Goal: Task Accomplishment & Management: Complete application form

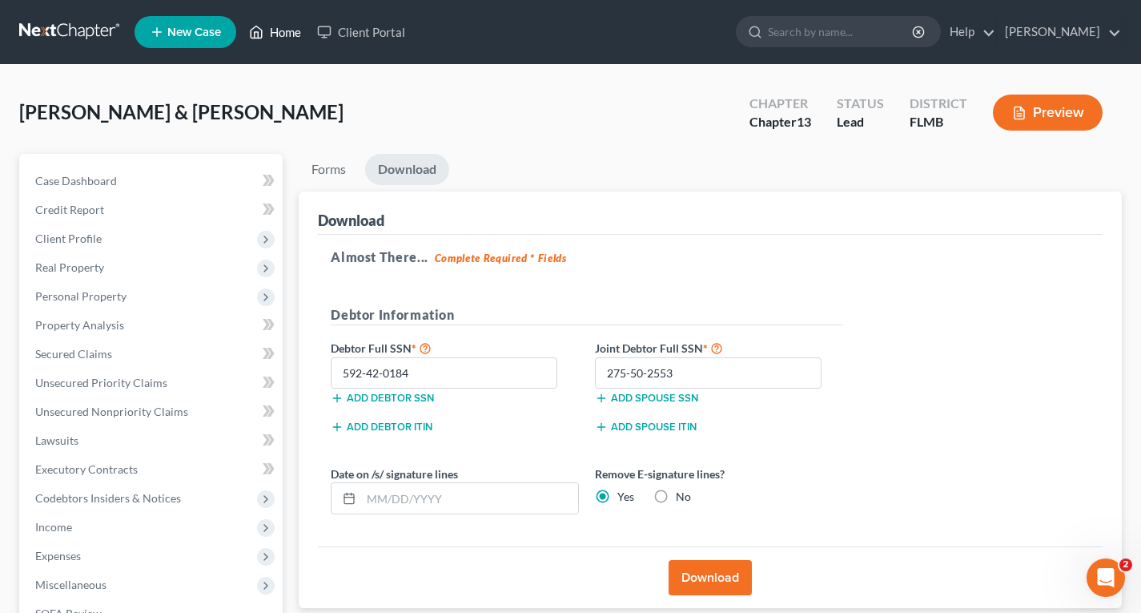
click at [295, 35] on link "Home" at bounding box center [275, 32] width 68 height 29
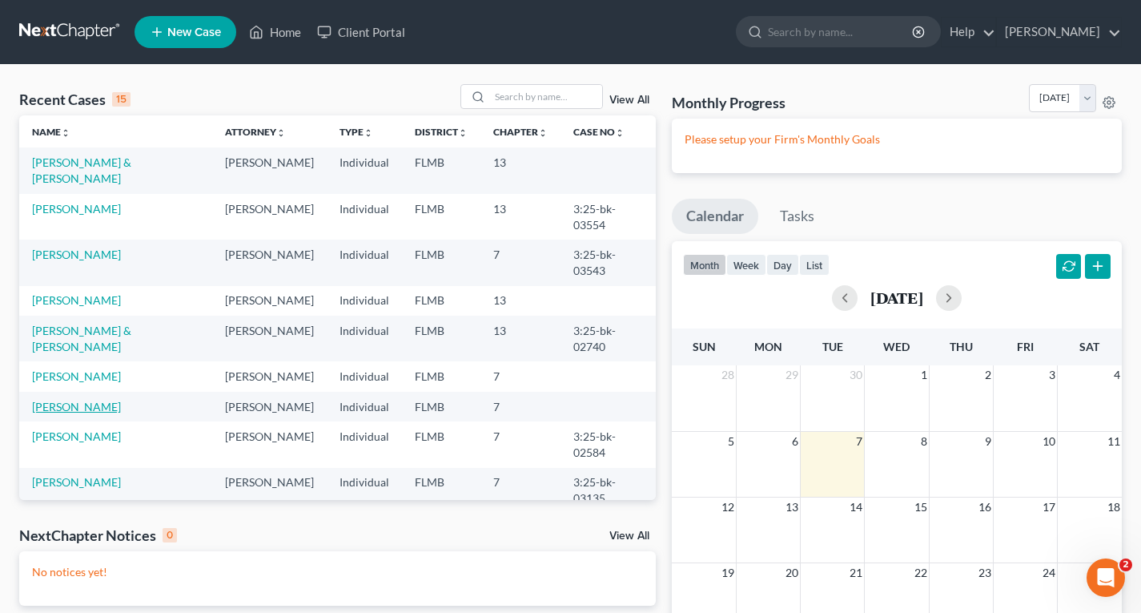
click at [107, 413] on link "[PERSON_NAME]" at bounding box center [76, 407] width 89 height 14
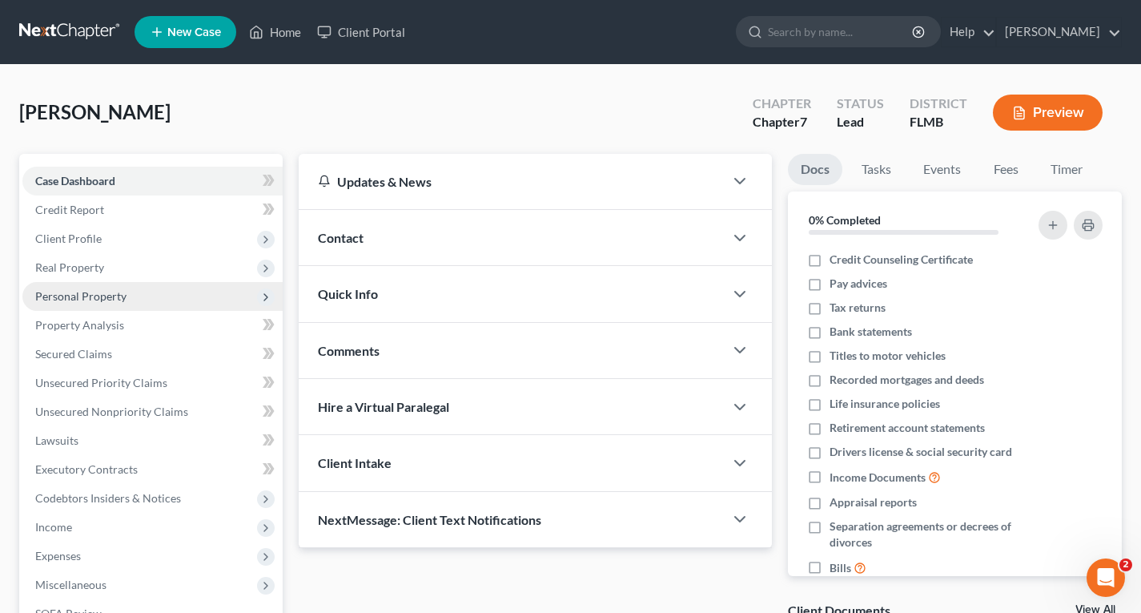
click at [78, 300] on span "Personal Property" at bounding box center [80, 296] width 91 height 14
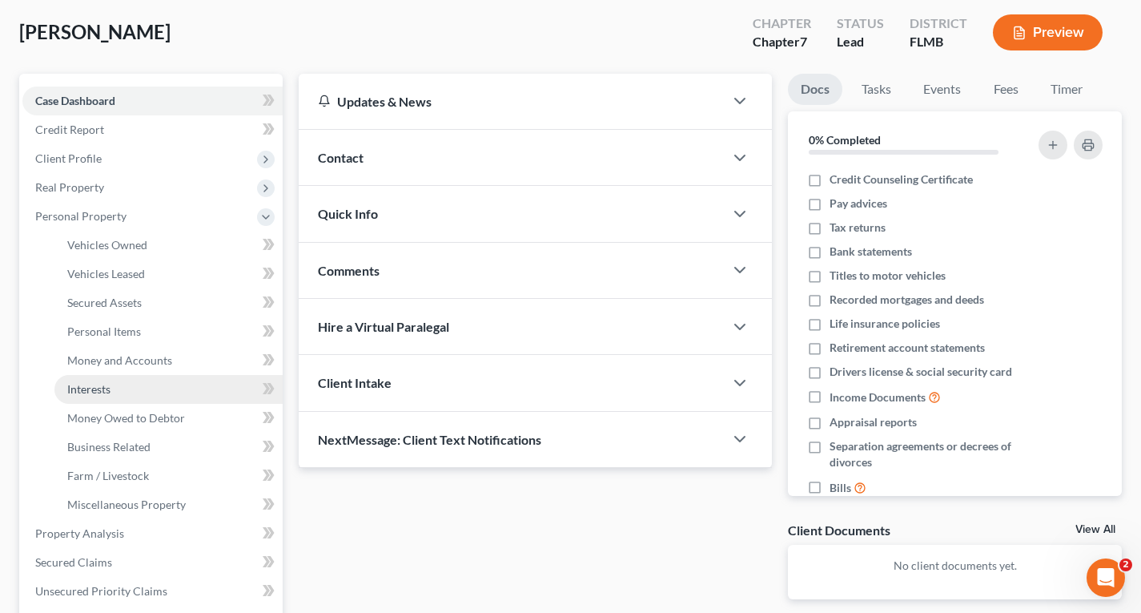
click at [87, 393] on span "Interests" at bounding box center [88, 389] width 43 height 14
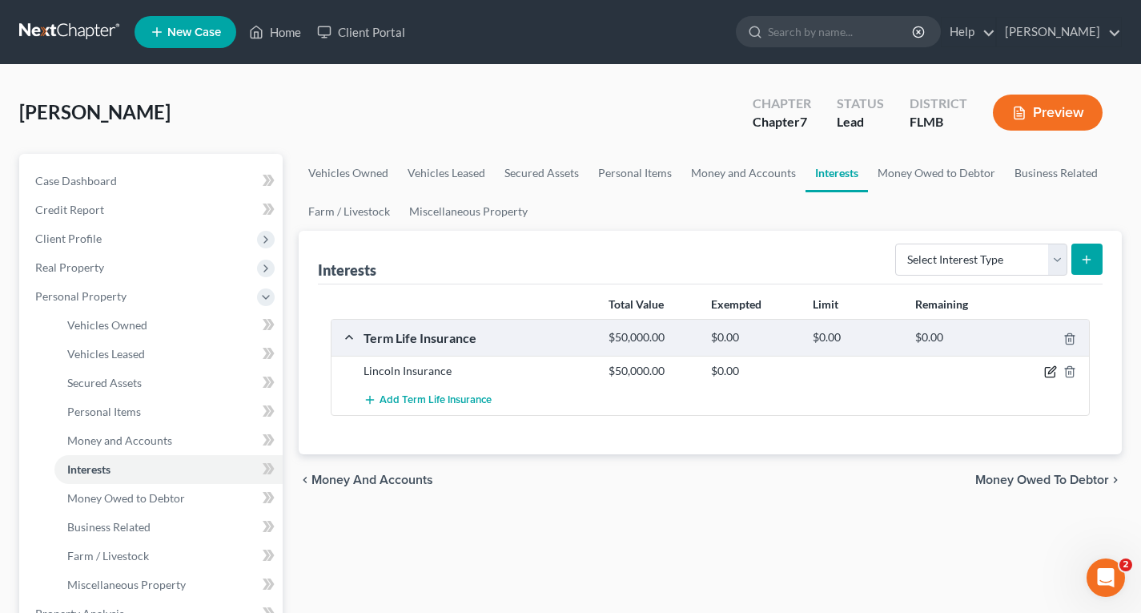
click at [1054, 375] on icon "button" at bounding box center [1050, 373] width 10 height 10
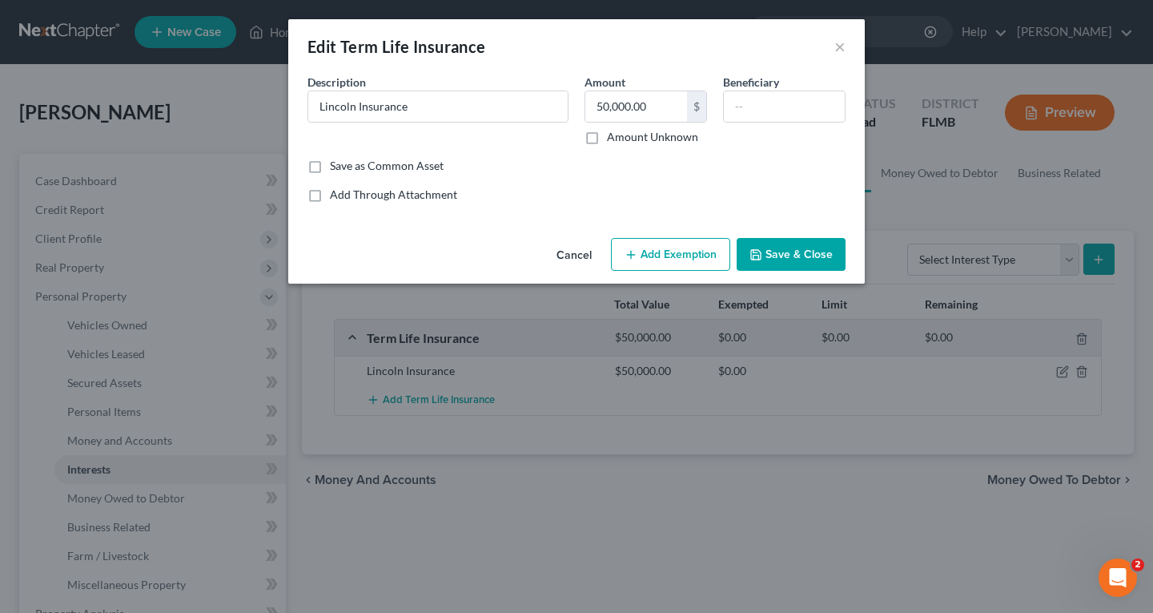
click at [578, 256] on button "Cancel" at bounding box center [574, 255] width 61 height 32
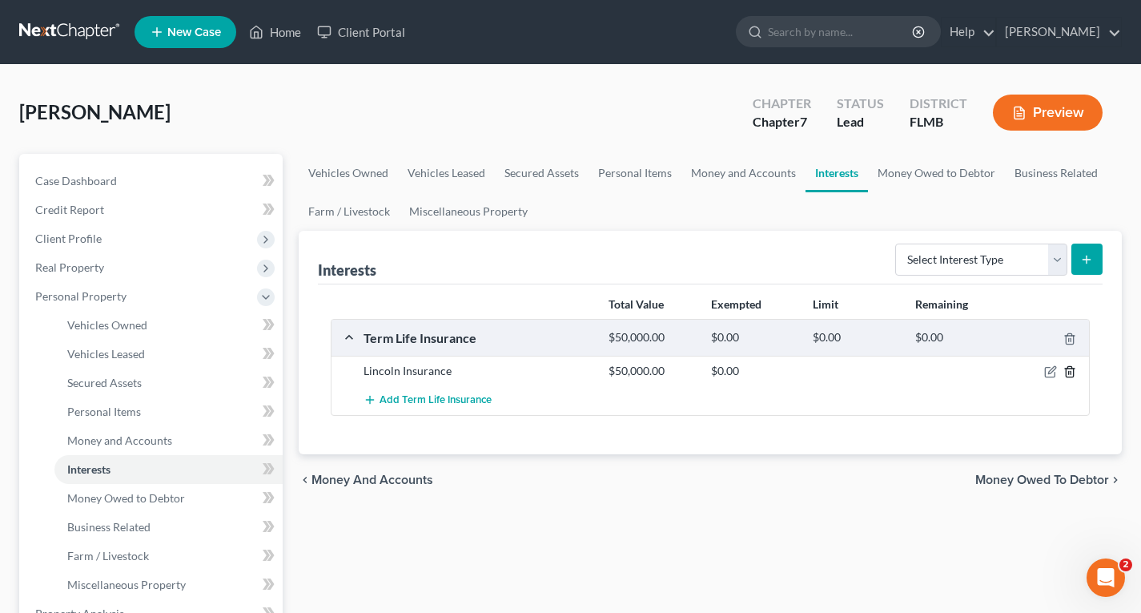
click at [1073, 371] on icon "button" at bounding box center [1069, 372] width 7 height 10
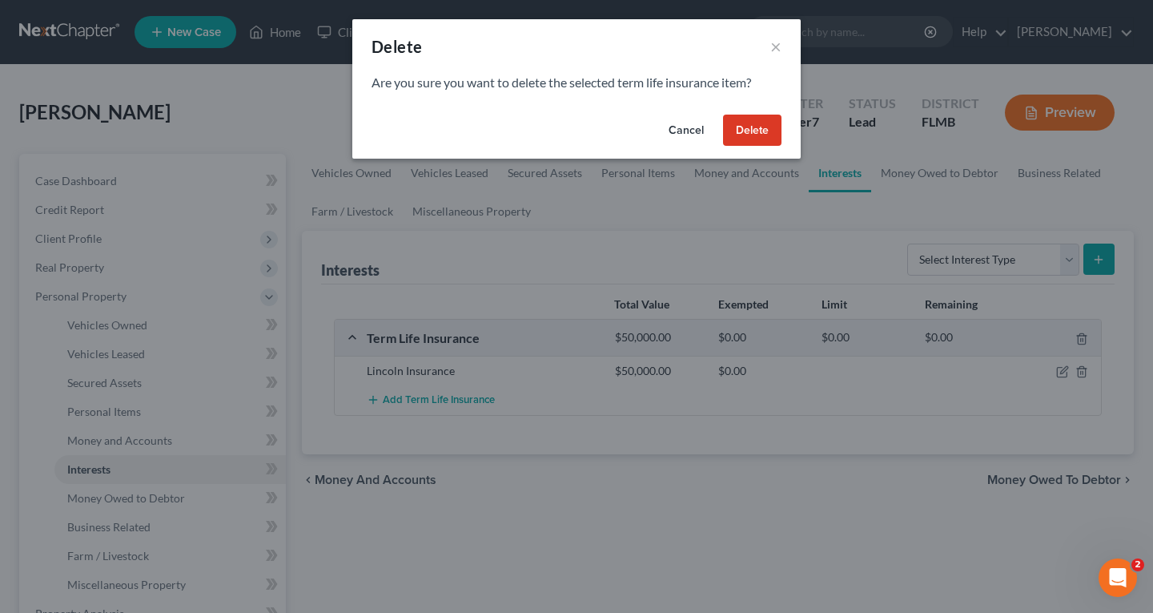
click at [759, 135] on button "Delete" at bounding box center [752, 130] width 58 height 32
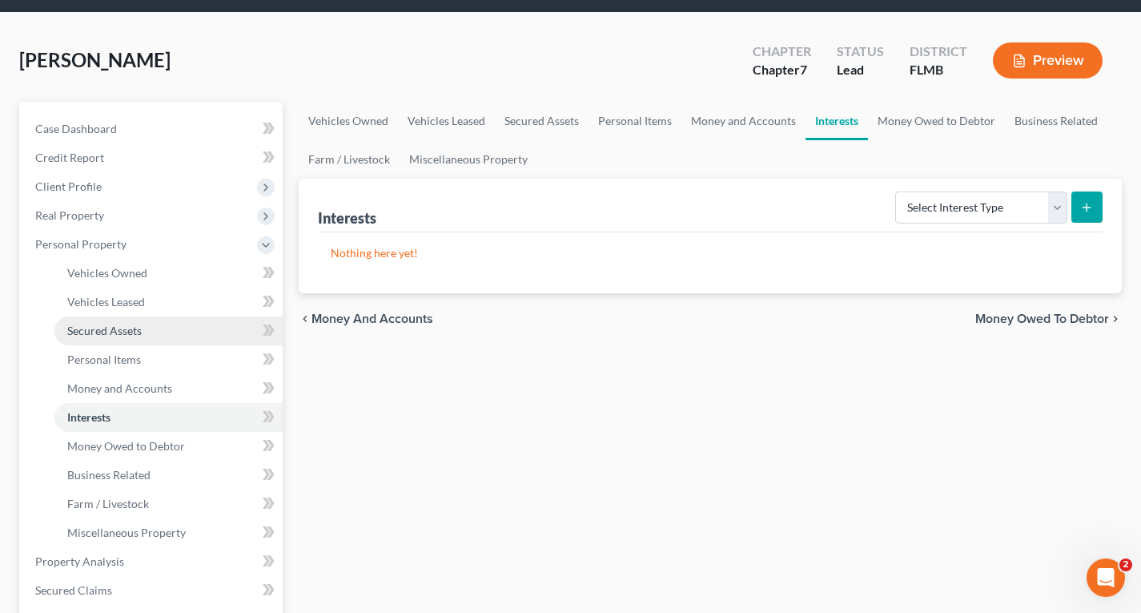
scroll to position [80, 0]
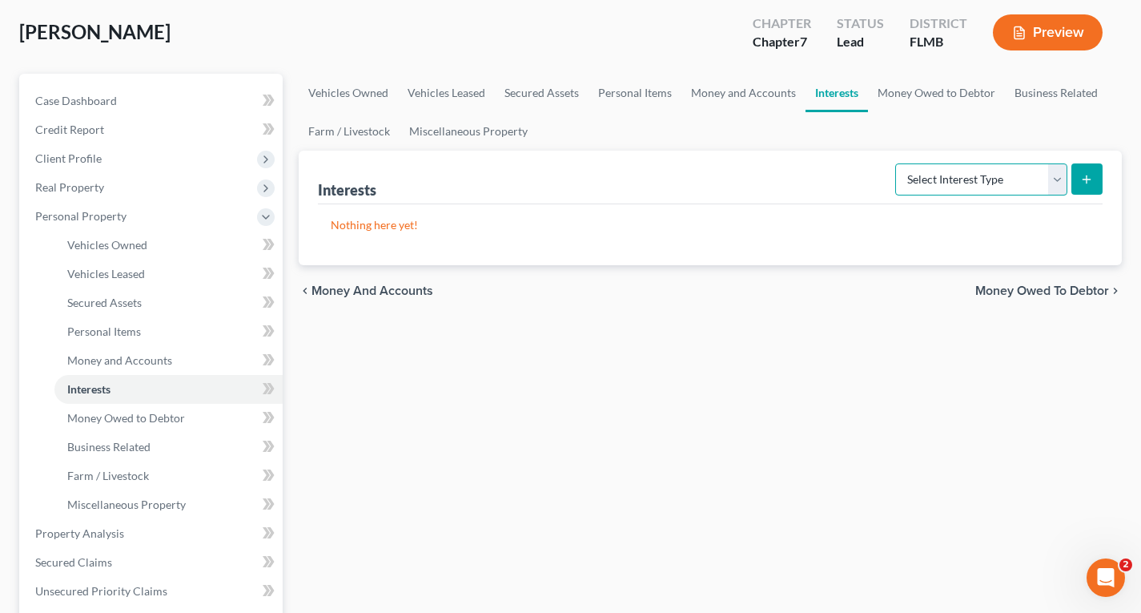
click at [995, 175] on select "Select Interest Type 401K Annuity Bond Education IRA Government Bond Government…" at bounding box center [981, 179] width 172 height 32
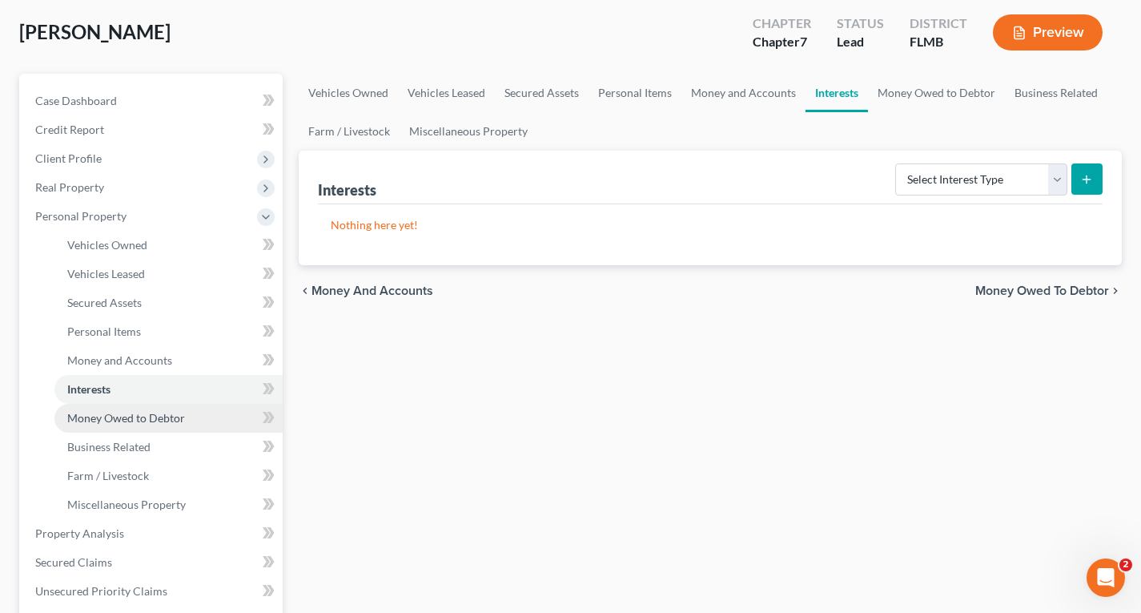
click at [116, 420] on span "Money Owed to Debtor" at bounding box center [126, 418] width 118 height 14
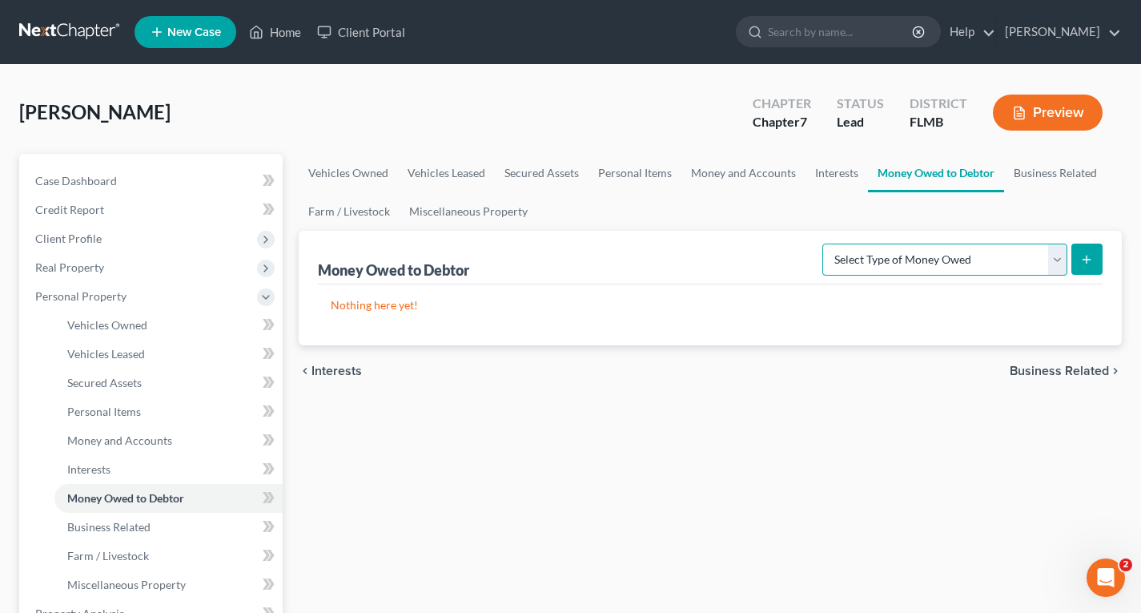
click at [955, 265] on select "Select Type of Money Owed Accounts Receivable Alimony Child Support Claims Agai…" at bounding box center [944, 259] width 245 height 32
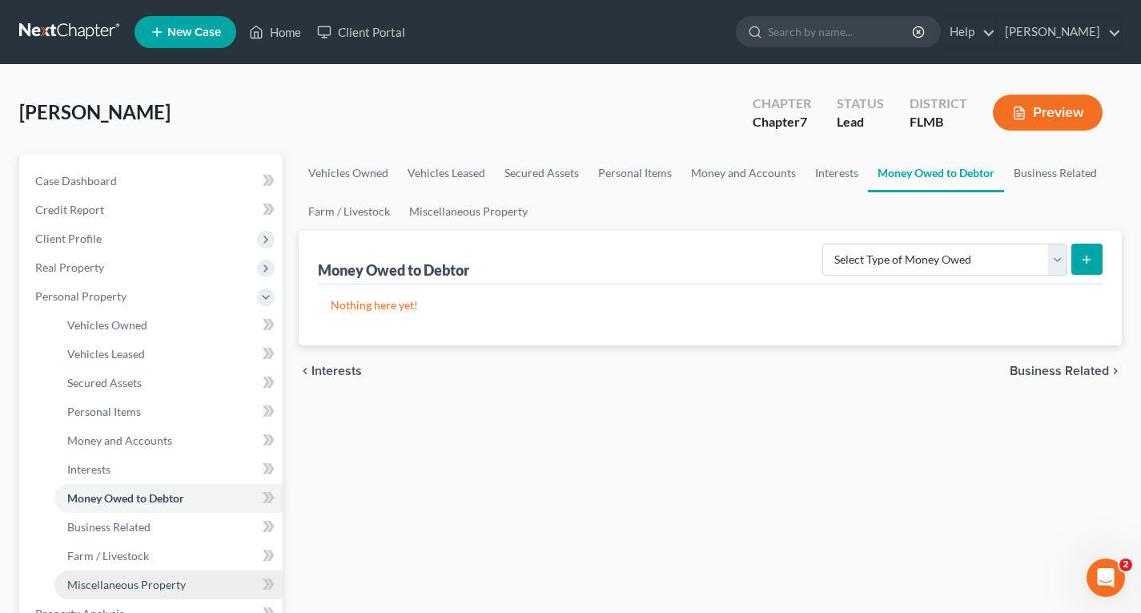
click at [139, 583] on span "Miscellaneous Property" at bounding box center [126, 584] width 118 height 14
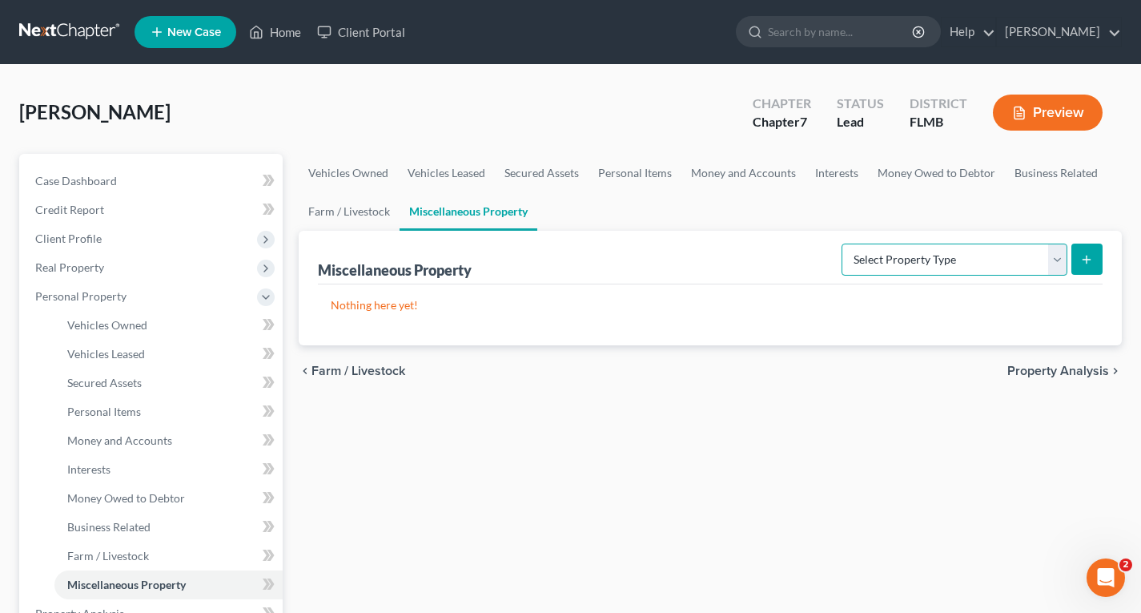
click at [901, 262] on select "Select Property Type Assigned for Creditor Benefit [DATE] Holding for Another N…" at bounding box center [955, 259] width 226 height 32
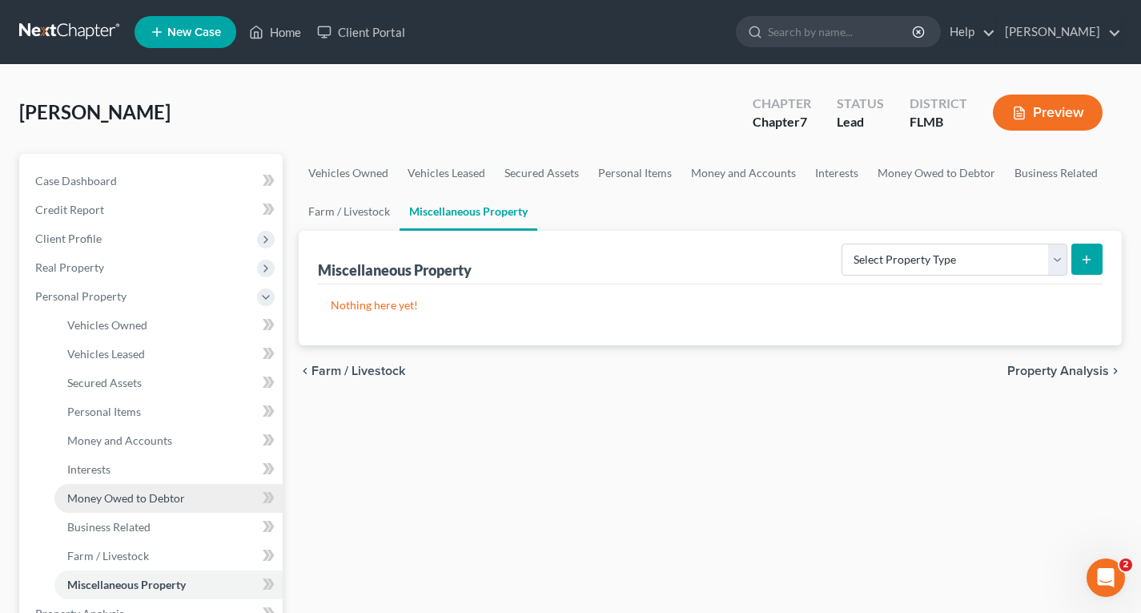
click at [94, 501] on span "Money Owed to Debtor" at bounding box center [126, 498] width 118 height 14
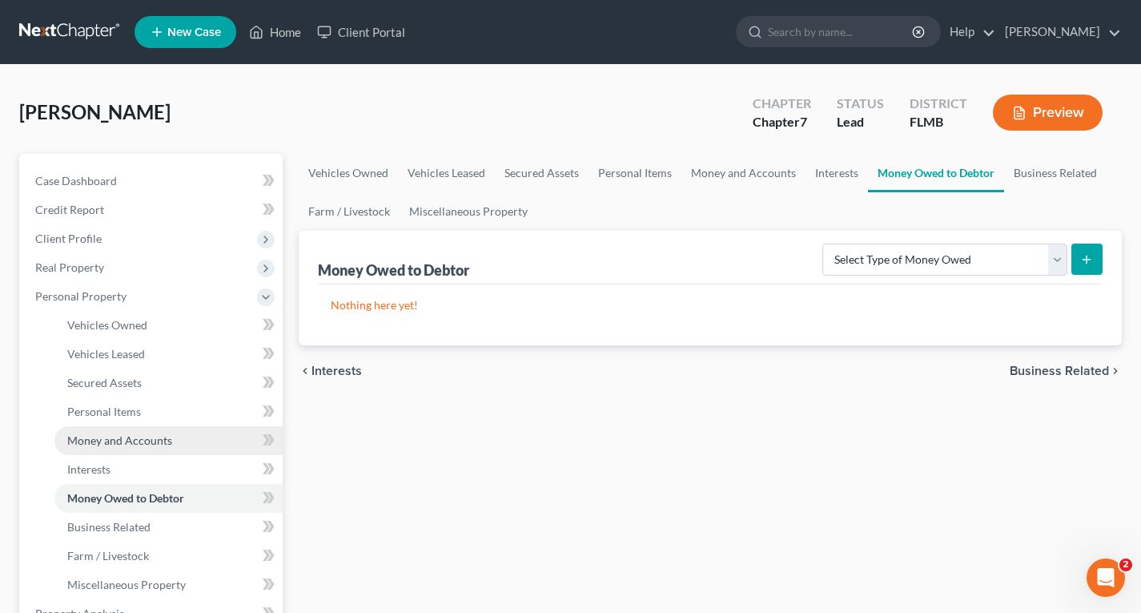
click at [148, 436] on span "Money and Accounts" at bounding box center [119, 440] width 105 height 14
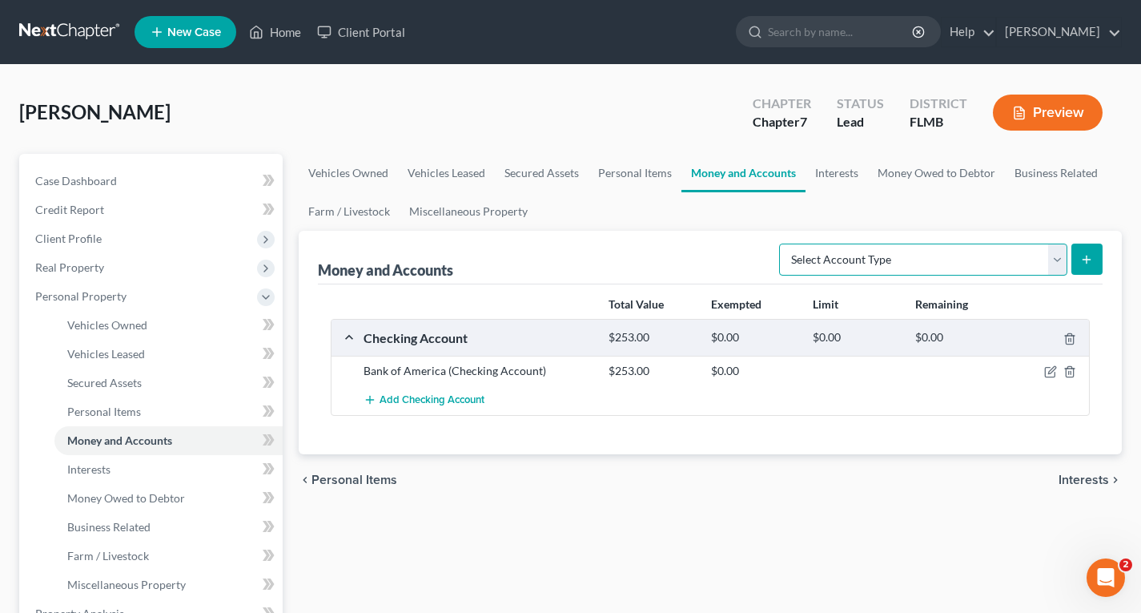
click at [909, 250] on select "Select Account Type Brokerage Cash on Hand Certificates of Deposit Checking Acc…" at bounding box center [923, 259] width 288 height 32
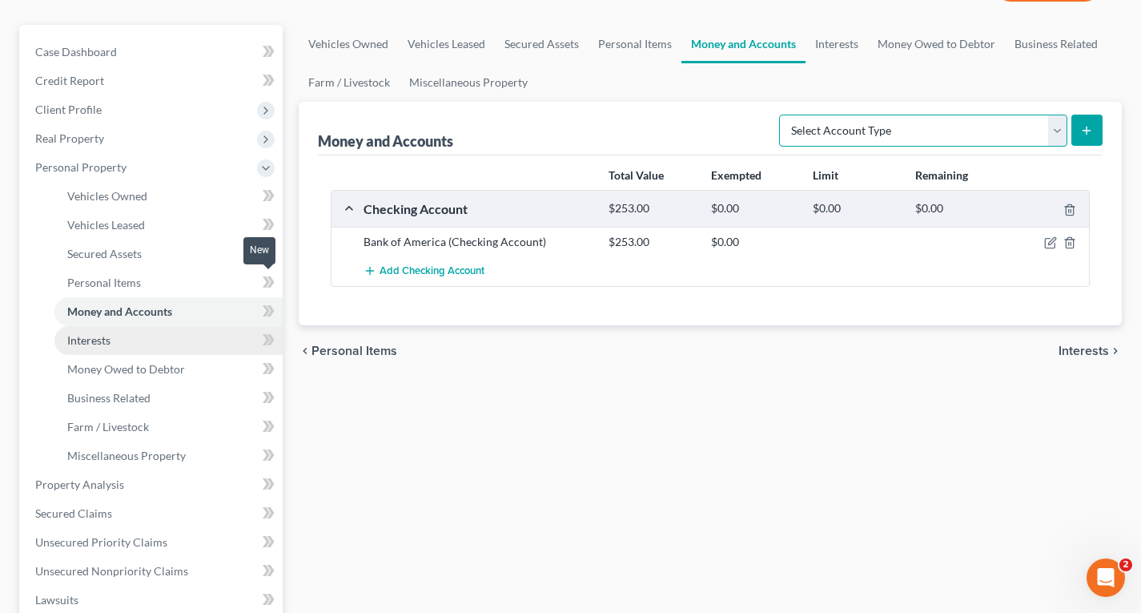
scroll to position [160, 0]
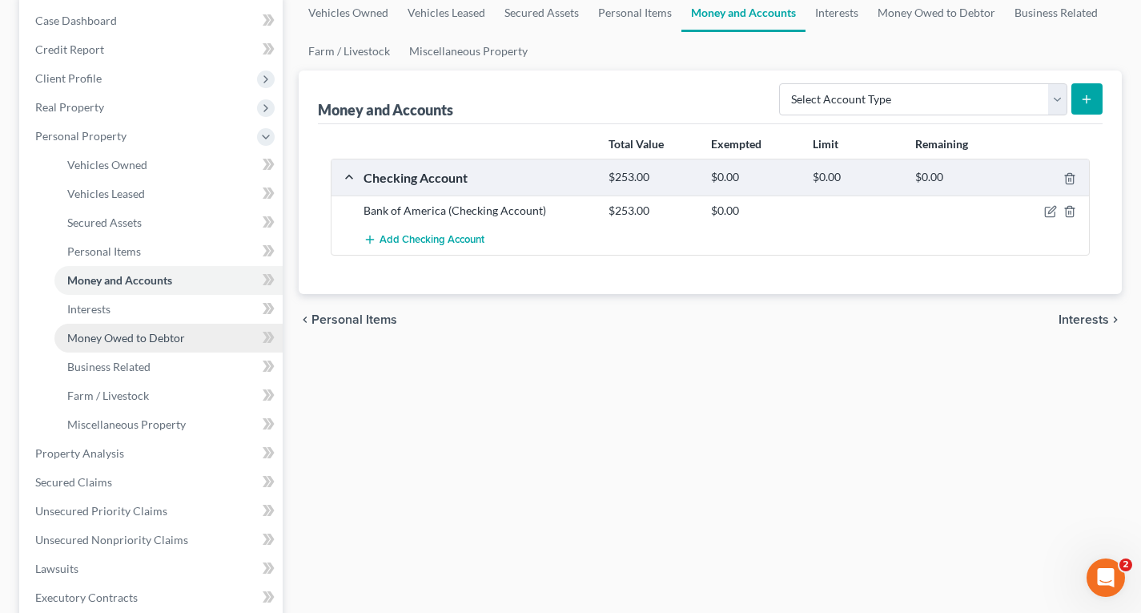
click at [109, 336] on span "Money Owed to Debtor" at bounding box center [126, 338] width 118 height 14
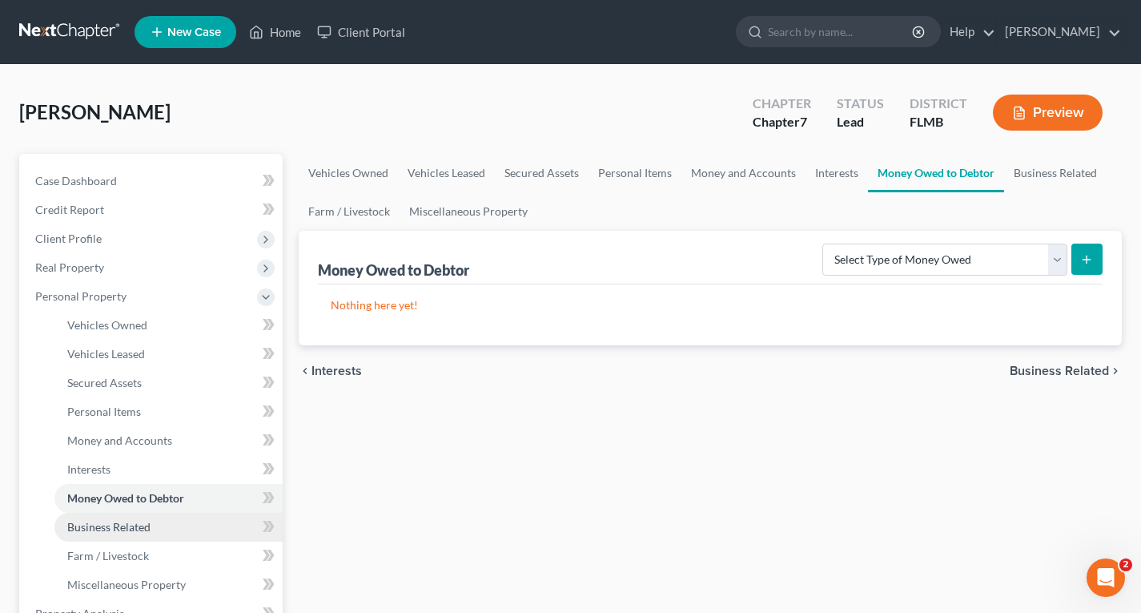
click at [98, 525] on span "Business Related" at bounding box center [108, 527] width 83 height 14
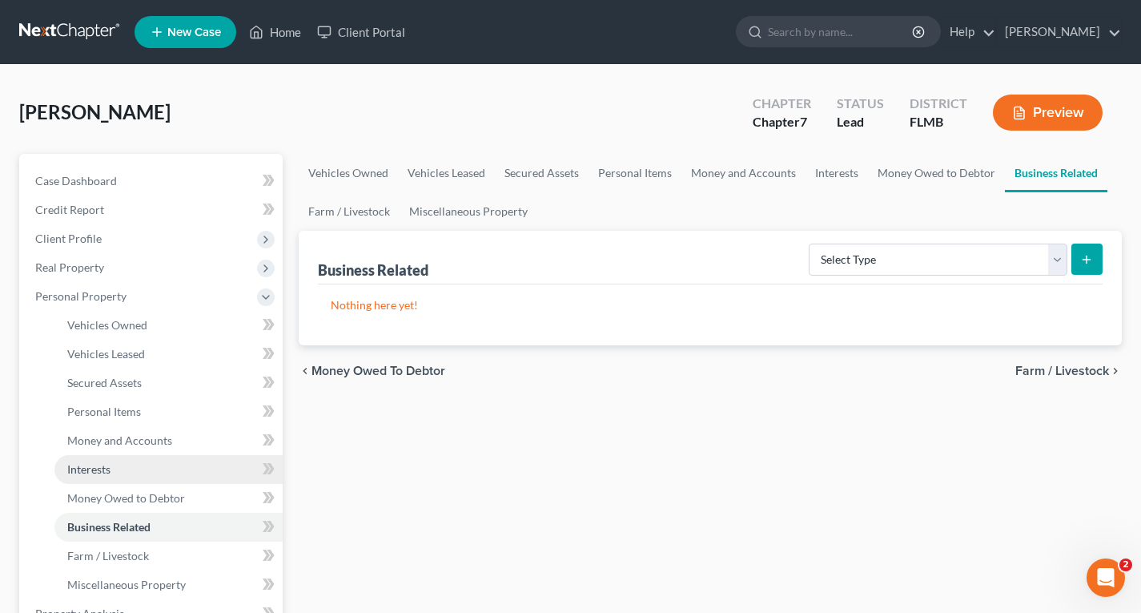
click at [87, 468] on span "Interests" at bounding box center [88, 469] width 43 height 14
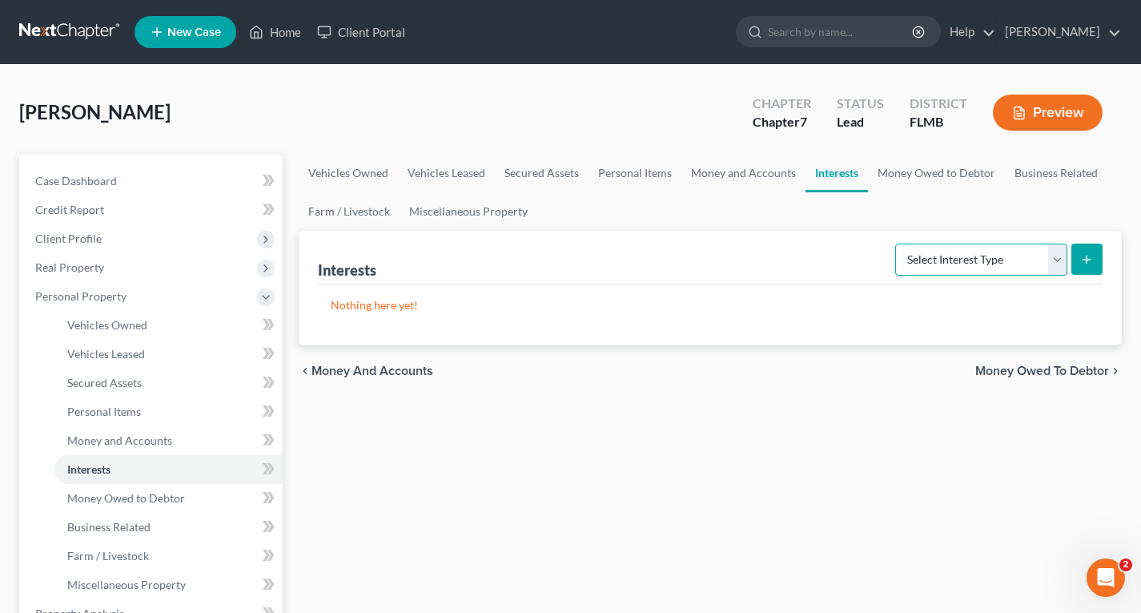
click at [970, 261] on select "Select Interest Type 401K Annuity Bond Education IRA Government Bond Government…" at bounding box center [981, 259] width 172 height 32
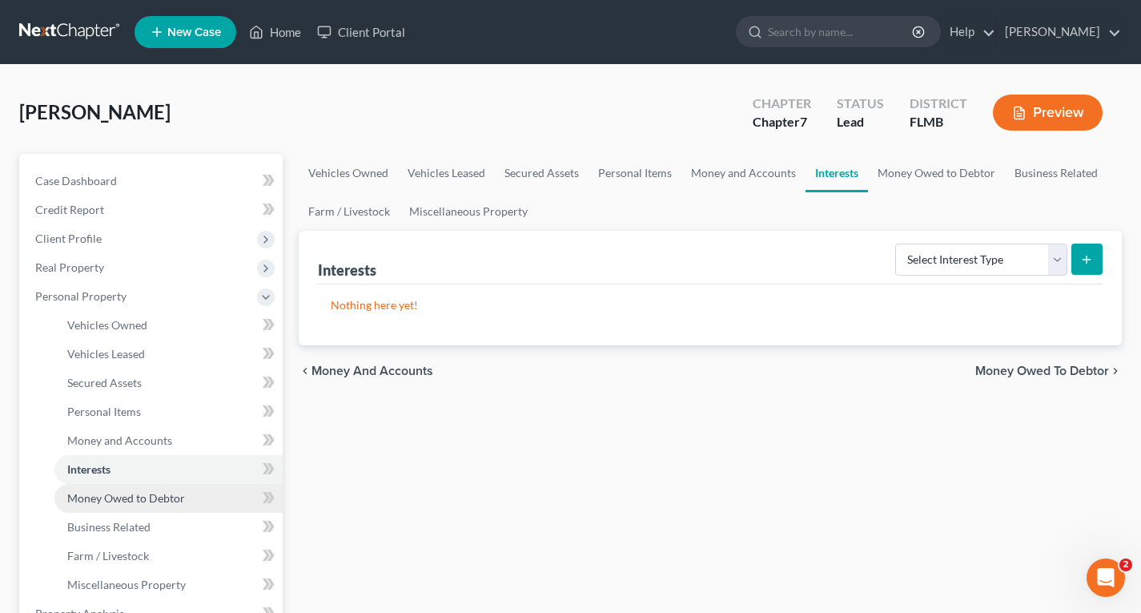
click at [146, 499] on span "Money Owed to Debtor" at bounding box center [126, 498] width 118 height 14
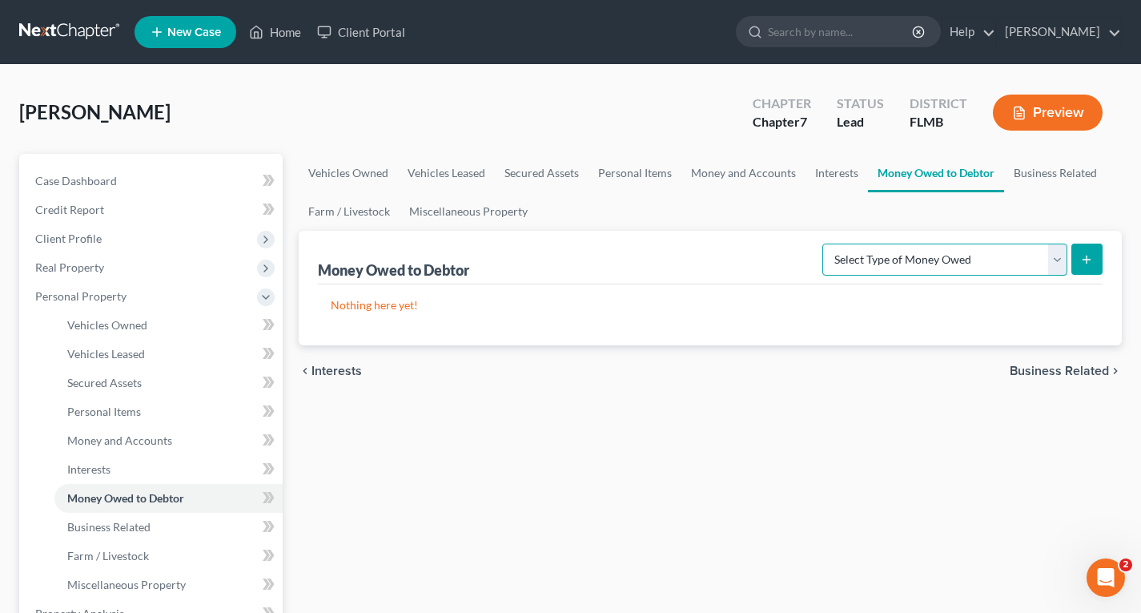
click at [962, 257] on select "Select Type of Money Owed Accounts Receivable Alimony Child Support Claims Agai…" at bounding box center [944, 259] width 245 height 32
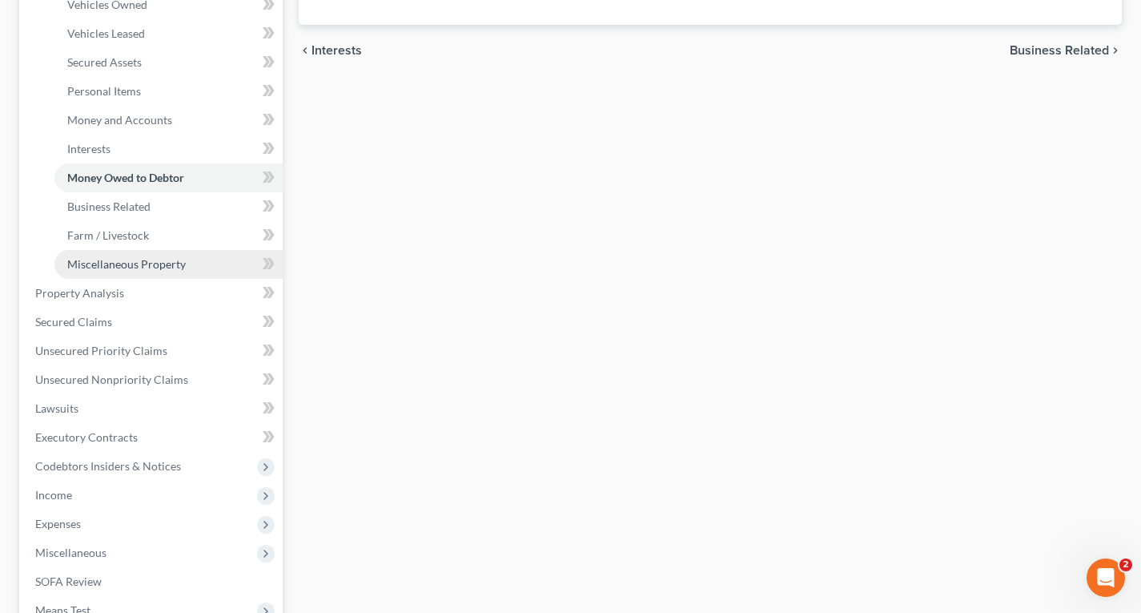
click at [125, 260] on span "Miscellaneous Property" at bounding box center [126, 264] width 118 height 14
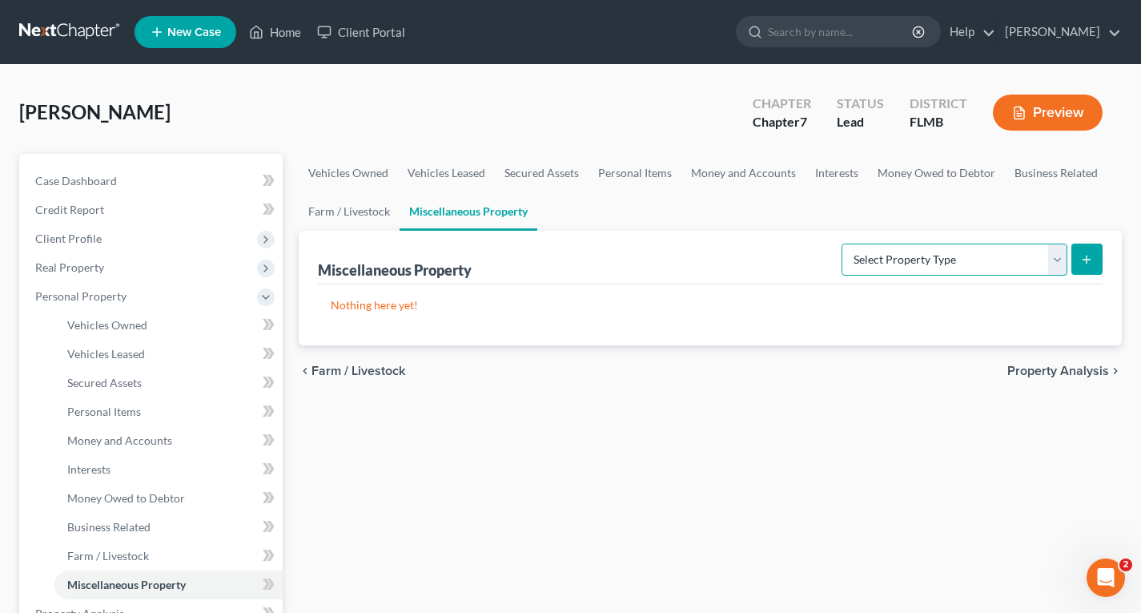
click at [965, 259] on select "Select Property Type Assigned for Creditor Benefit [DATE] Holding for Another N…" at bounding box center [955, 259] width 226 height 32
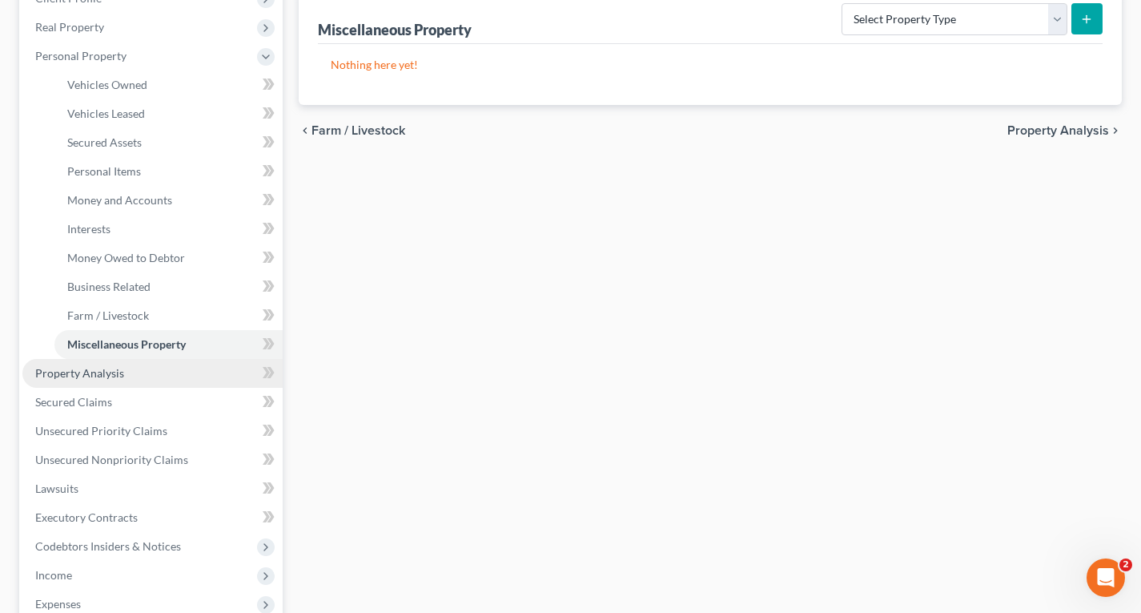
click at [67, 371] on span "Property Analysis" at bounding box center [79, 373] width 89 height 14
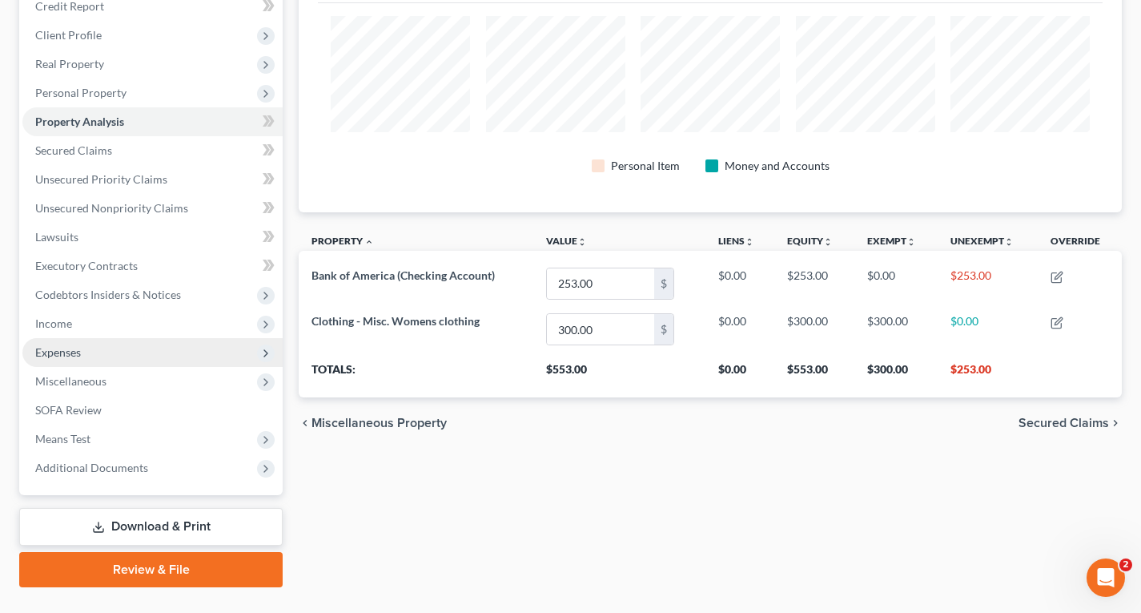
scroll to position [239, 0]
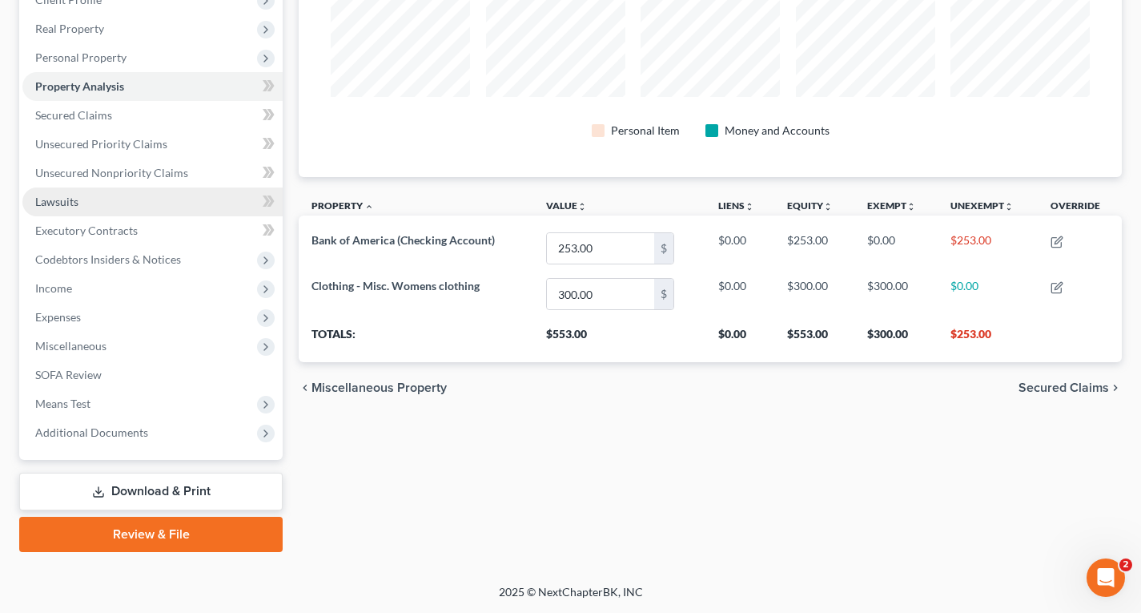
click at [57, 199] on span "Lawsuits" at bounding box center [56, 202] width 43 height 14
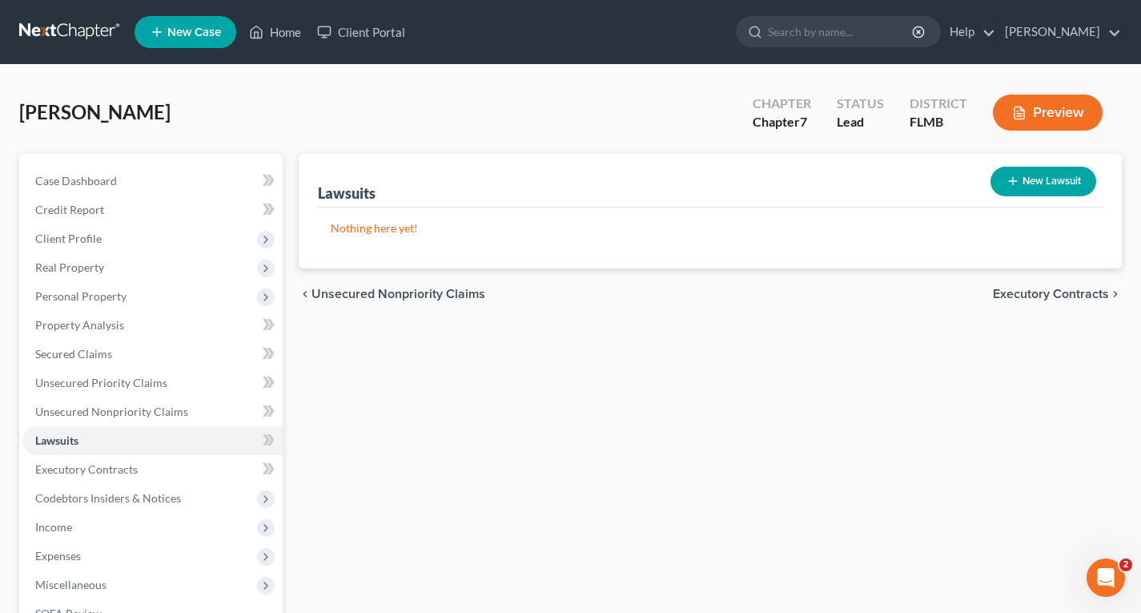
click at [1020, 182] on button "New Lawsuit" at bounding box center [1043, 182] width 106 height 30
select select "0"
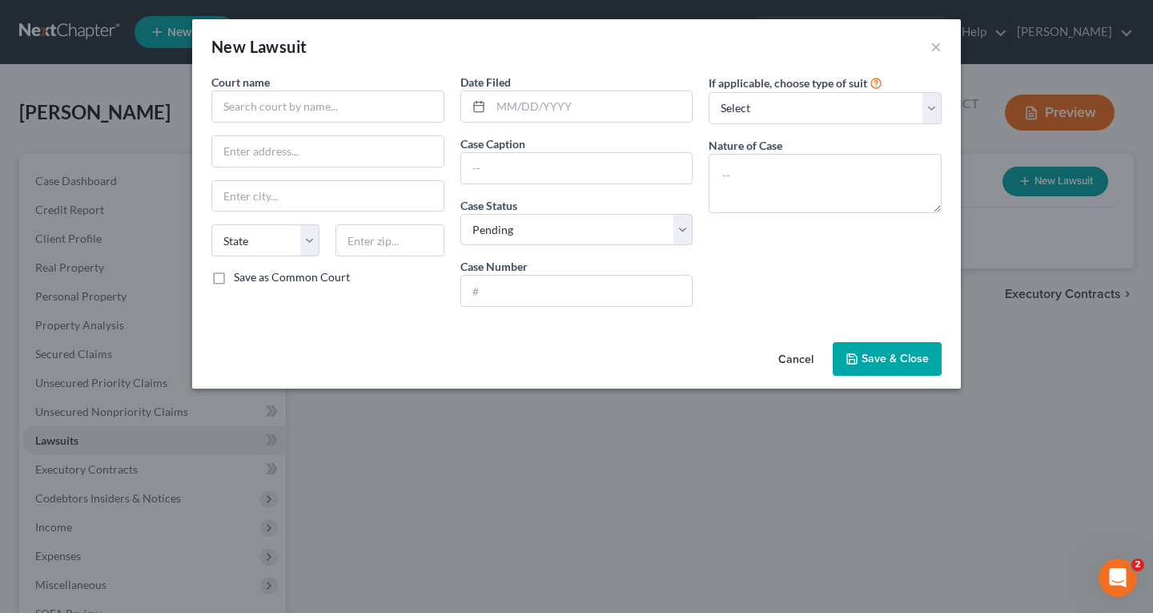
click at [795, 357] on button "Cancel" at bounding box center [795, 359] width 61 height 32
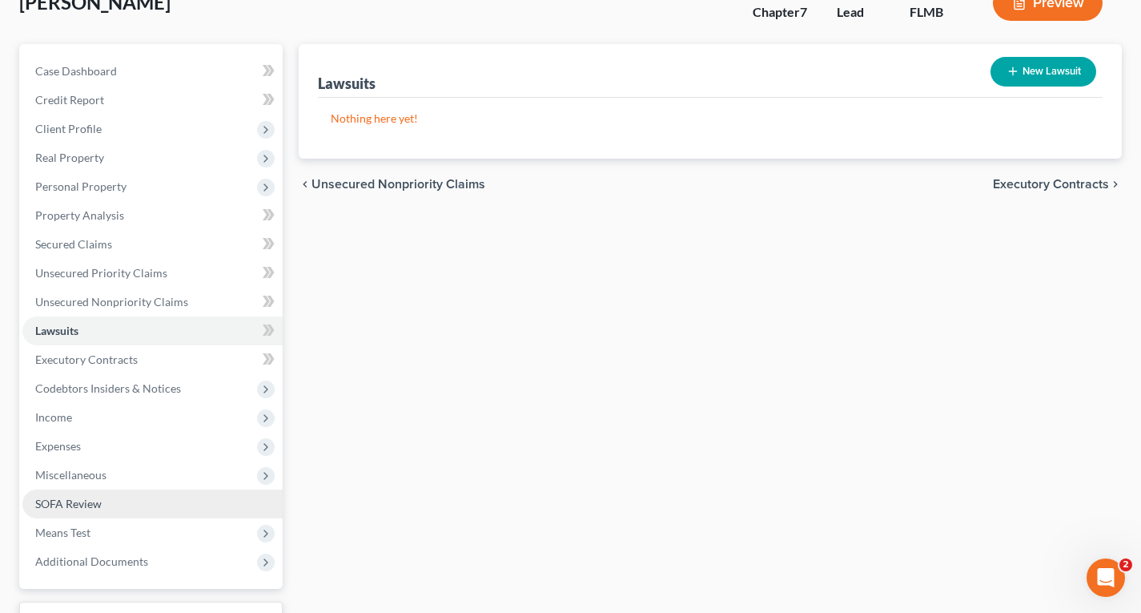
scroll to position [78, 0]
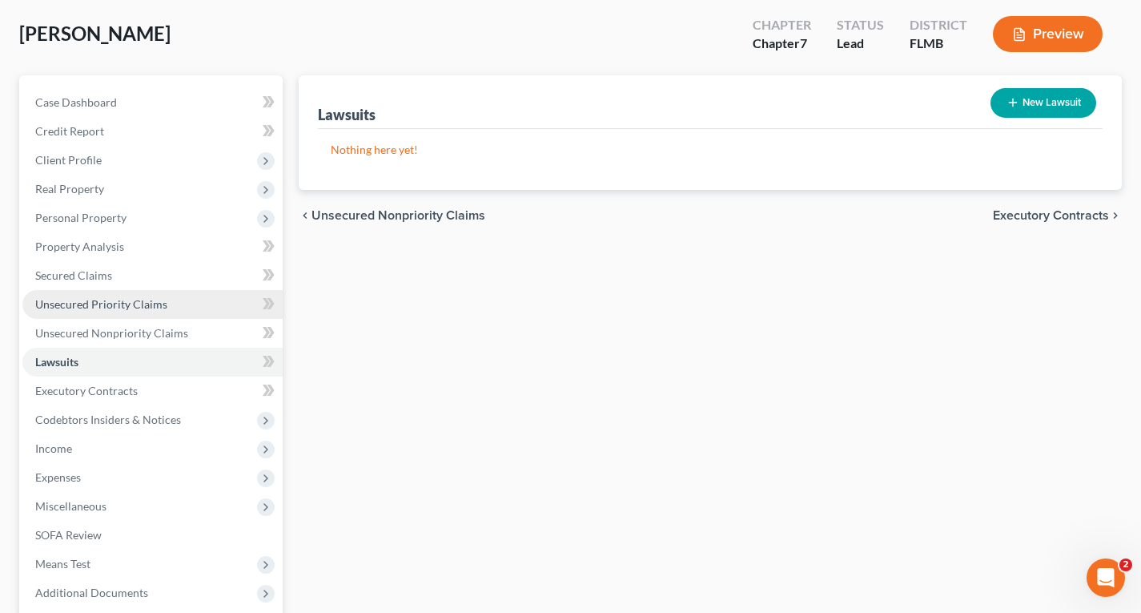
click at [65, 307] on span "Unsecured Priority Claims" at bounding box center [101, 304] width 132 height 14
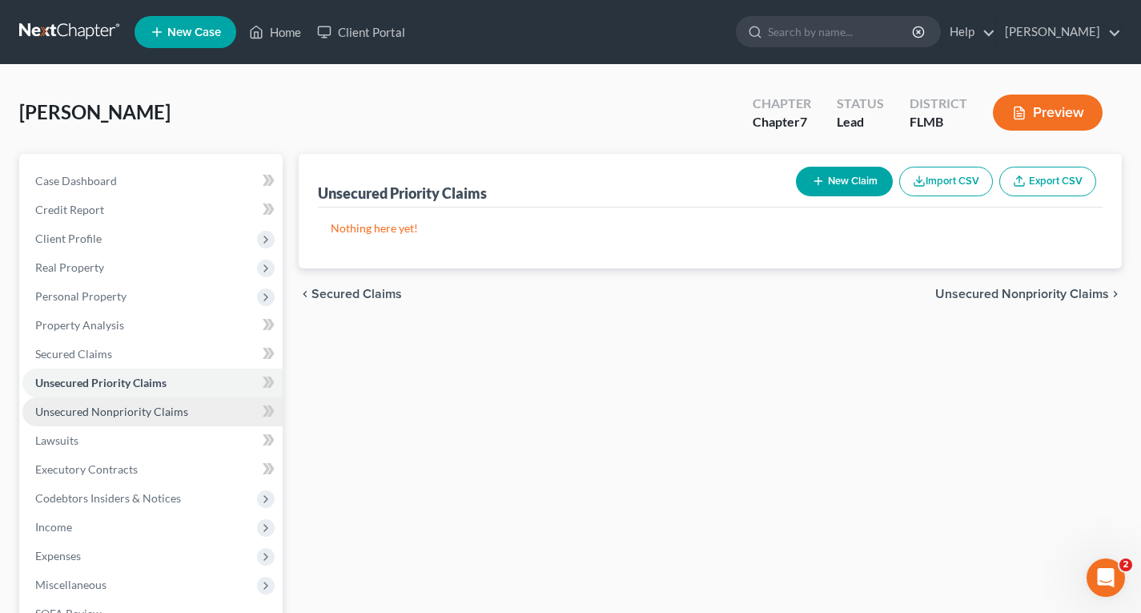
click at [99, 412] on span "Unsecured Nonpriority Claims" at bounding box center [111, 411] width 153 height 14
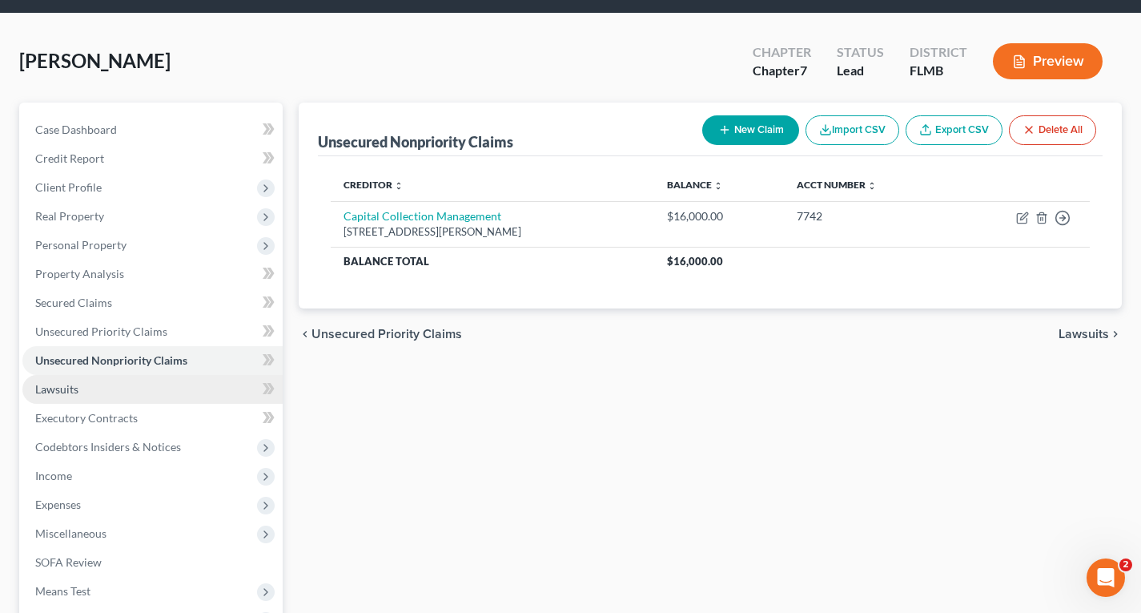
scroll to position [80, 0]
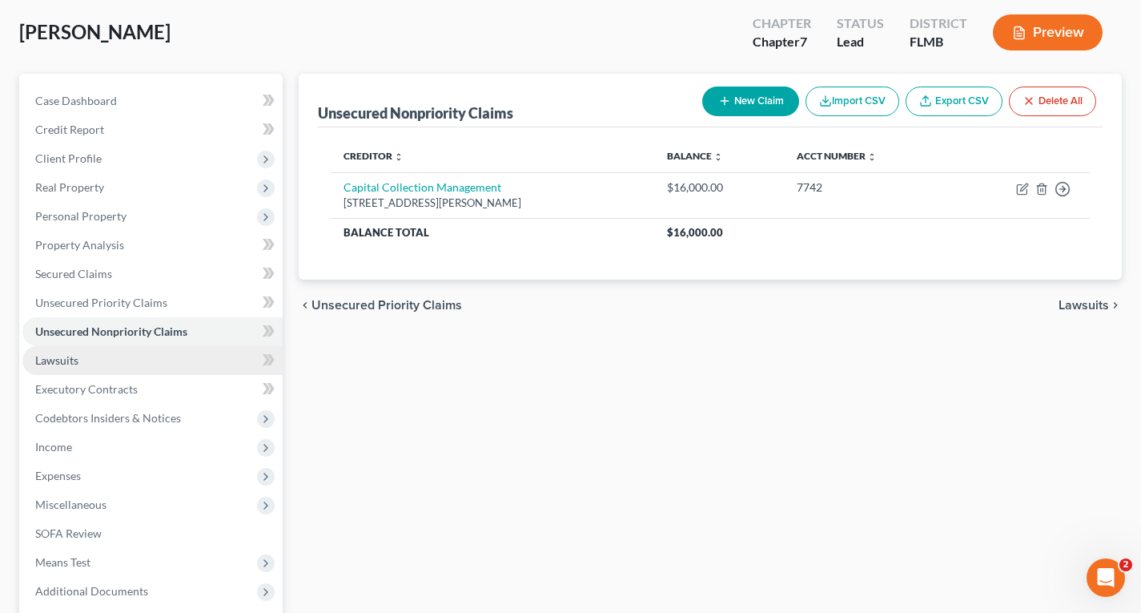
click at [61, 359] on span "Lawsuits" at bounding box center [56, 360] width 43 height 14
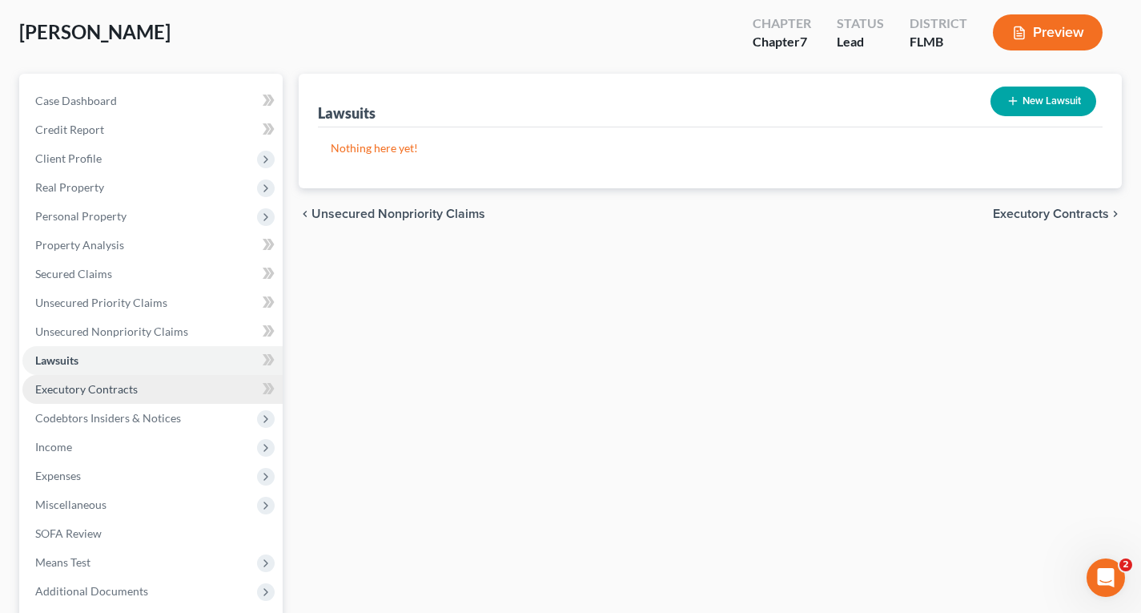
click at [76, 401] on link "Executory Contracts" at bounding box center [152, 389] width 260 height 29
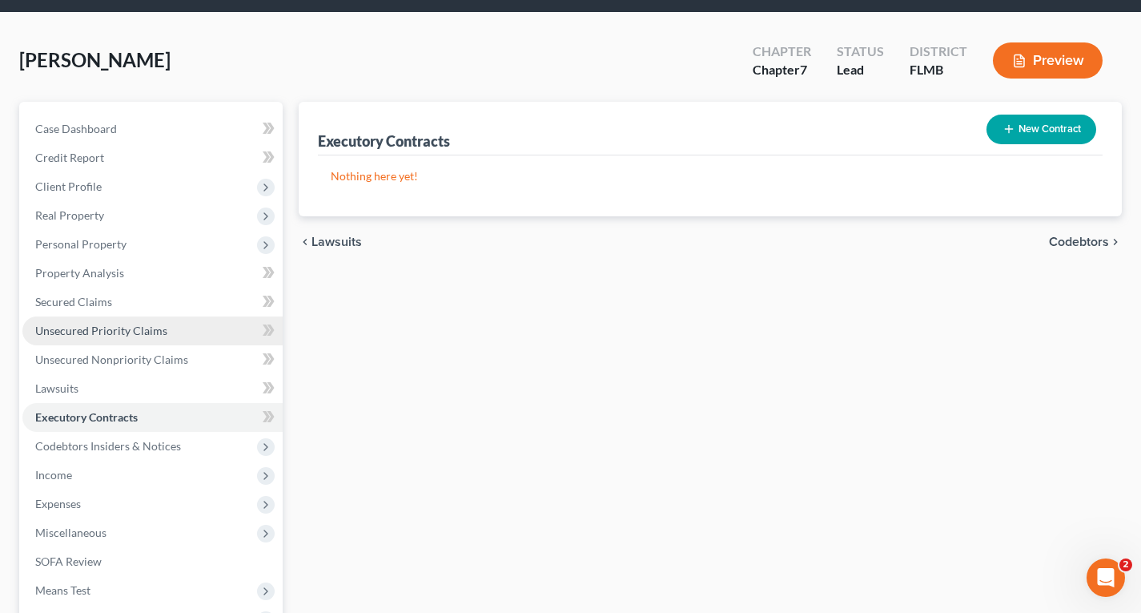
scroll to position [80, 0]
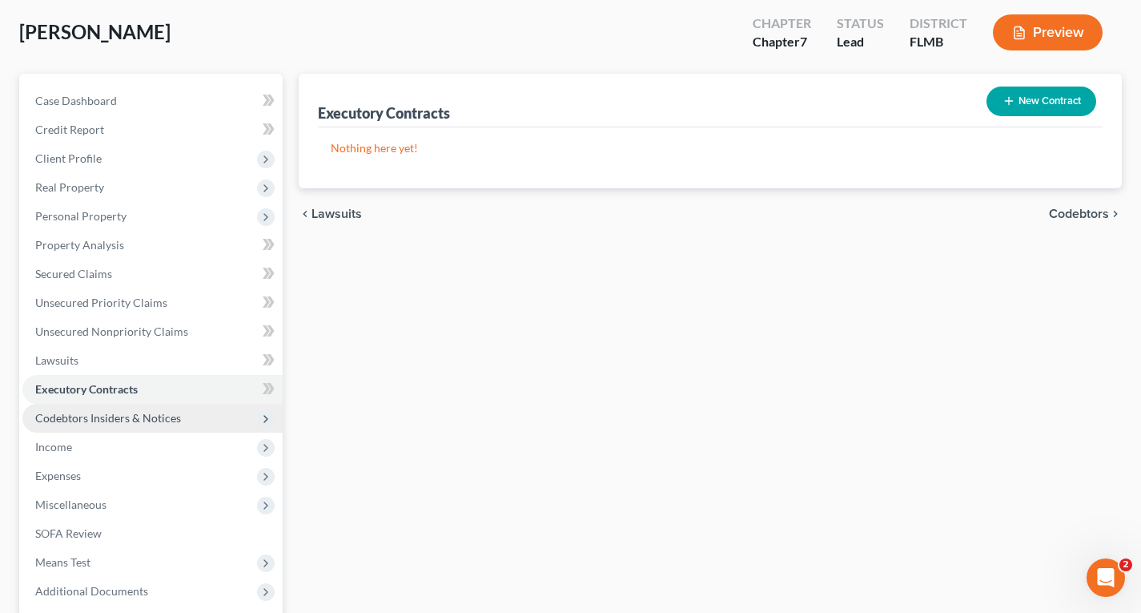
click at [114, 420] on span "Codebtors Insiders & Notices" at bounding box center [108, 418] width 146 height 14
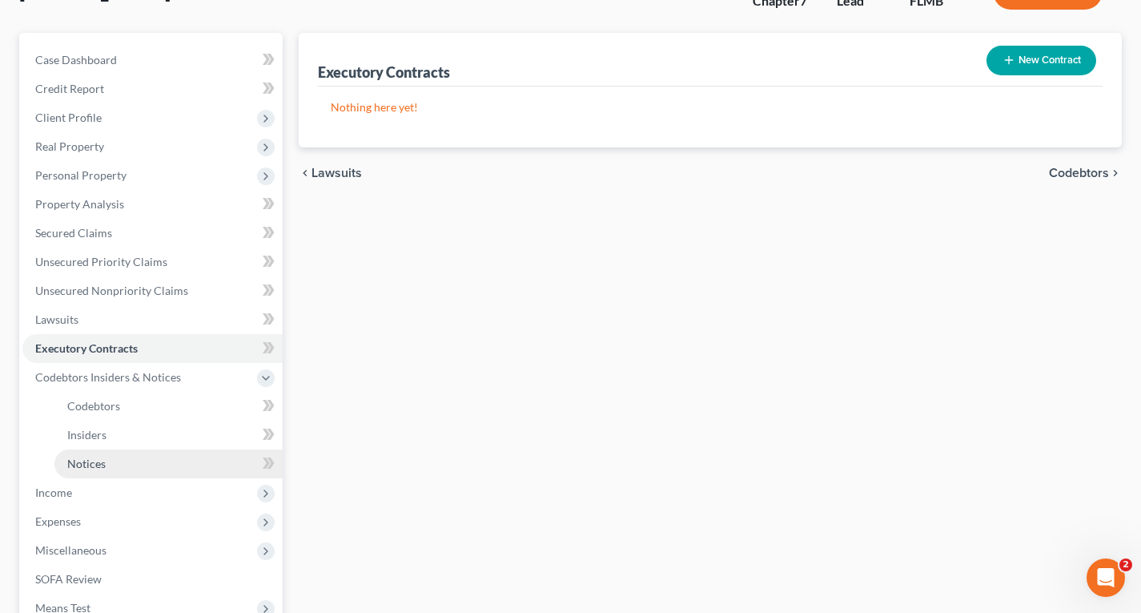
scroll to position [160, 0]
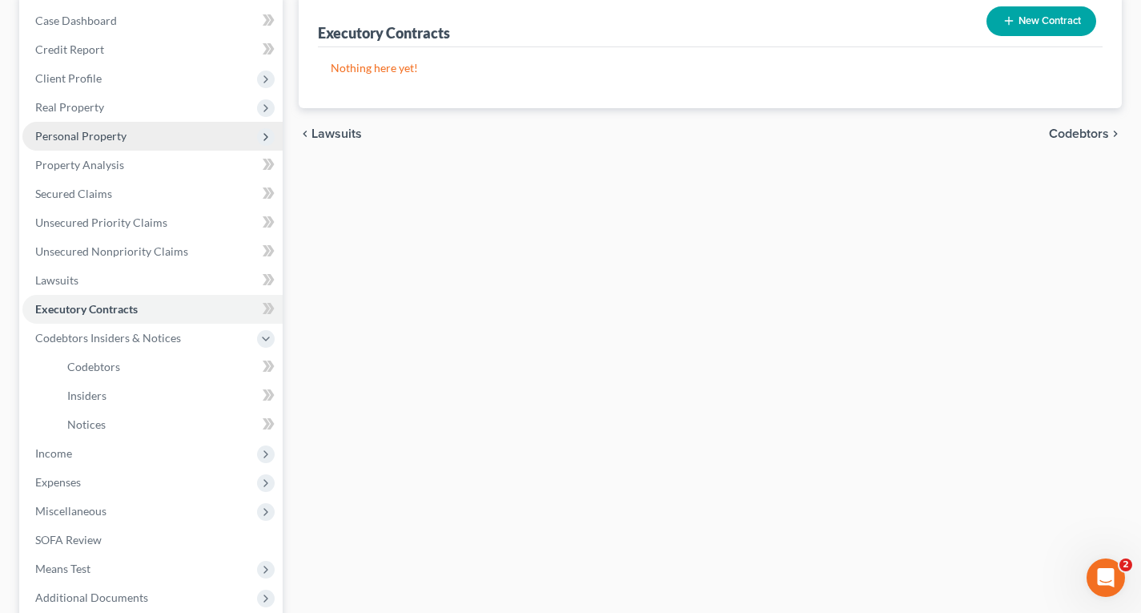
click at [103, 141] on span "Personal Property" at bounding box center [80, 136] width 91 height 14
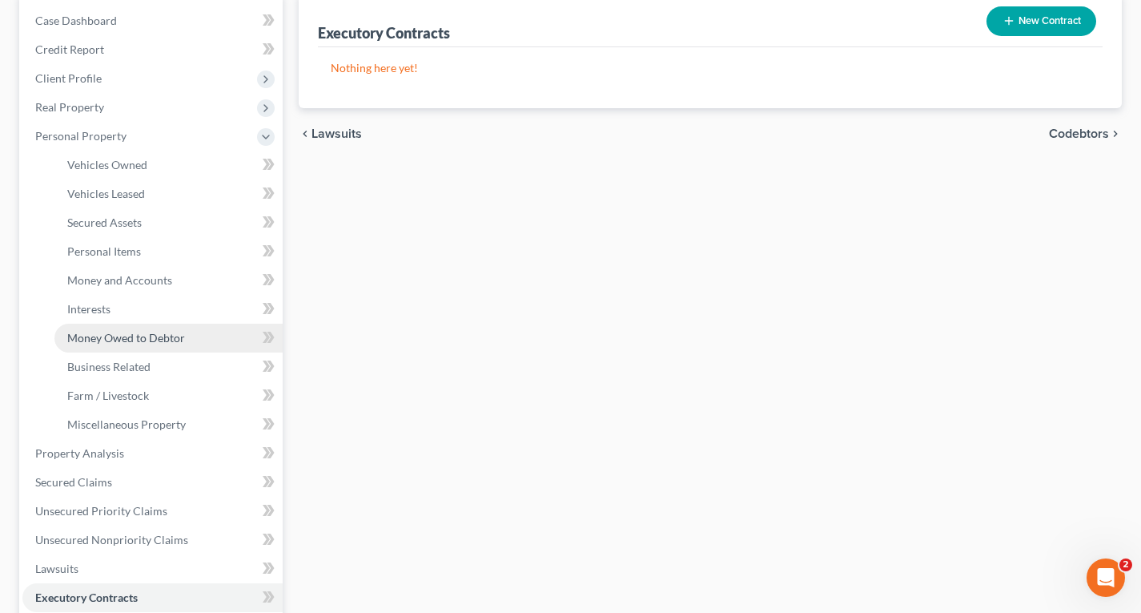
click at [99, 341] on span "Money Owed to Debtor" at bounding box center [126, 338] width 118 height 14
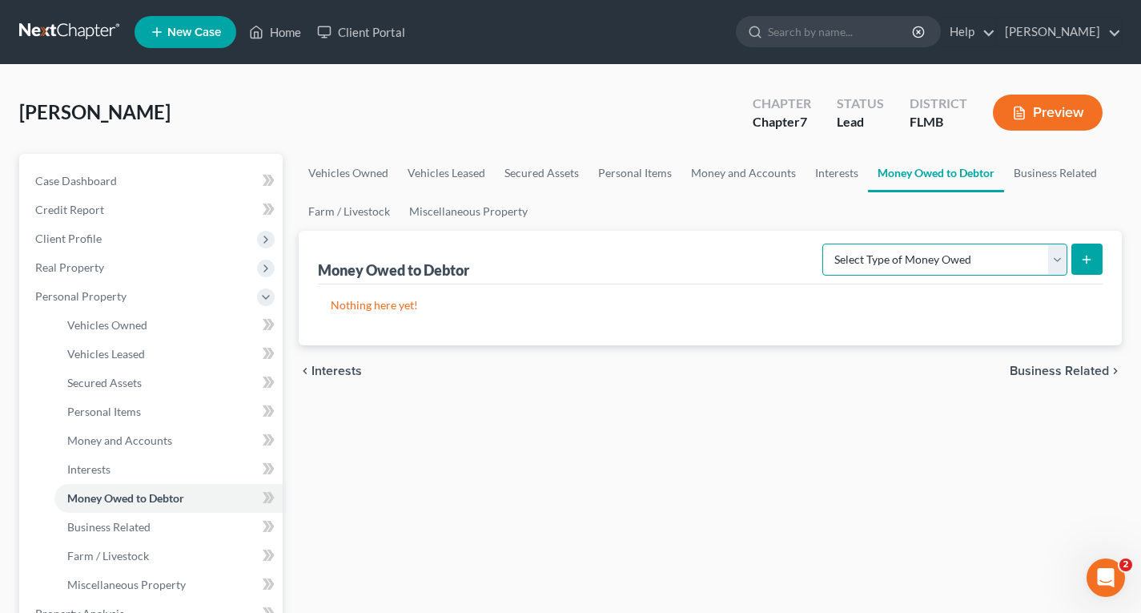
click at [979, 259] on select "Select Type of Money Owed Accounts Receivable Alimony Child Support Claims Agai…" at bounding box center [944, 259] width 245 height 32
select select "claims_against_third_parties"
click at [825, 243] on select "Select Type of Money Owed Accounts Receivable Alimony Child Support Claims Agai…" at bounding box center [944, 259] width 245 height 32
click at [1078, 255] on button "submit" at bounding box center [1086, 258] width 31 height 31
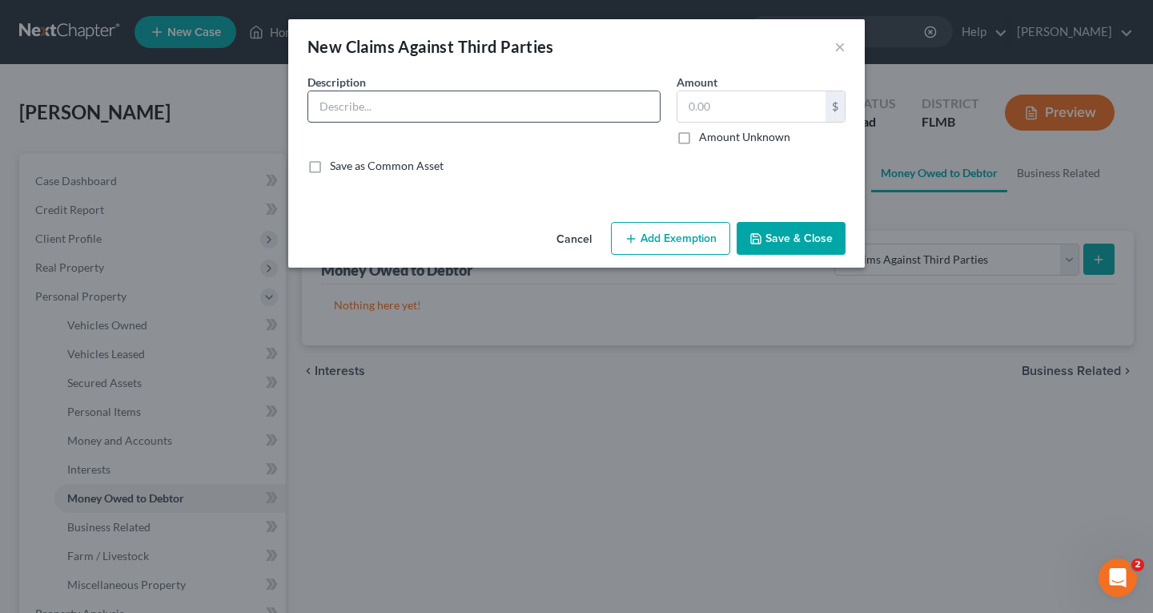
click at [520, 110] on input "text" at bounding box center [483, 106] width 351 height 30
type input "Hair Relaxer claim"
type input "1"
click at [812, 235] on button "Save & Close" at bounding box center [791, 239] width 109 height 34
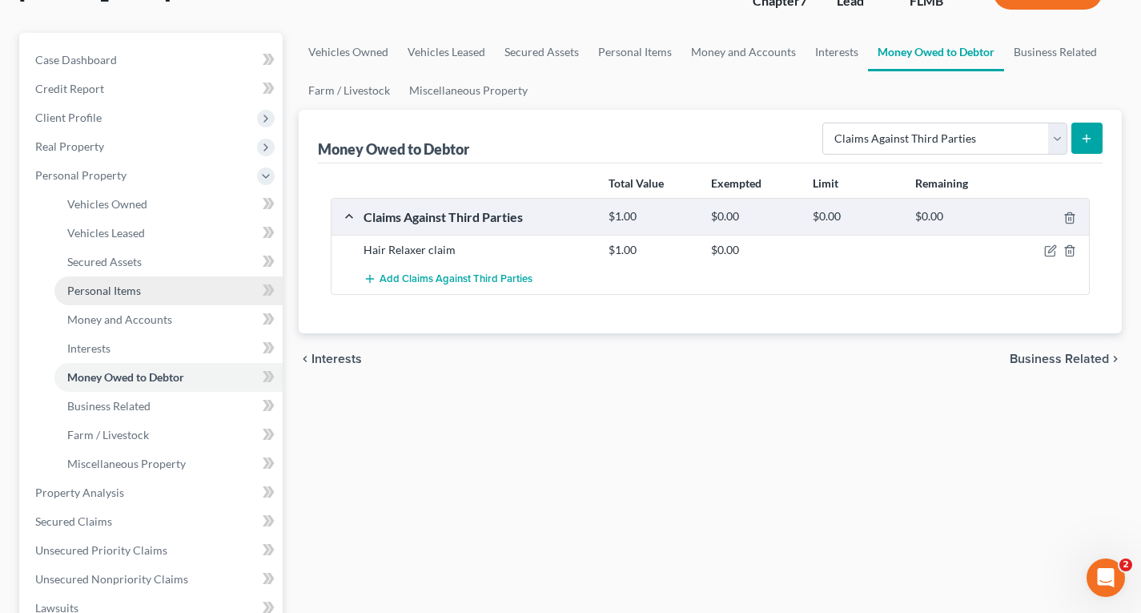
scroll to position [160, 0]
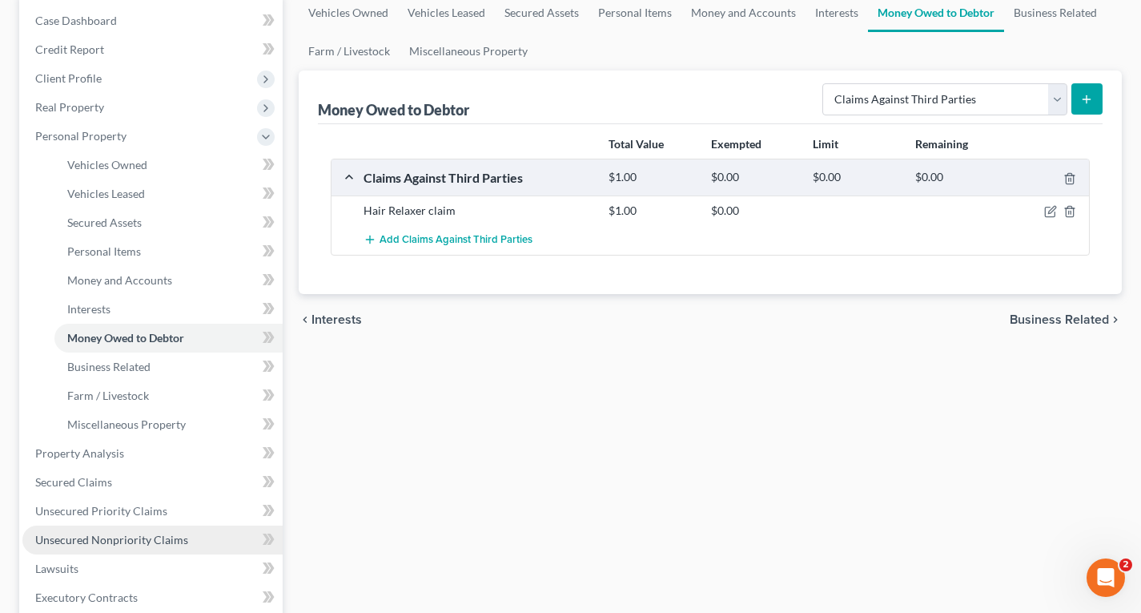
click at [121, 536] on span "Unsecured Nonpriority Claims" at bounding box center [111, 539] width 153 height 14
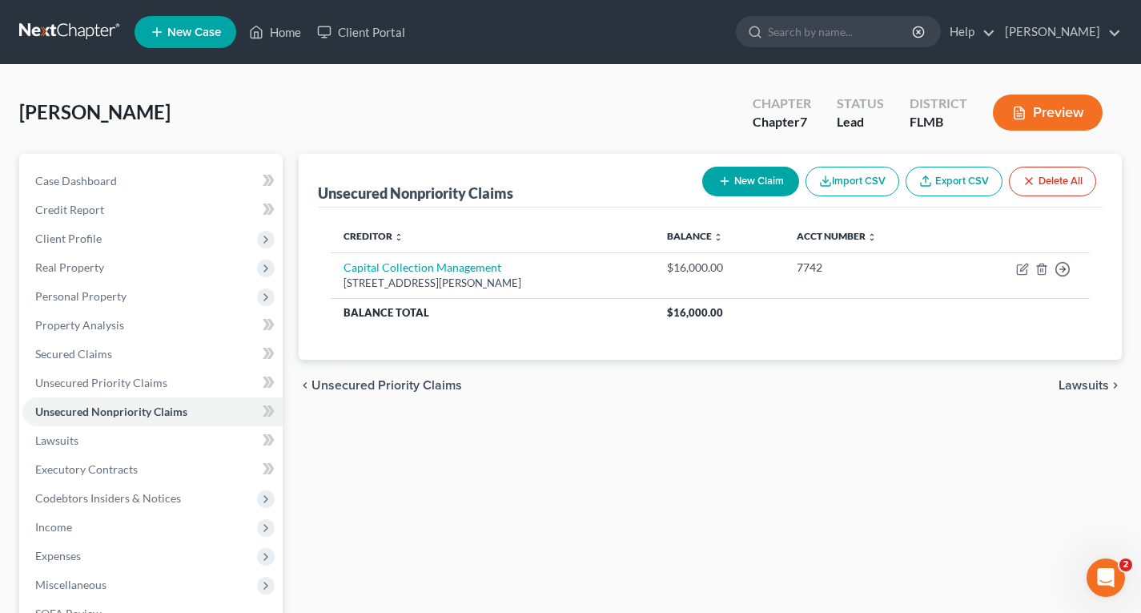
click at [764, 183] on button "New Claim" at bounding box center [750, 182] width 97 height 30
select select "0"
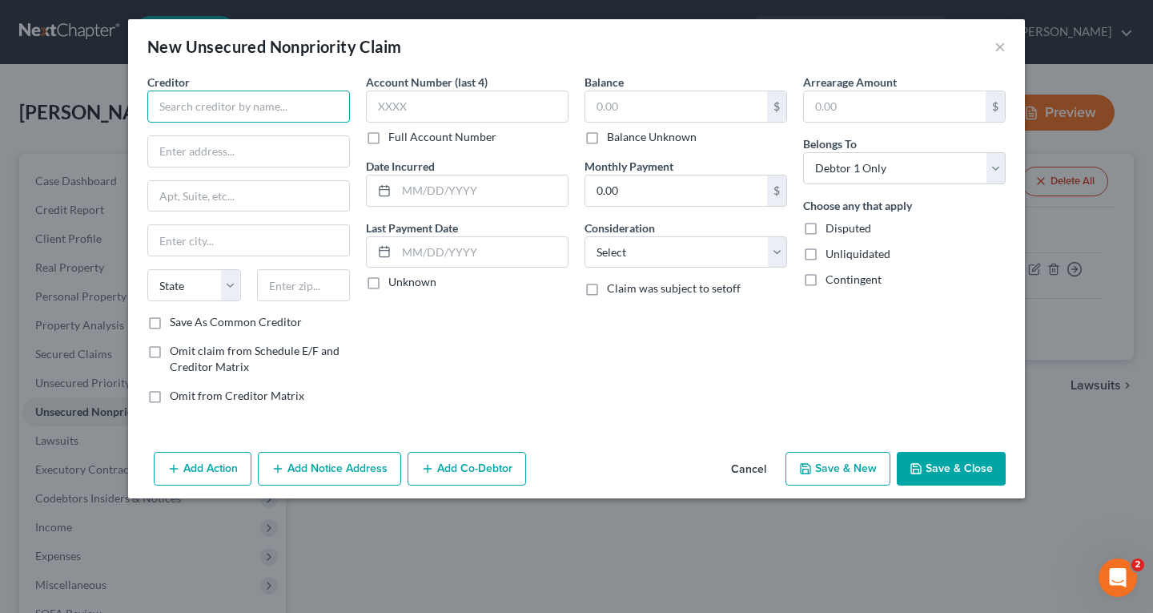
click at [275, 97] on input "text" at bounding box center [248, 106] width 203 height 32
type input "[PERSON_NAME][GEOGRAPHIC_DATA][MEDICAL_DATA]"
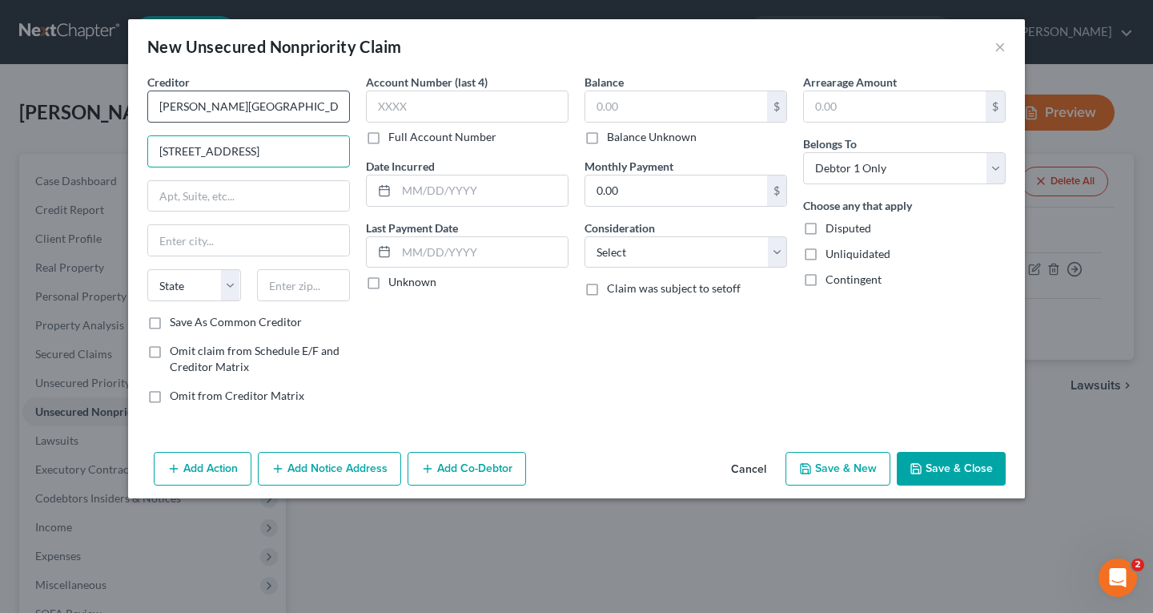
type input "[STREET_ADDRESS]"
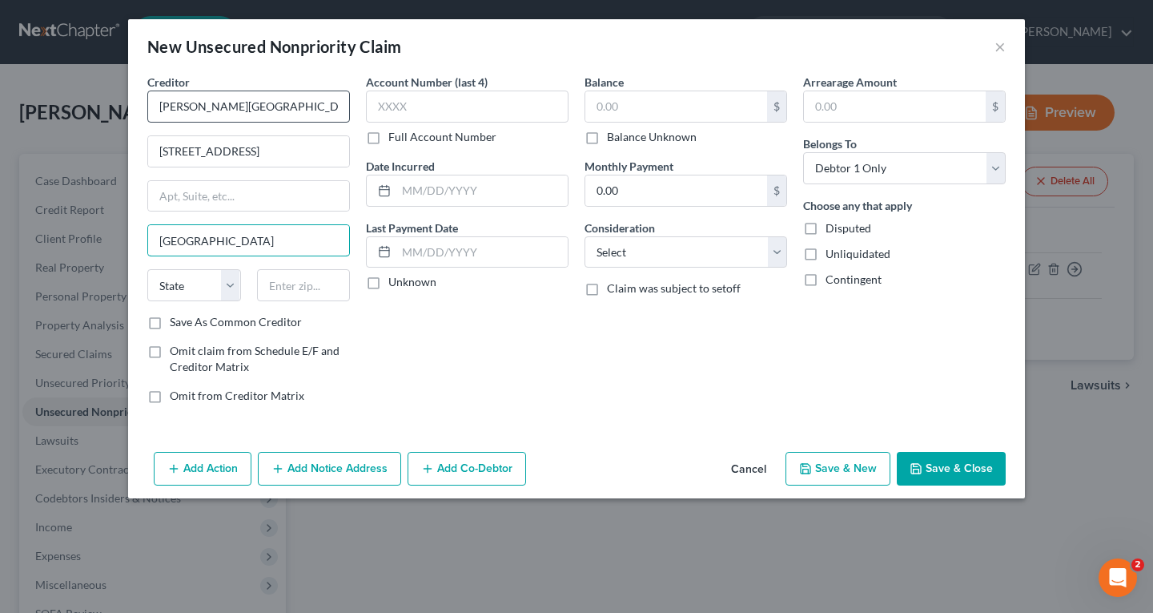
type input "[GEOGRAPHIC_DATA]"
select select "9"
type input "33612"
click at [400, 97] on input "text" at bounding box center [467, 106] width 203 height 32
type input "1267"
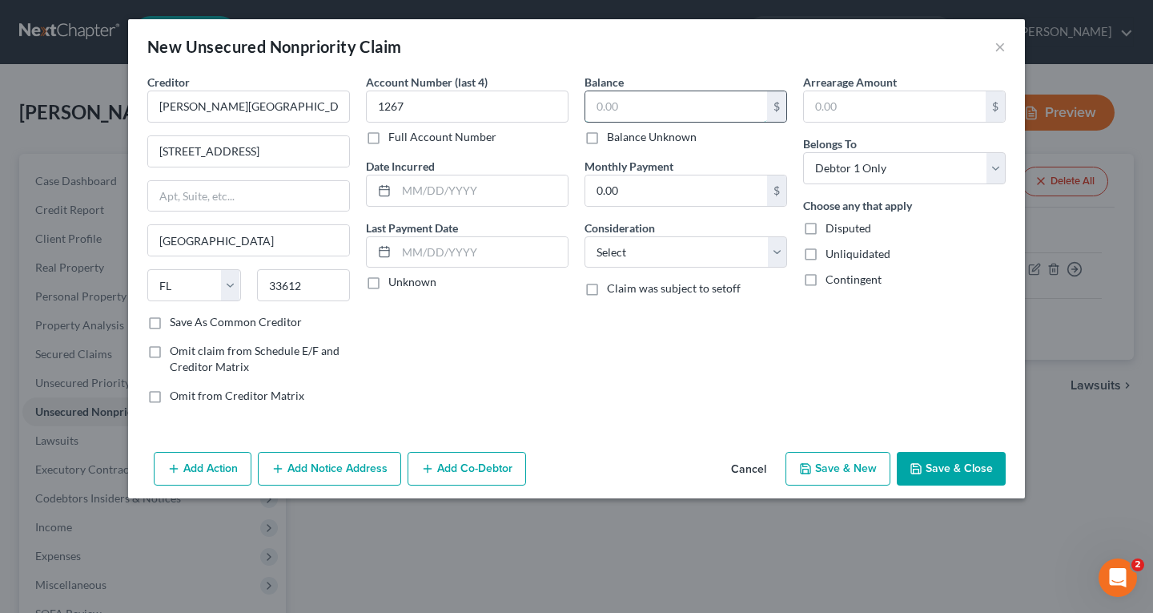
click at [721, 110] on input "text" at bounding box center [676, 106] width 182 height 30
type input "1,647"
click at [866, 471] on button "Save & New" at bounding box center [837, 469] width 105 height 34
select select "0"
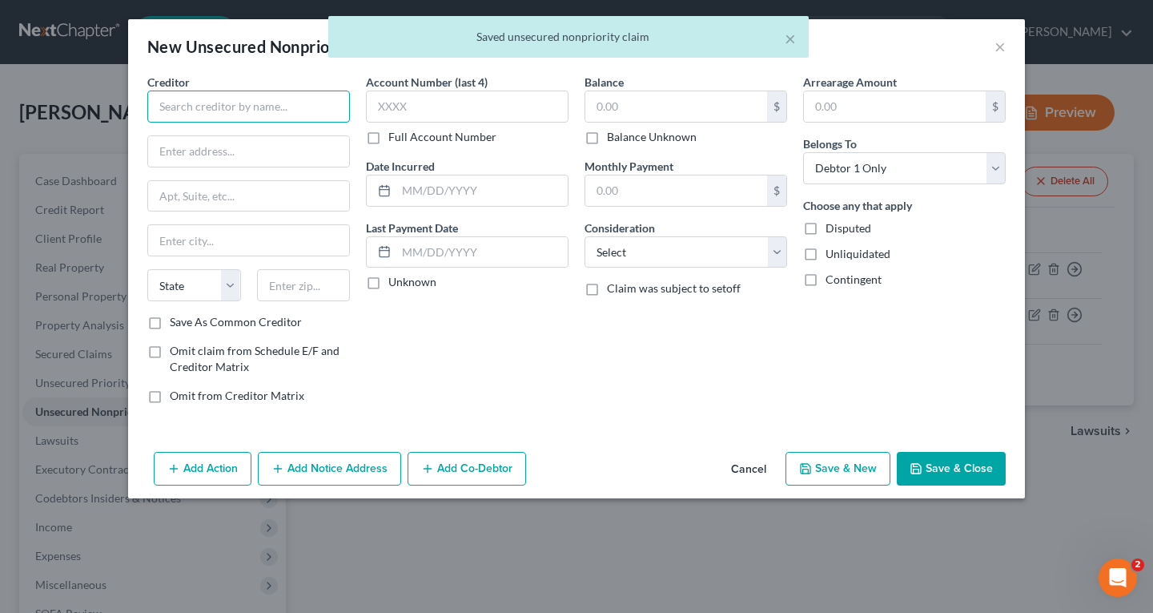
click at [179, 118] on input "text" at bounding box center [248, 106] width 203 height 32
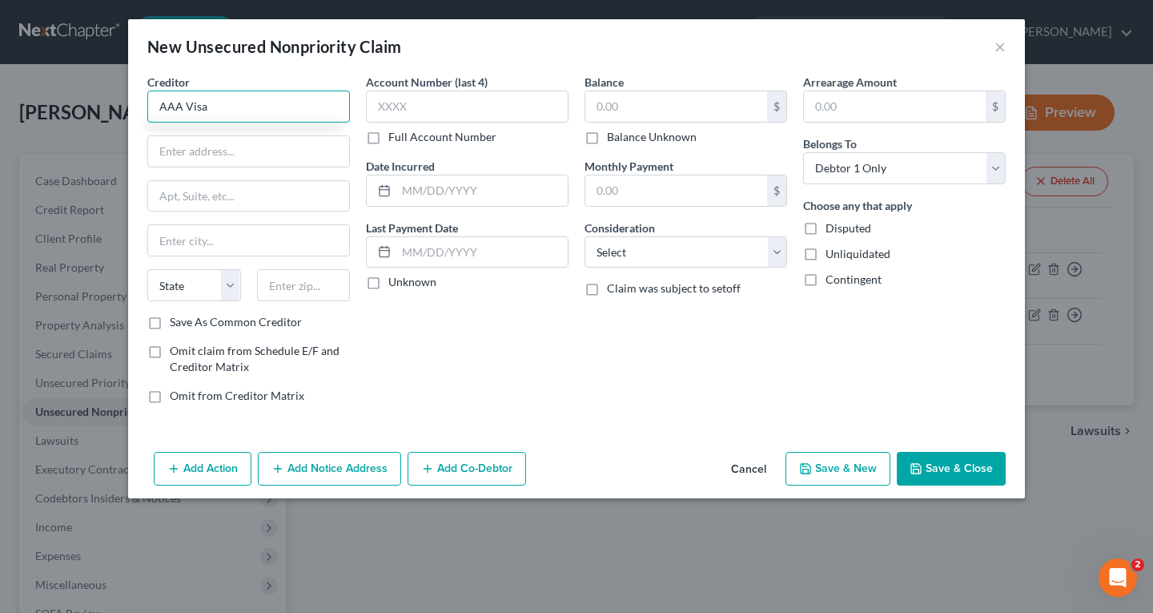
type input "AAA Visa"
type input "PO Box 183003"
type input "Columbus"
select select "36"
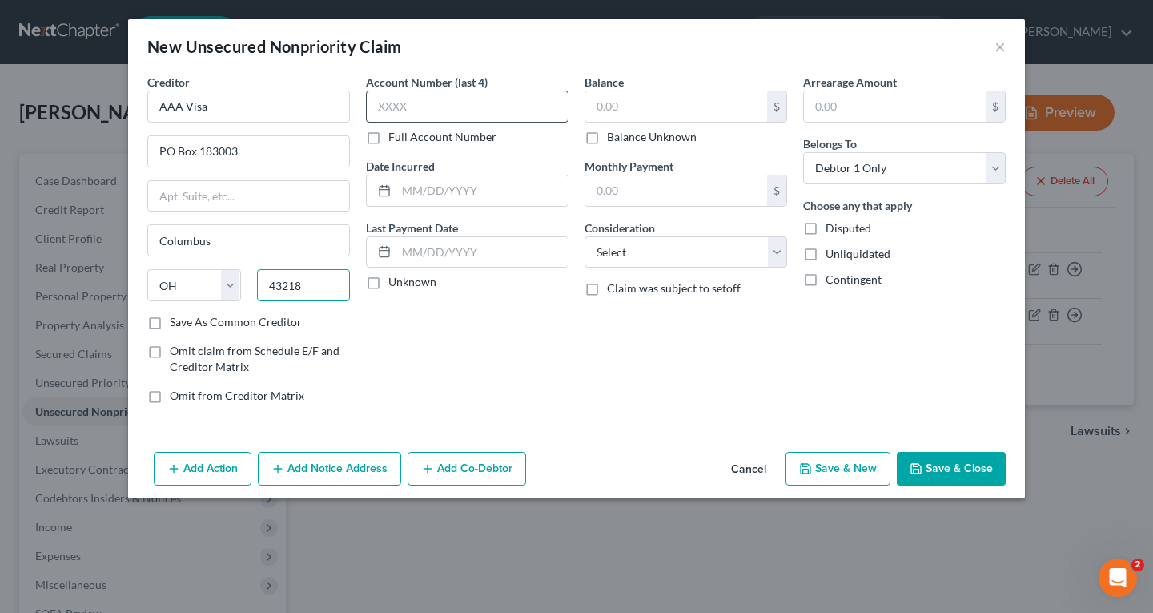
type input "43218"
click at [427, 102] on input "text" at bounding box center [467, 106] width 203 height 32
type input "6974"
click at [629, 110] on input "text" at bounding box center [676, 106] width 182 height 30
type input "849"
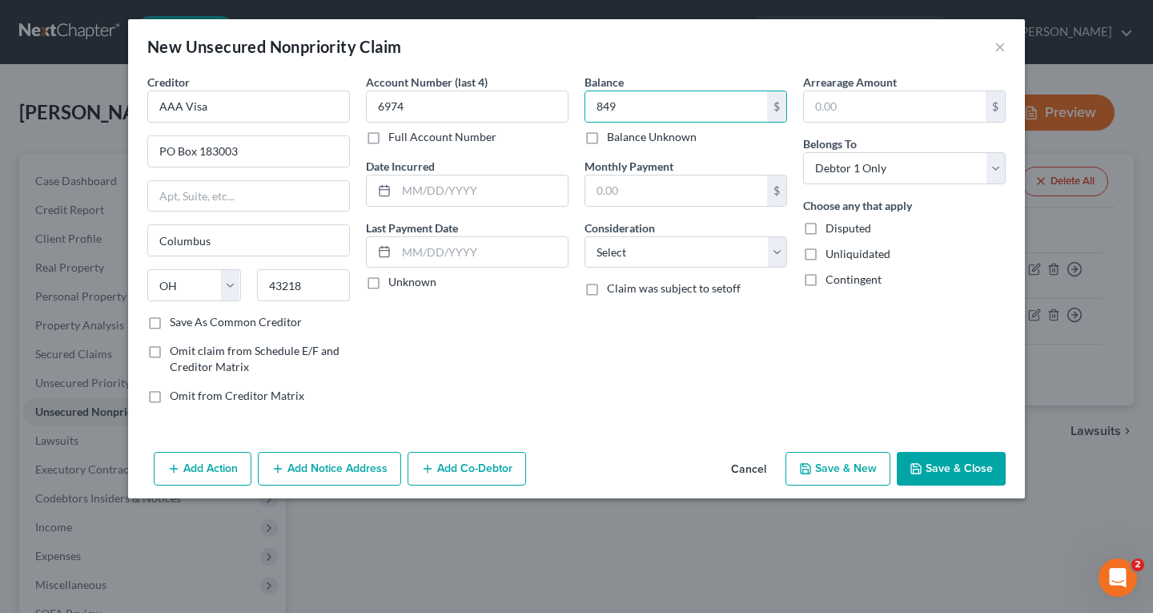
click at [844, 468] on button "Save & New" at bounding box center [837, 469] width 105 height 34
select select "0"
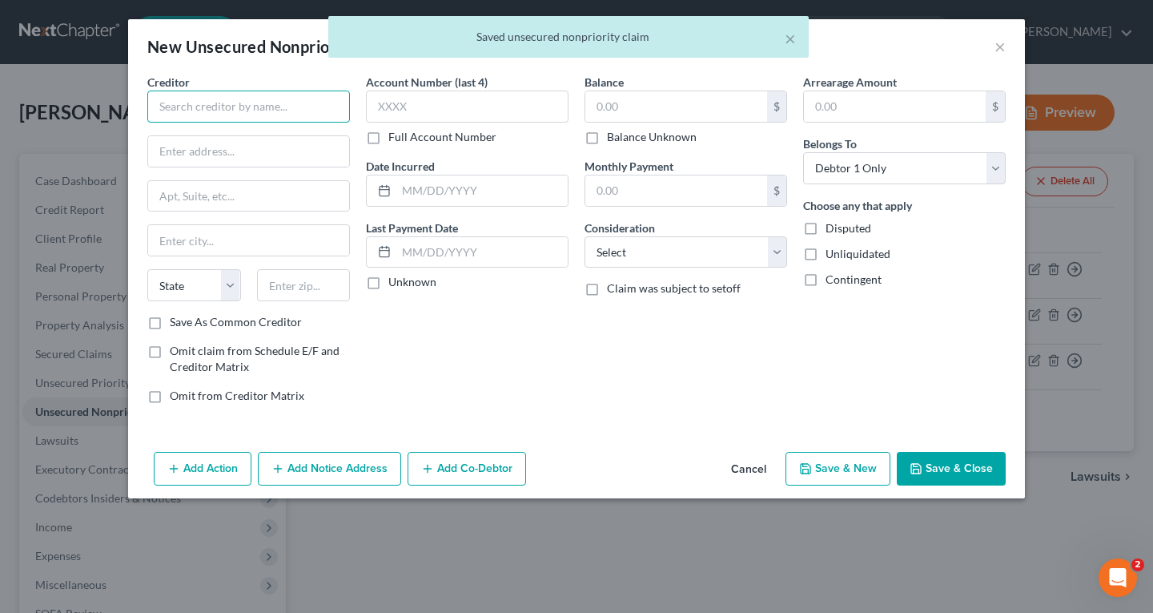
click at [195, 112] on input "text" at bounding box center [248, 106] width 203 height 32
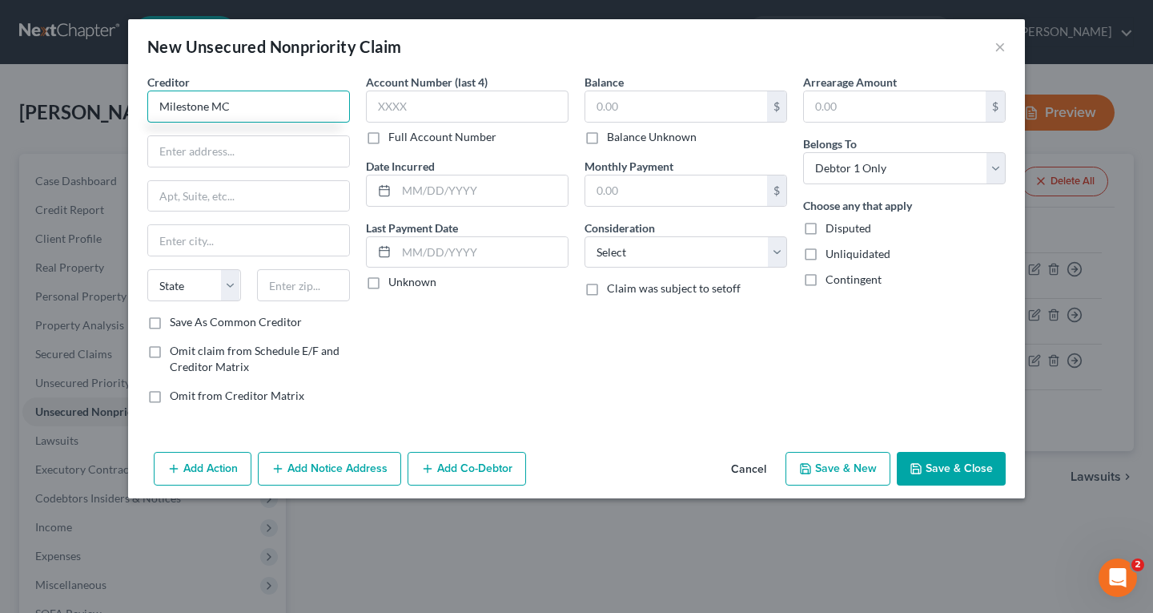
type input "Milestone MC"
type input "PO Box 84059"
type input "Columbus"
select select "10"
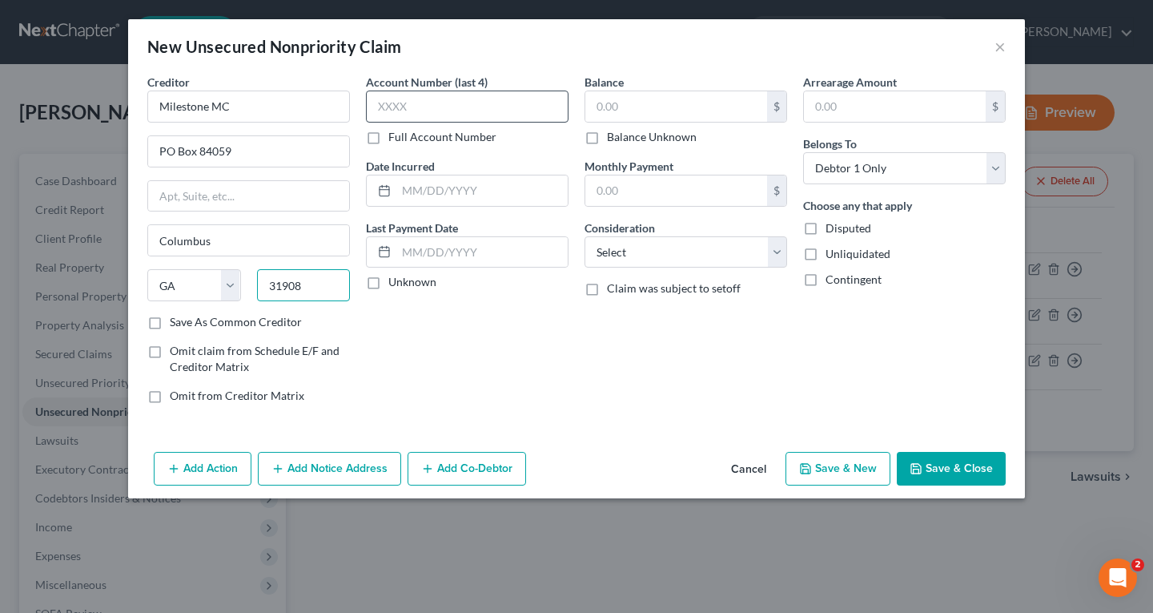
type input "31908"
click at [428, 97] on input "text" at bounding box center [467, 106] width 203 height 32
type input "7867"
click at [618, 99] on input "text" at bounding box center [676, 106] width 182 height 30
type input "1,311"
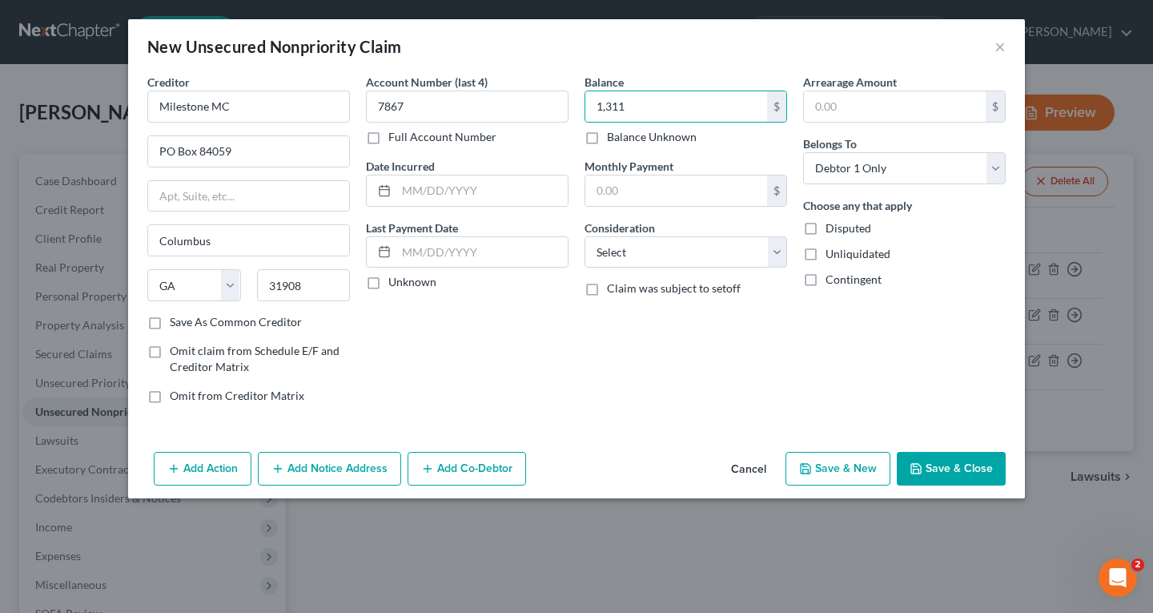
click at [865, 458] on button "Save & New" at bounding box center [837, 469] width 105 height 34
select select "0"
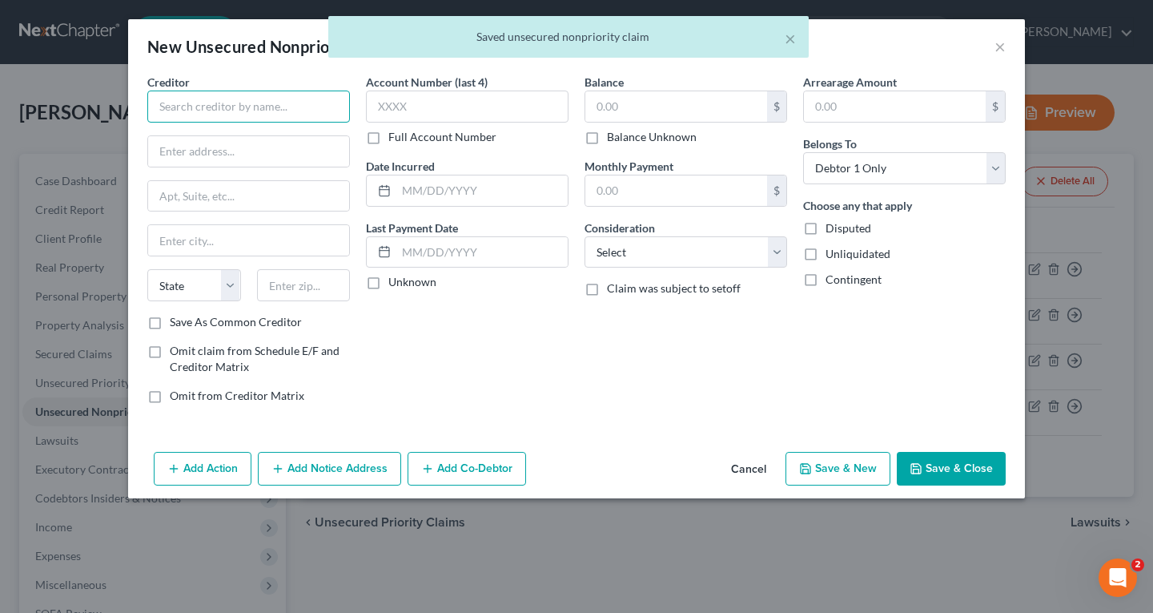
click at [179, 106] on input "text" at bounding box center [248, 106] width 203 height 32
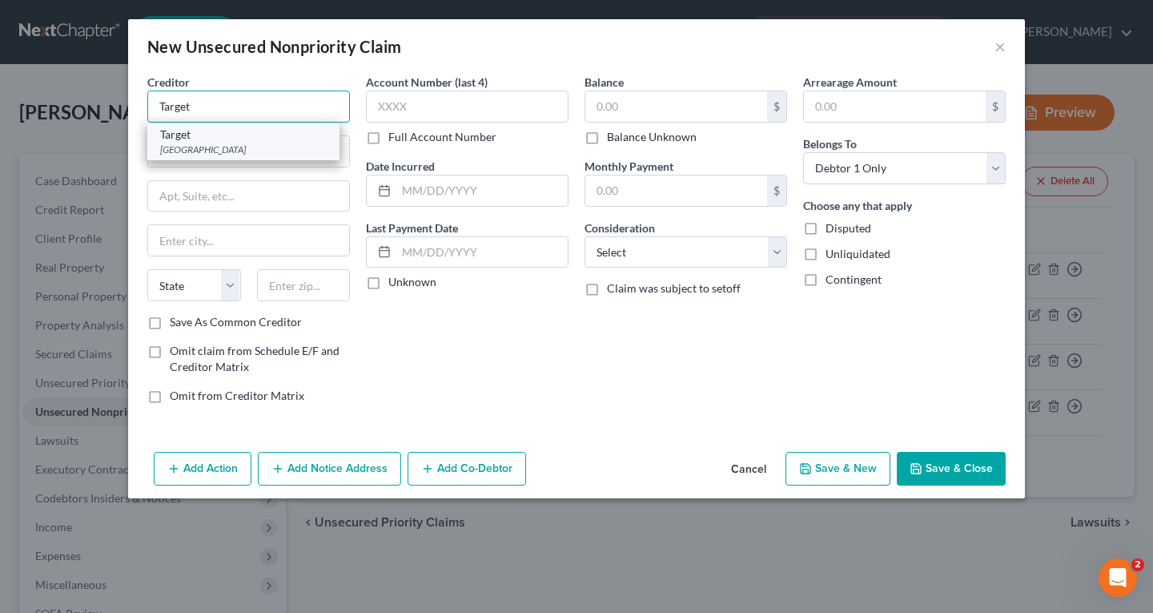
type input "Target"
click at [177, 140] on div "Target" at bounding box center [243, 135] width 167 height 16
type input "PO Box 660170"
type input "[GEOGRAPHIC_DATA]"
select select "45"
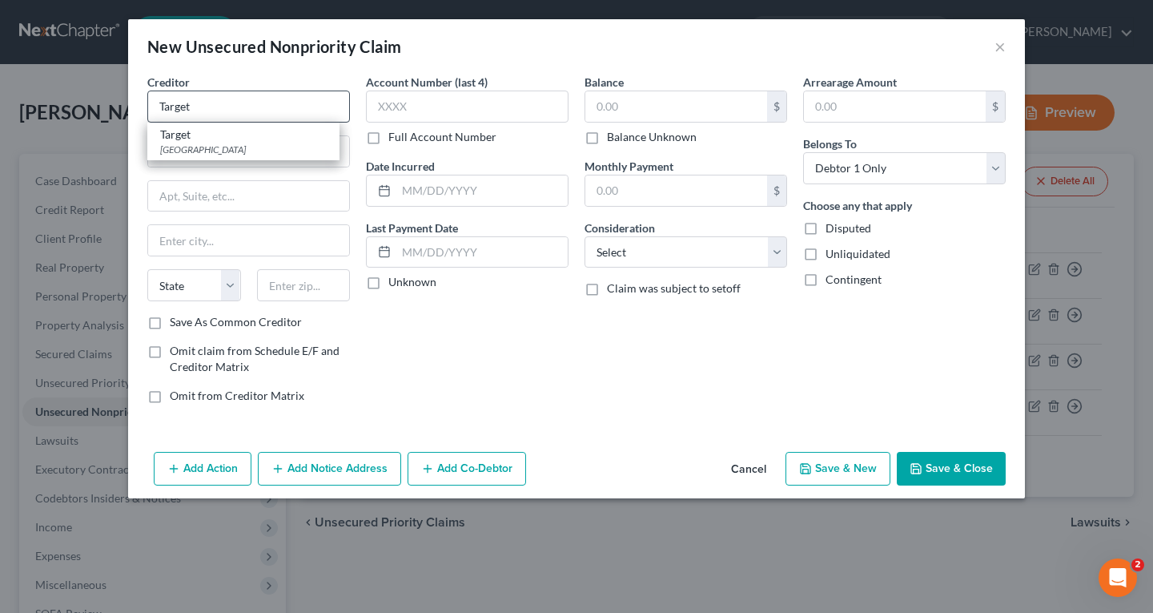
type input "75266"
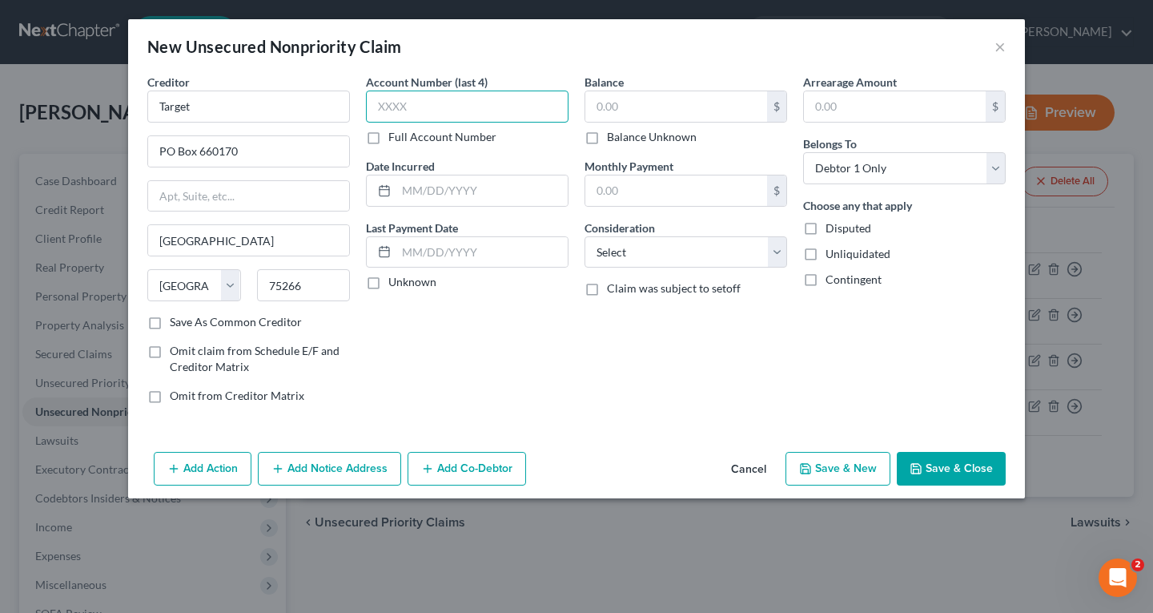
click at [383, 107] on input "text" at bounding box center [467, 106] width 203 height 32
type input "7113"
click at [638, 106] on input "text" at bounding box center [676, 106] width 182 height 30
type input "307"
click at [828, 467] on button "Save & New" at bounding box center [837, 469] width 105 height 34
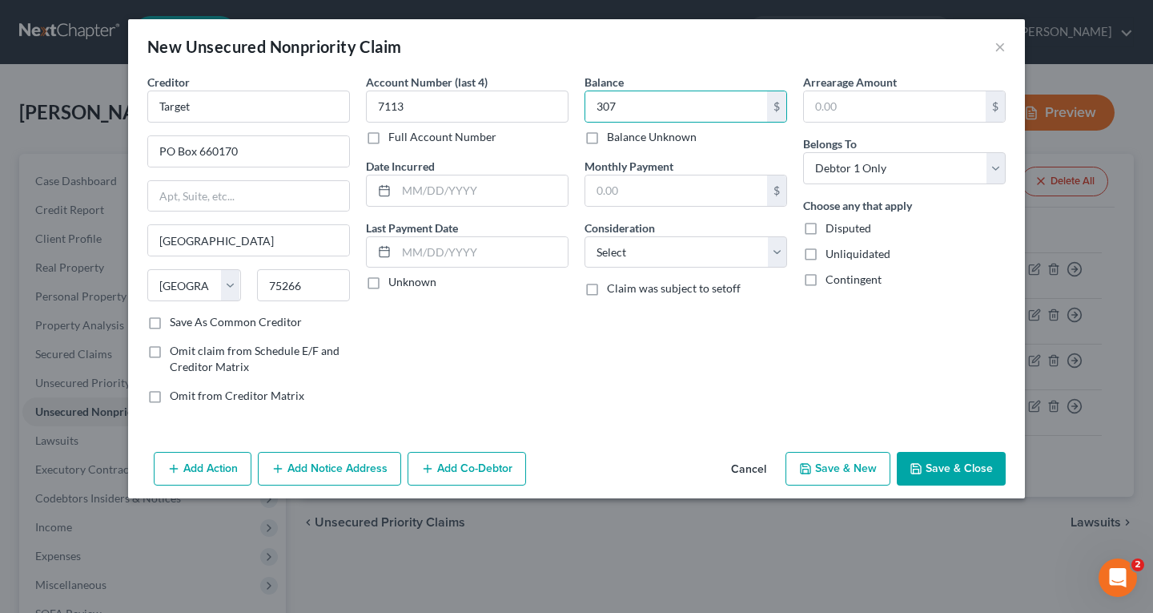
select select "0"
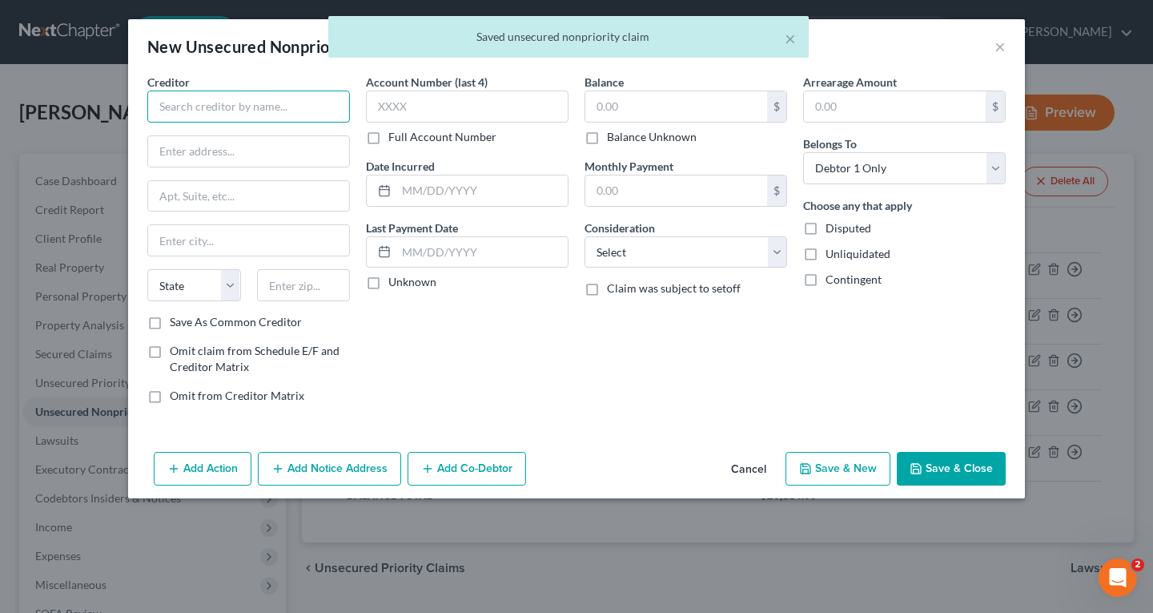
click at [167, 102] on input "text" at bounding box center [248, 106] width 203 height 32
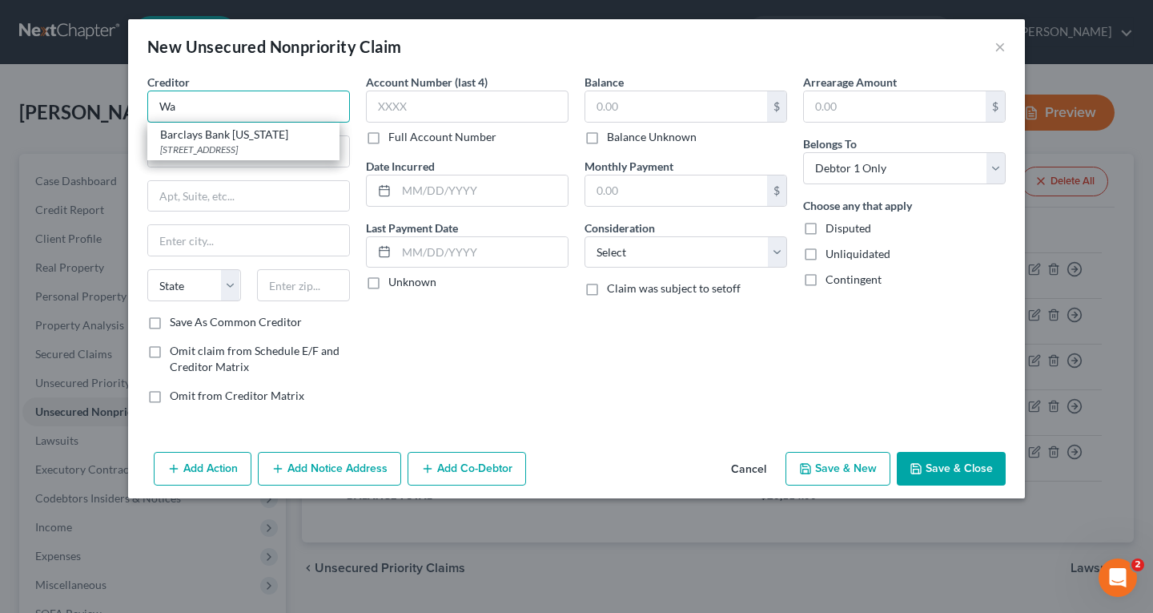
type input "W"
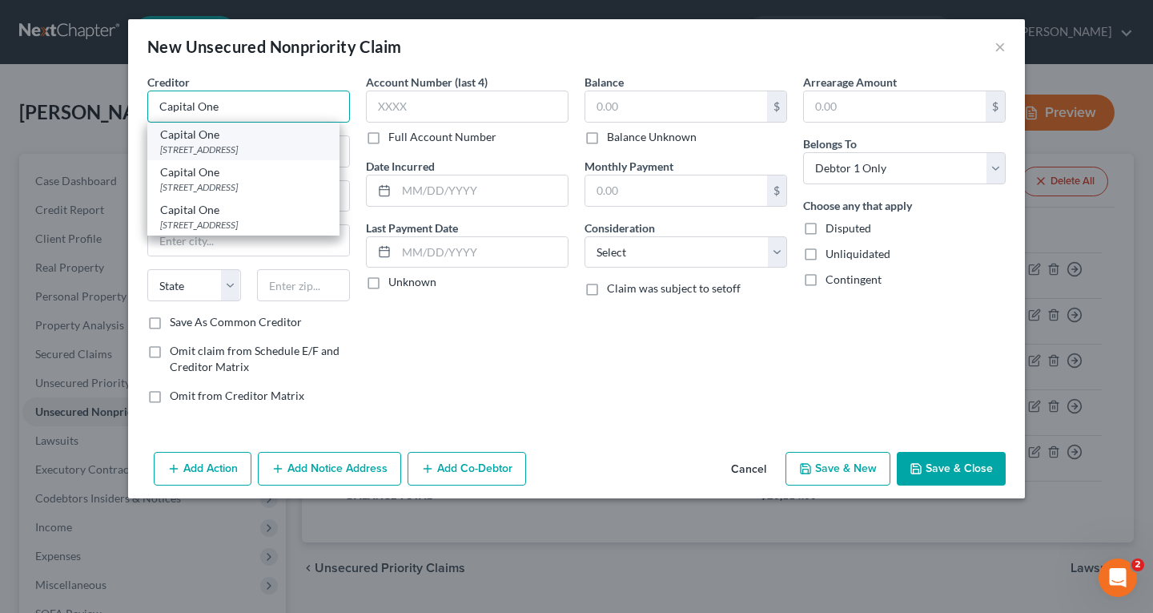
type input "Capital One"
click at [256, 155] on div "[STREET_ADDRESS]" at bounding box center [243, 150] width 167 height 14
type input "PO Box 30281"
type input "[GEOGRAPHIC_DATA]"
select select "46"
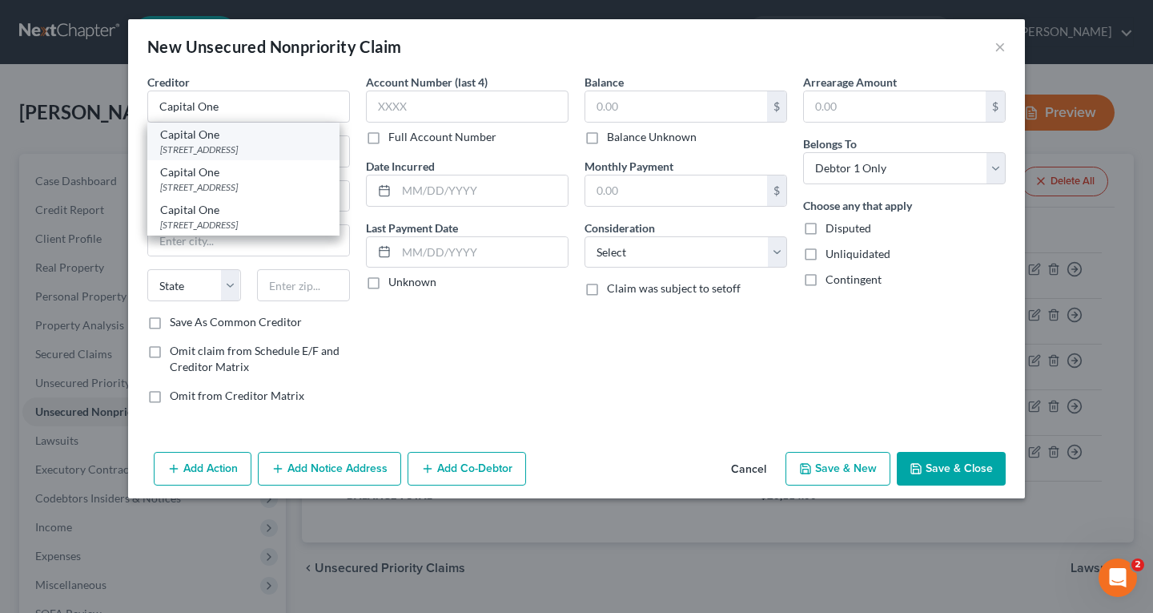
type input "84130"
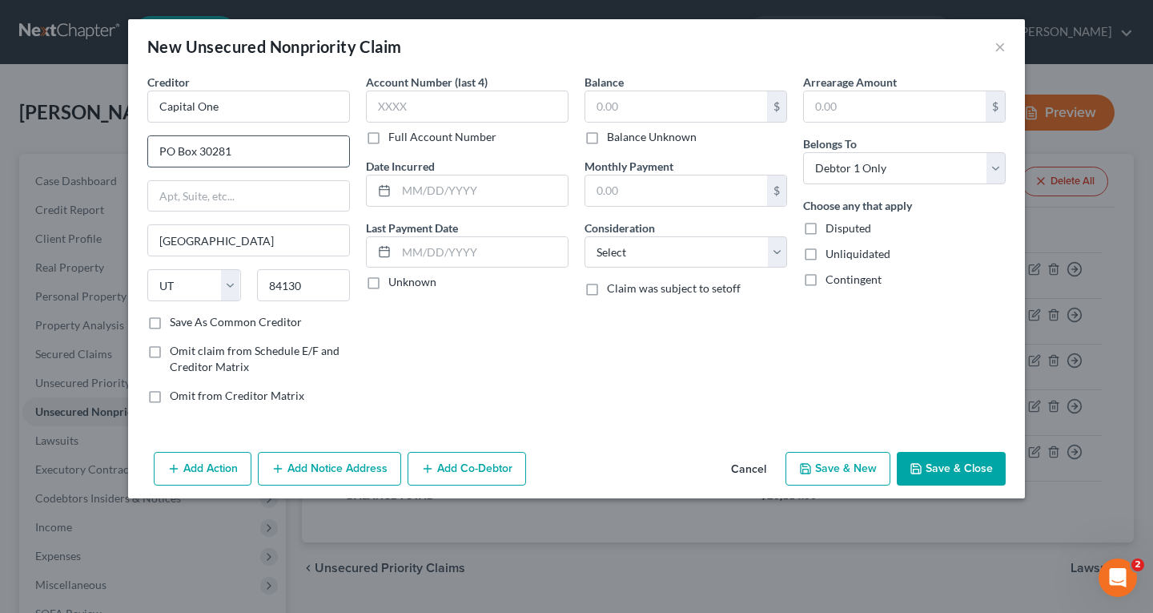
click at [288, 159] on input "PO Box 30281" at bounding box center [248, 151] width 201 height 30
type input "PO Box 30285"
click at [381, 103] on input "text" at bounding box center [467, 106] width 203 height 32
type input "2174"
click at [609, 103] on input "text" at bounding box center [676, 106] width 182 height 30
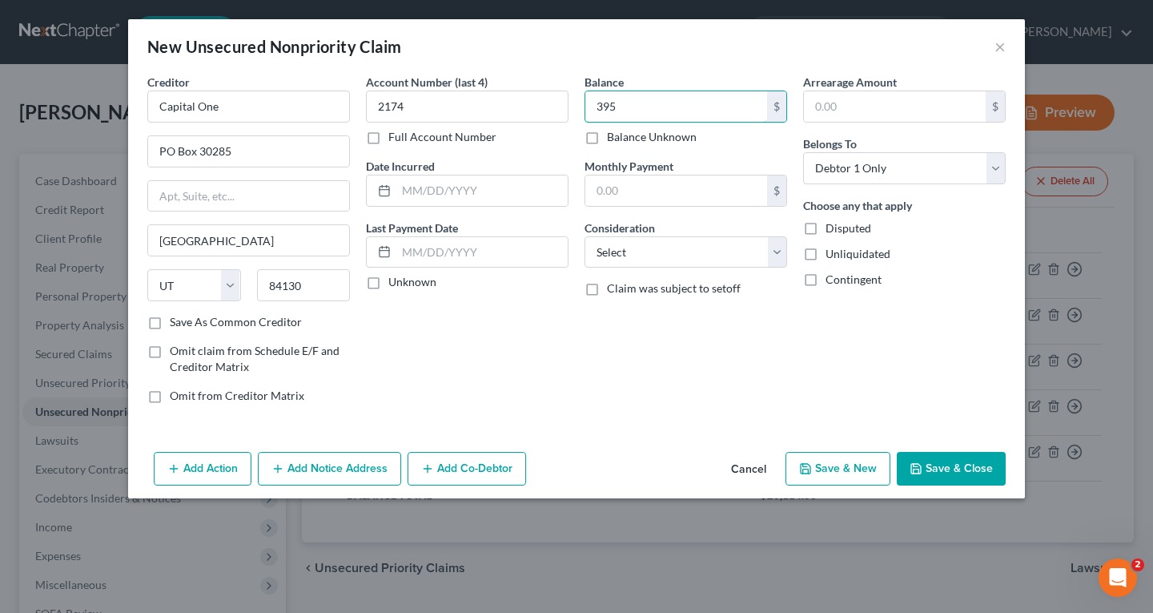
type input "395"
click at [871, 470] on button "Save & New" at bounding box center [837, 469] width 105 height 34
select select "0"
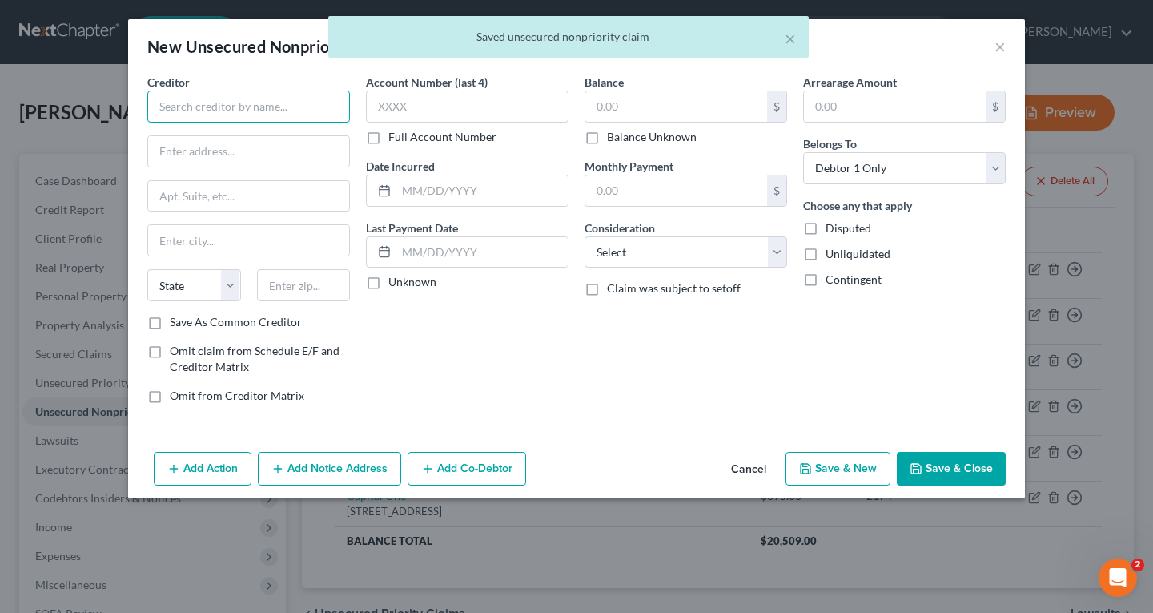
click at [176, 105] on input "text" at bounding box center [248, 106] width 203 height 32
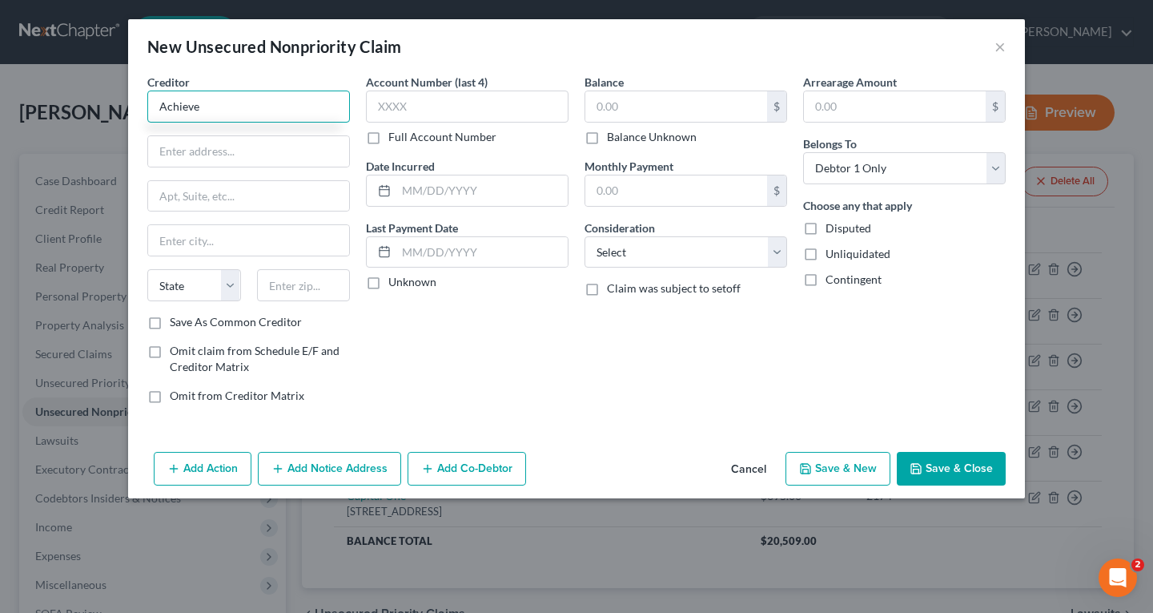
type input "Achieve"
type input "PMB 296"
type input "PO Box 20025"
type input "Austin"
select select "45"
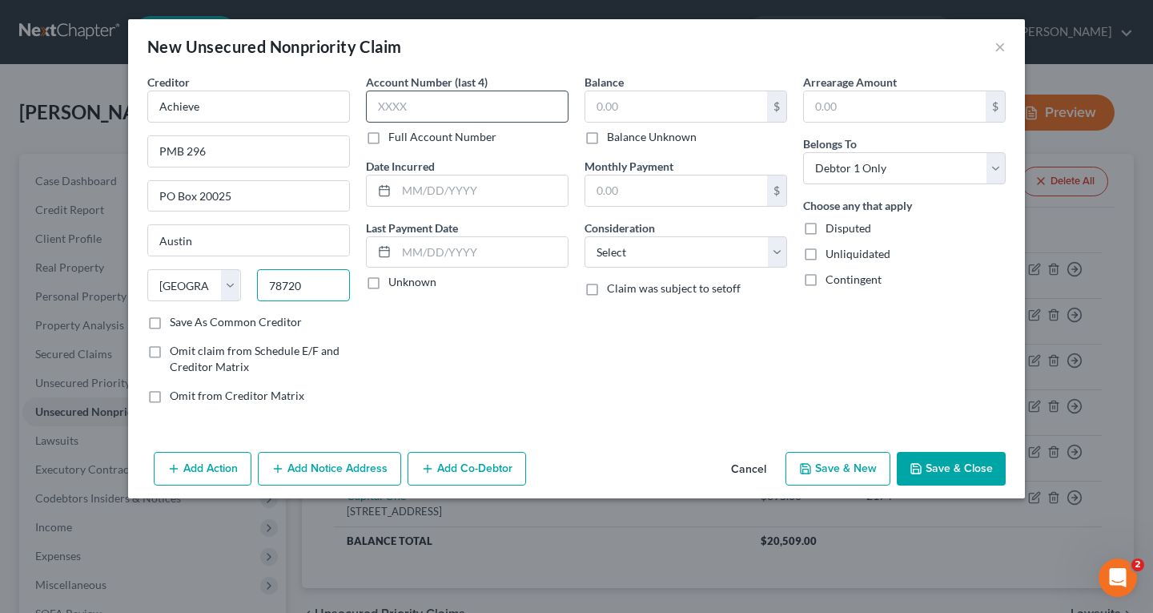
type input "78720"
click at [388, 114] on input "text" at bounding box center [467, 106] width 203 height 32
type input "8142"
click at [613, 107] on input "text" at bounding box center [676, 106] width 182 height 30
click at [954, 464] on button "Save & Close" at bounding box center [951, 469] width 109 height 34
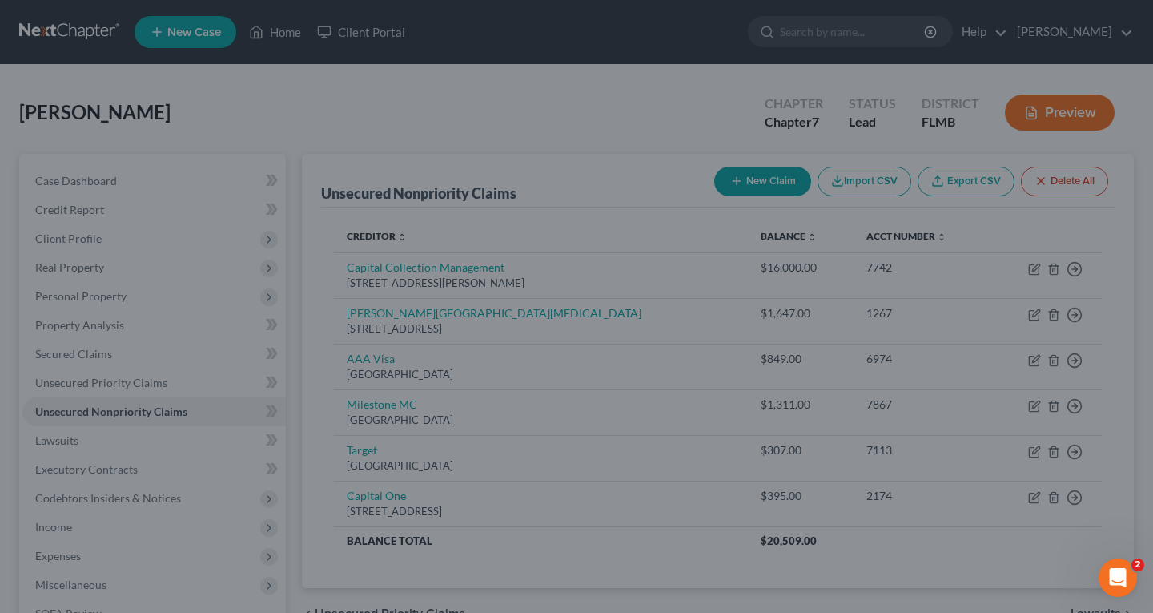
type input "600.00"
type input "0.00"
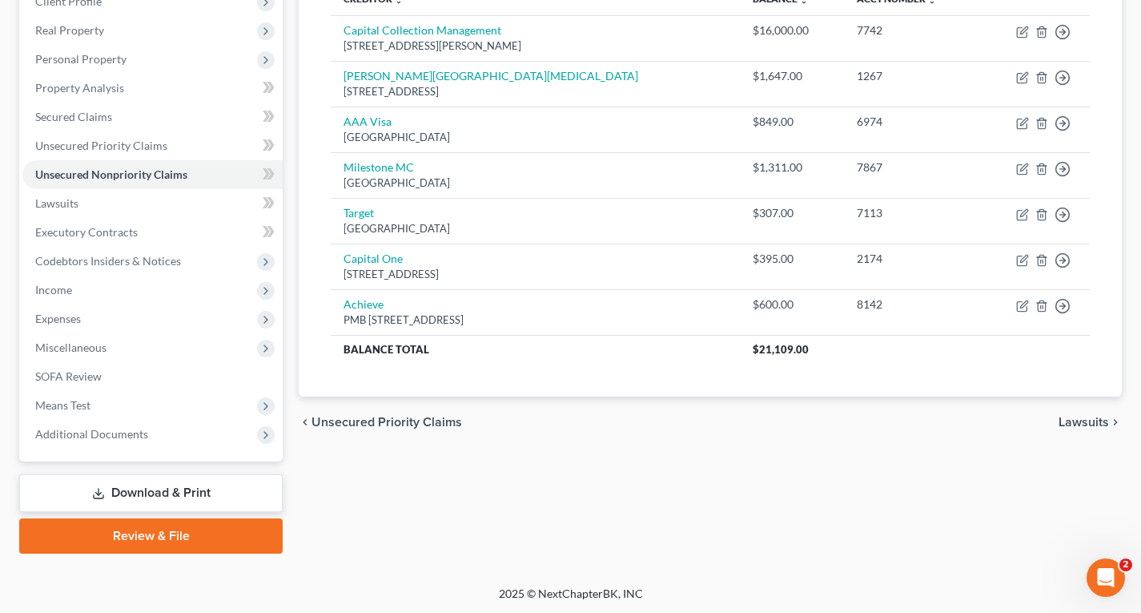
scroll to position [239, 0]
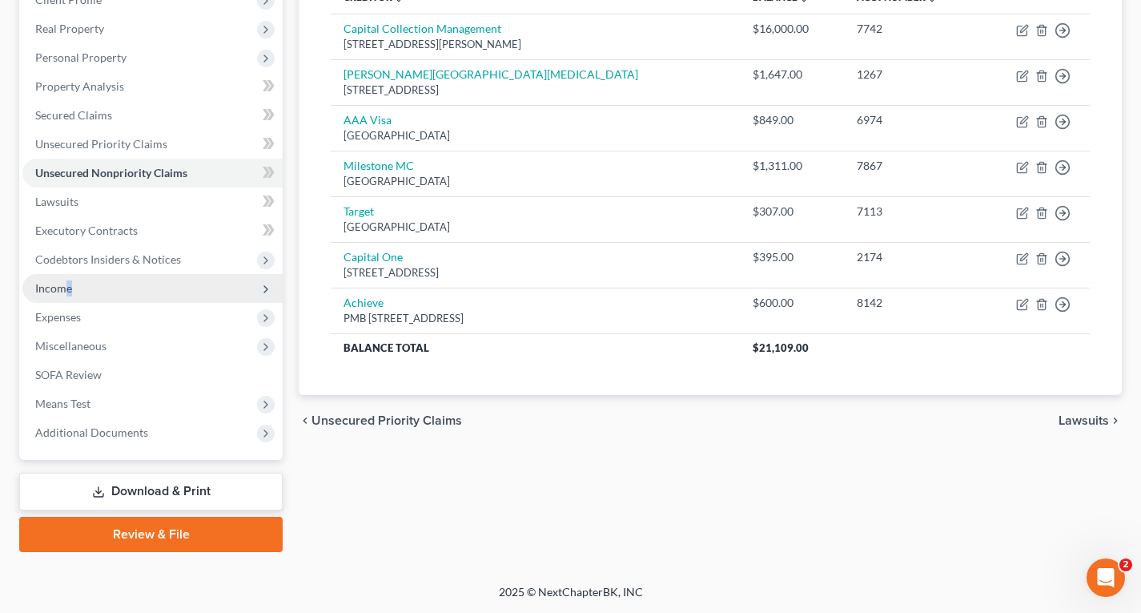
click at [68, 287] on span "Income" at bounding box center [53, 288] width 37 height 14
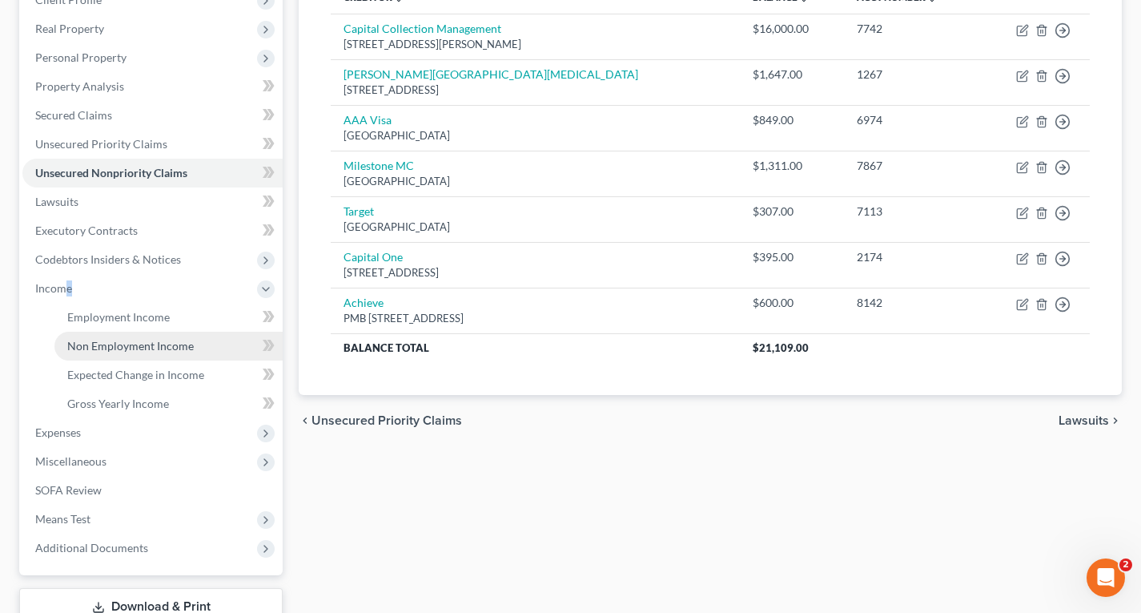
click at [118, 344] on span "Non Employment Income" at bounding box center [130, 346] width 127 height 14
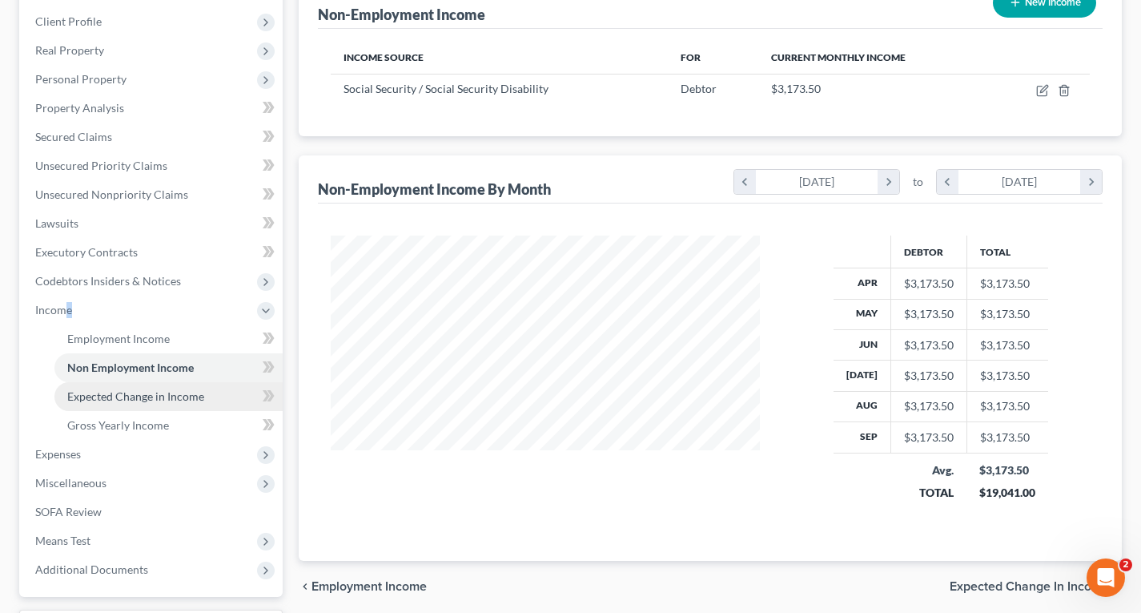
scroll to position [240, 0]
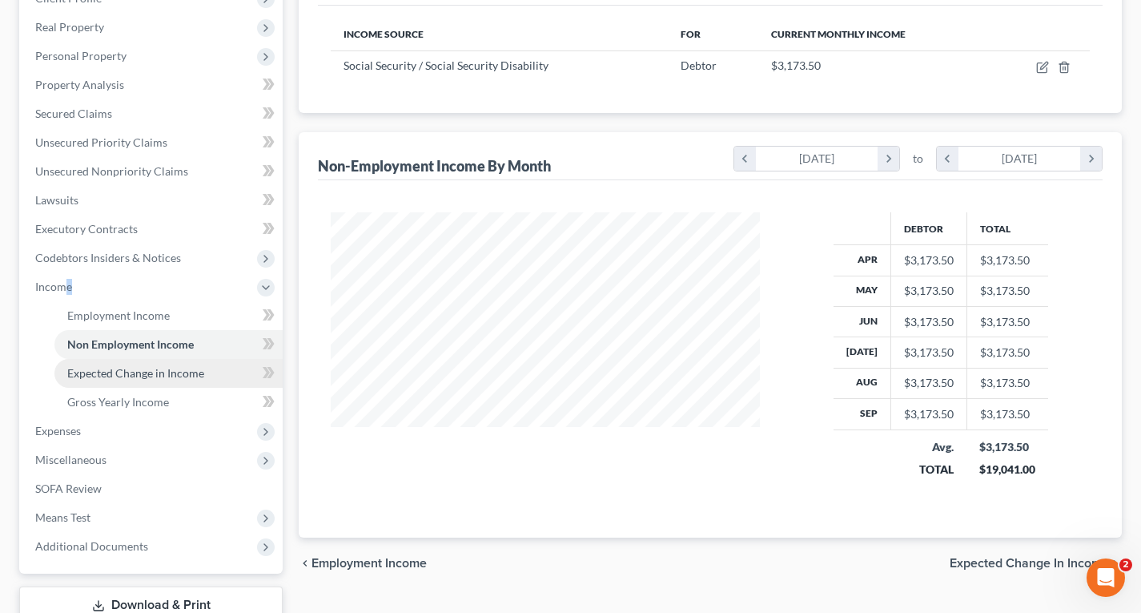
click at [125, 376] on span "Expected Change in Income" at bounding box center [135, 373] width 137 height 14
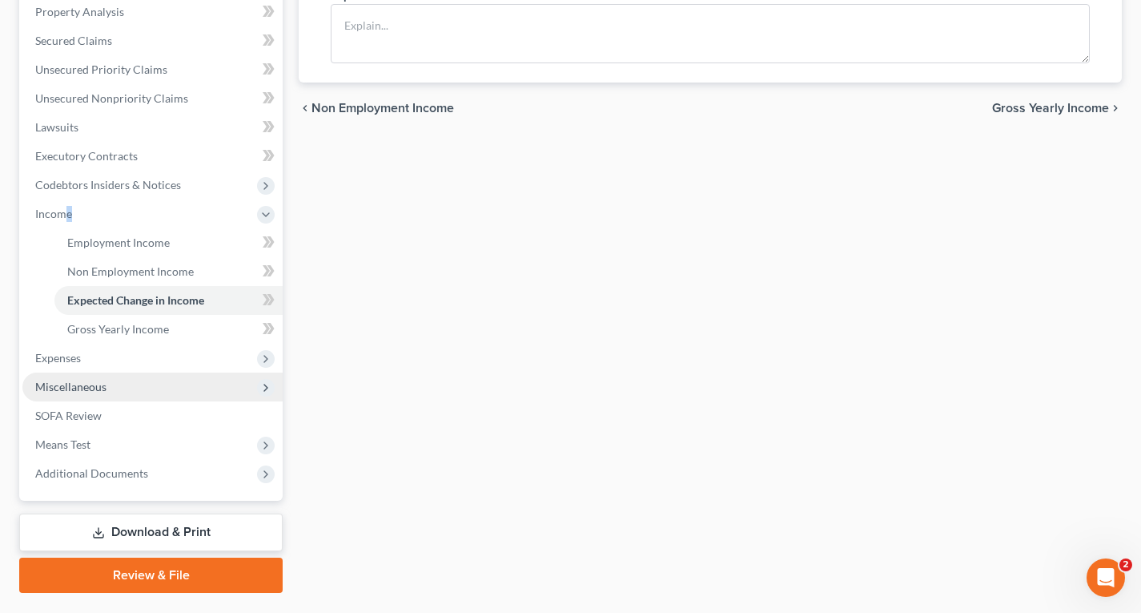
scroll to position [320, 0]
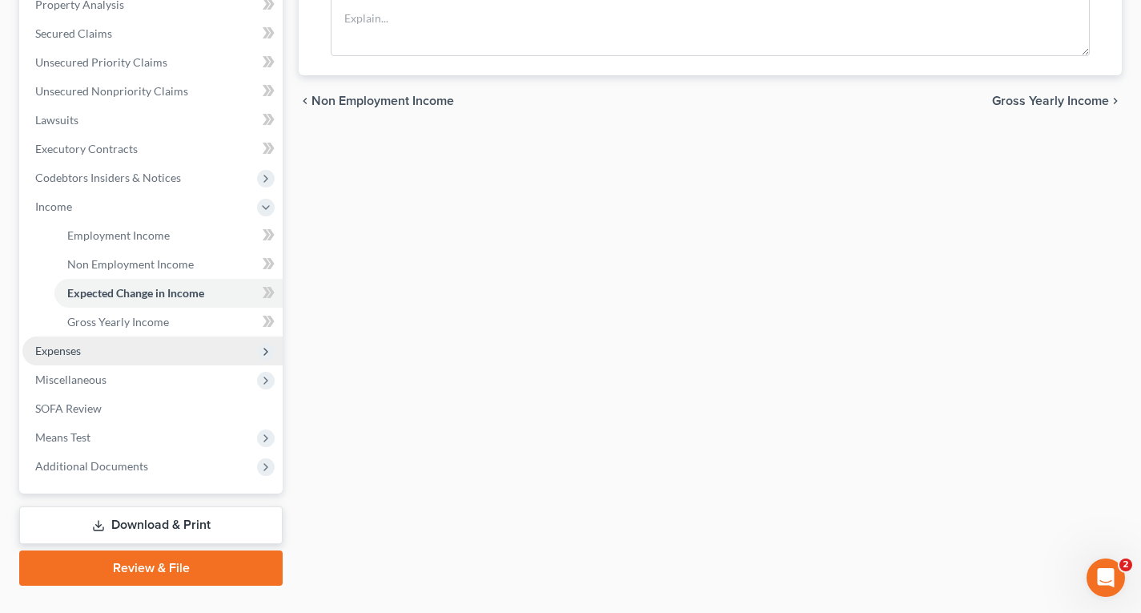
click at [66, 355] on span "Expenses" at bounding box center [58, 350] width 46 height 14
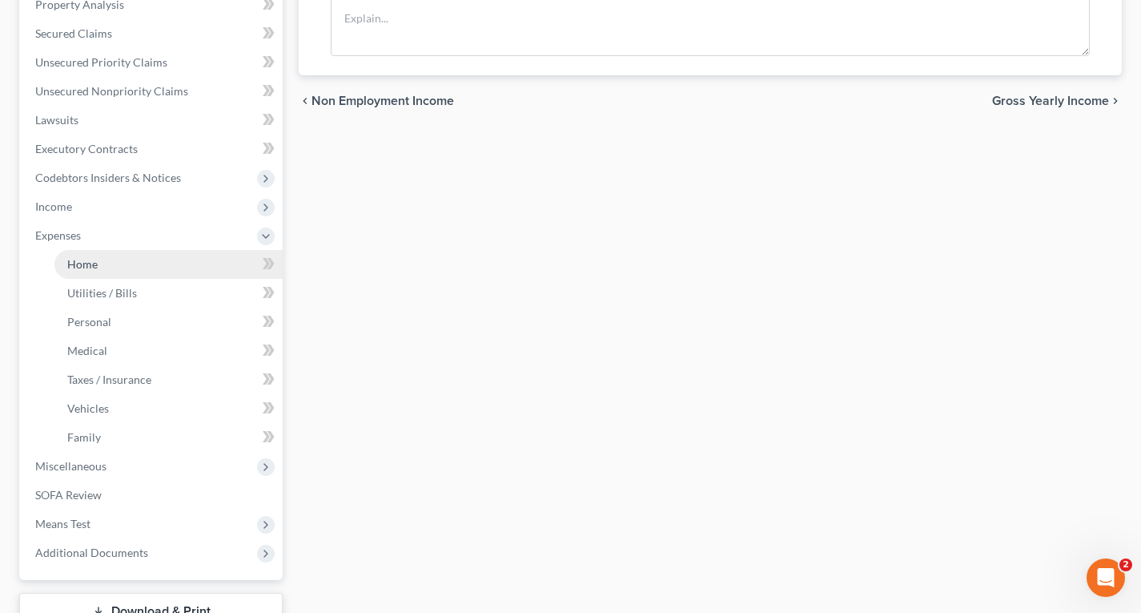
click at [73, 263] on span "Home" at bounding box center [82, 264] width 30 height 14
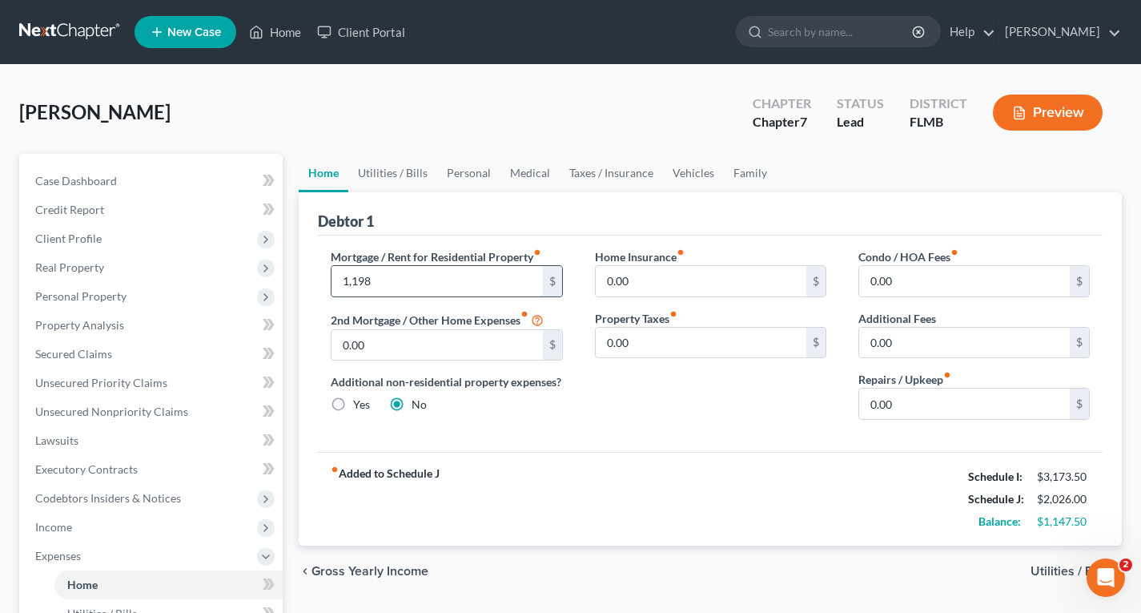
type input "1,198"
click at [481, 176] on link "Personal" at bounding box center [468, 173] width 63 height 38
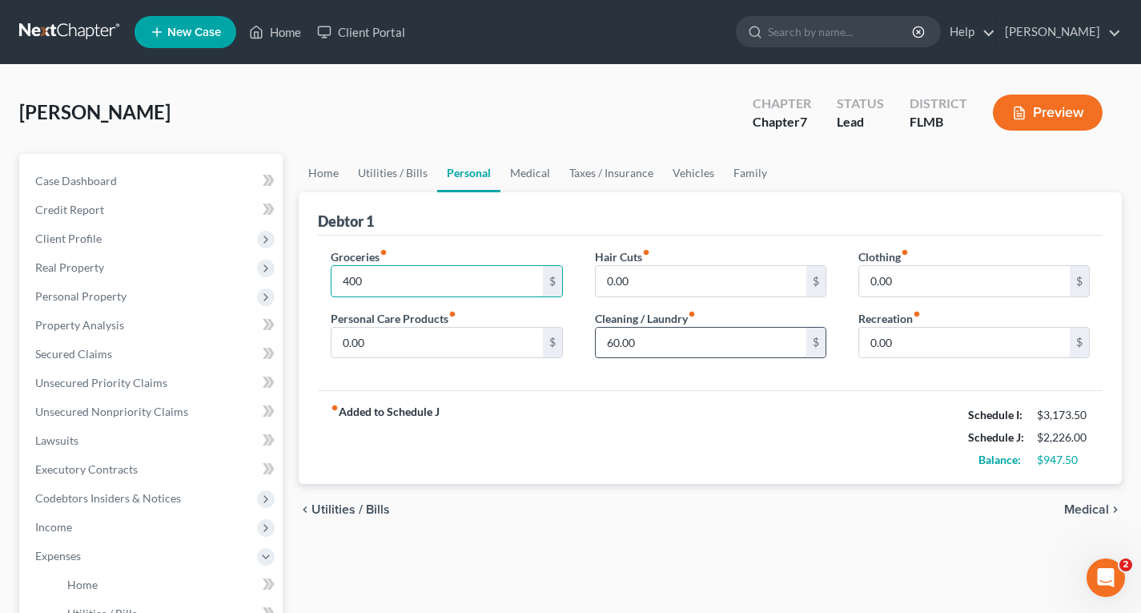
type input "400"
click at [681, 351] on input "60.00" at bounding box center [701, 342] width 211 height 30
type input "100"
click at [504, 350] on input "0.00" at bounding box center [436, 342] width 211 height 30
type input "100"
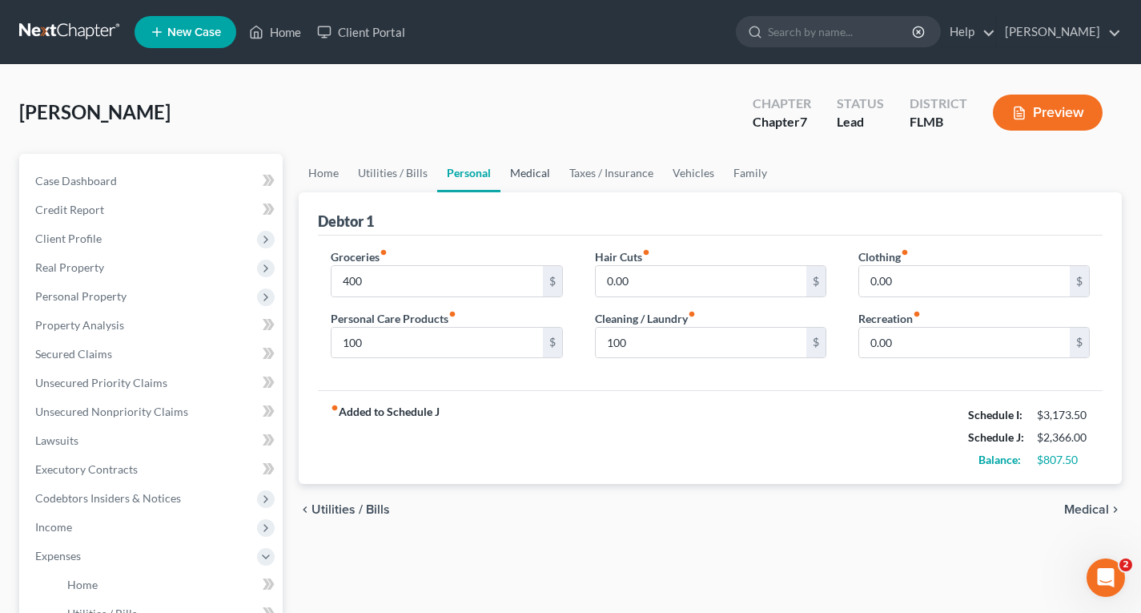
click at [546, 163] on link "Medical" at bounding box center [529, 173] width 59 height 38
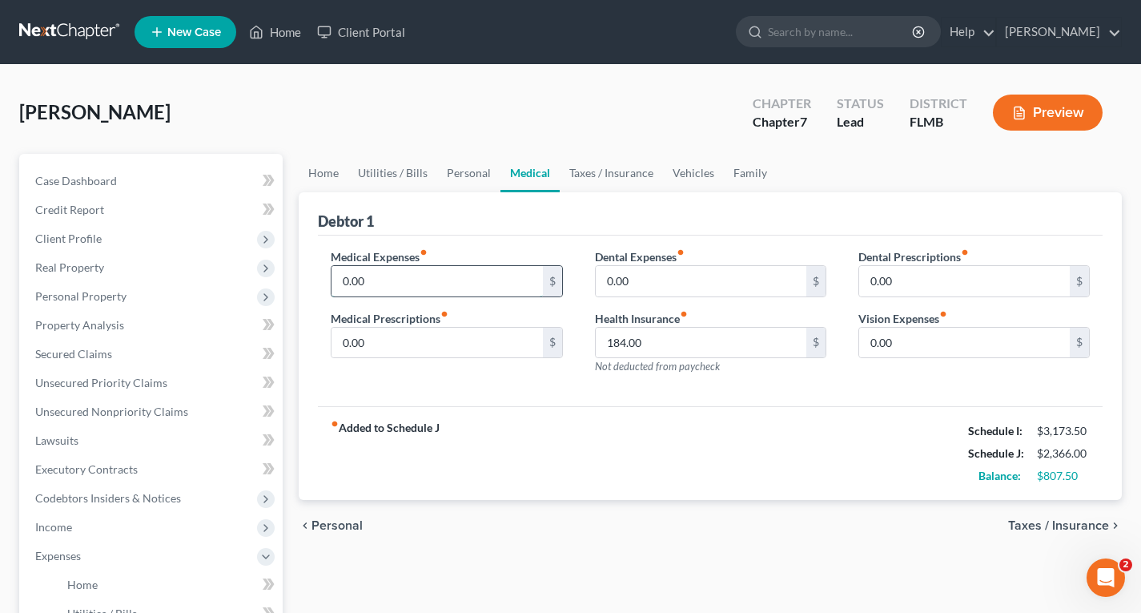
click at [459, 275] on input "0.00" at bounding box center [436, 281] width 211 height 30
type input "300"
click at [677, 172] on link "Vehicles" at bounding box center [693, 173] width 61 height 38
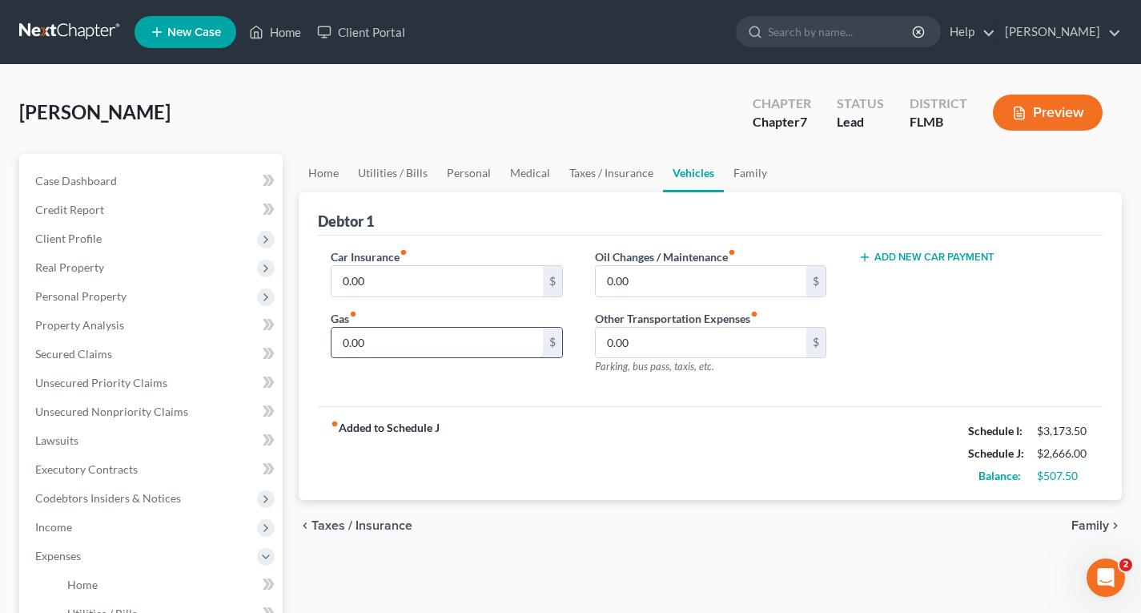
click at [476, 332] on input "0.00" at bounding box center [436, 342] width 211 height 30
type input "200"
click at [466, 174] on link "Personal" at bounding box center [468, 173] width 63 height 38
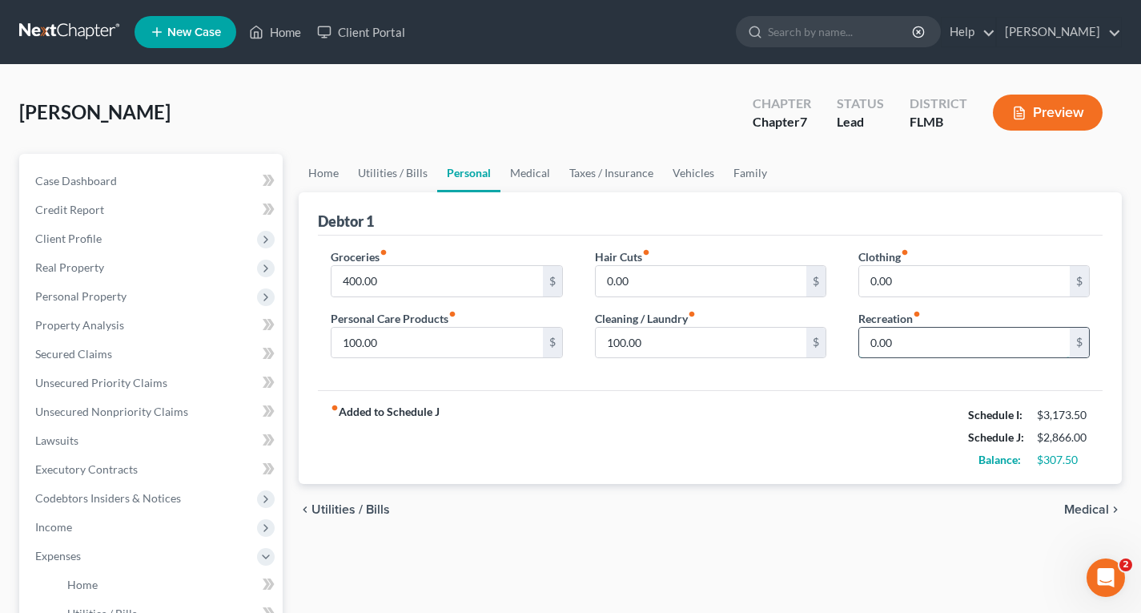
click at [908, 339] on input "0.00" at bounding box center [964, 342] width 211 height 30
type input "50"
click at [528, 175] on link "Medical" at bounding box center [529, 173] width 59 height 38
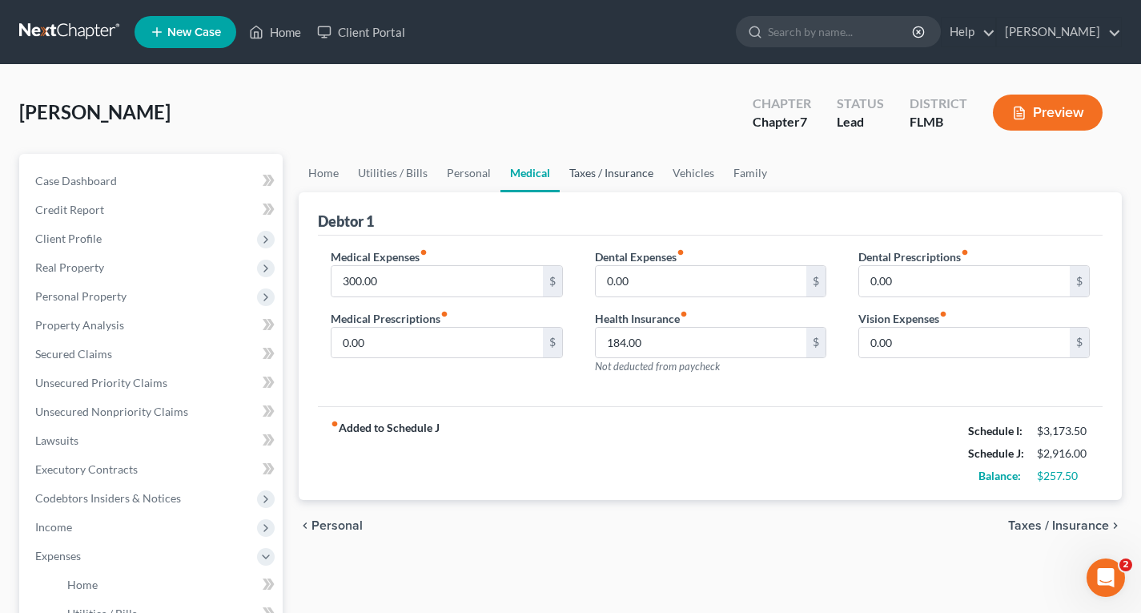
click at [605, 175] on link "Taxes / Insurance" at bounding box center [611, 173] width 103 height 38
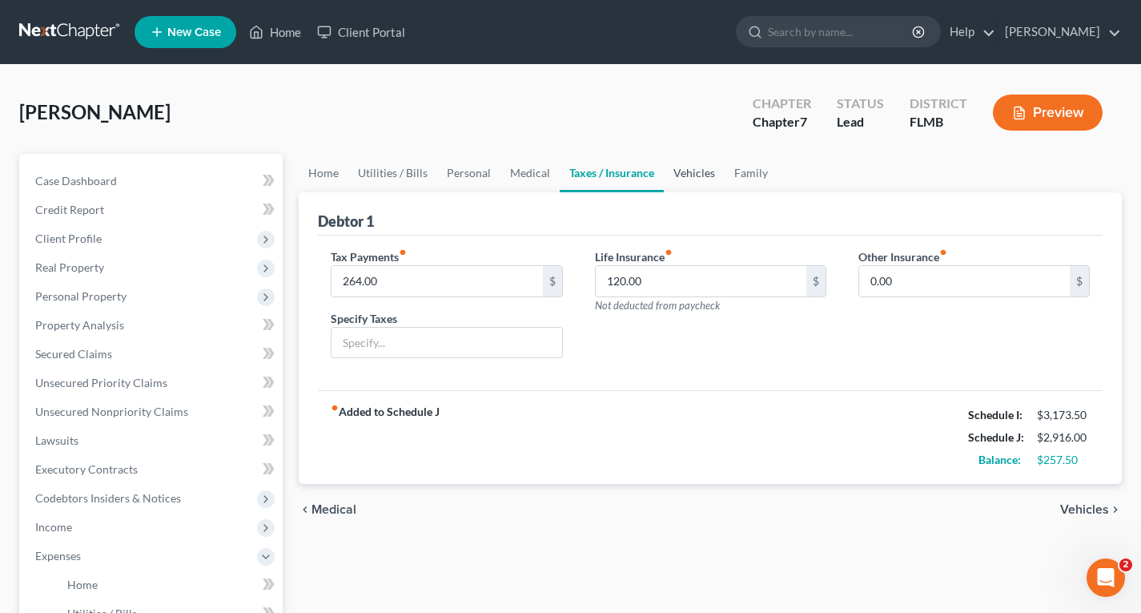
click at [683, 175] on link "Vehicles" at bounding box center [694, 173] width 61 height 38
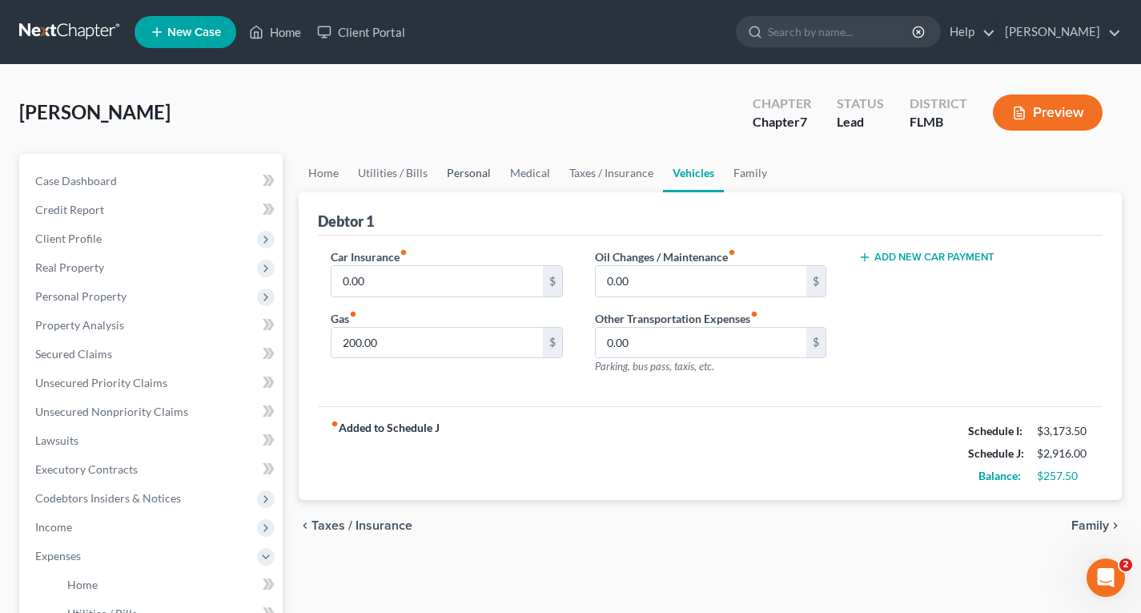
click at [450, 179] on link "Personal" at bounding box center [468, 173] width 63 height 38
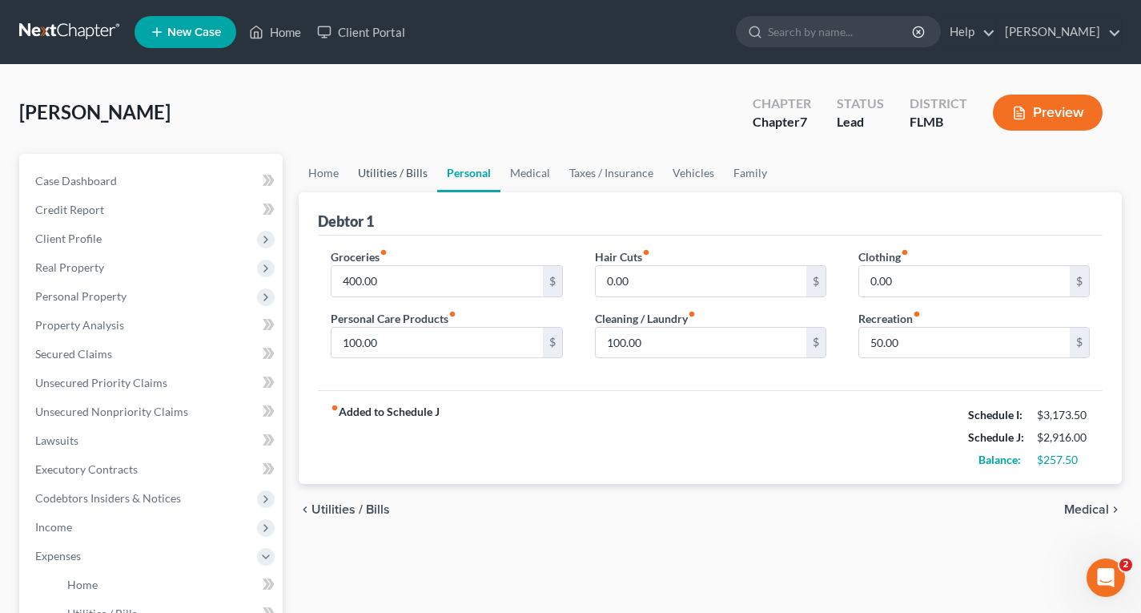
click at [395, 173] on link "Utilities / Bills" at bounding box center [392, 173] width 89 height 38
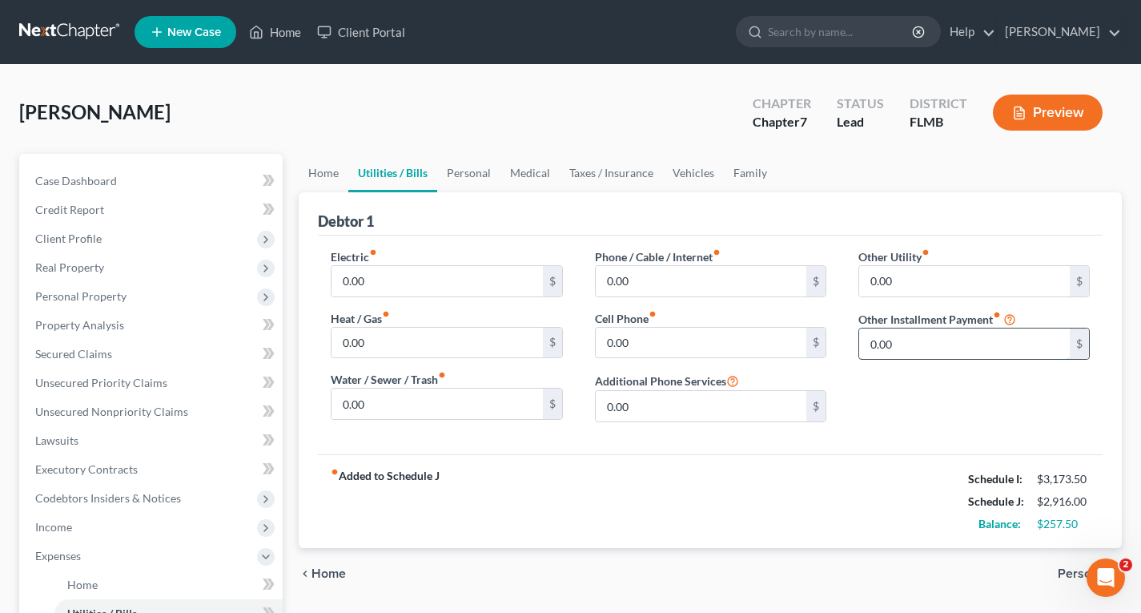
click at [916, 330] on input "0.00" at bounding box center [964, 343] width 211 height 30
type input "800"
click at [909, 396] on input "text" at bounding box center [974, 388] width 230 height 30
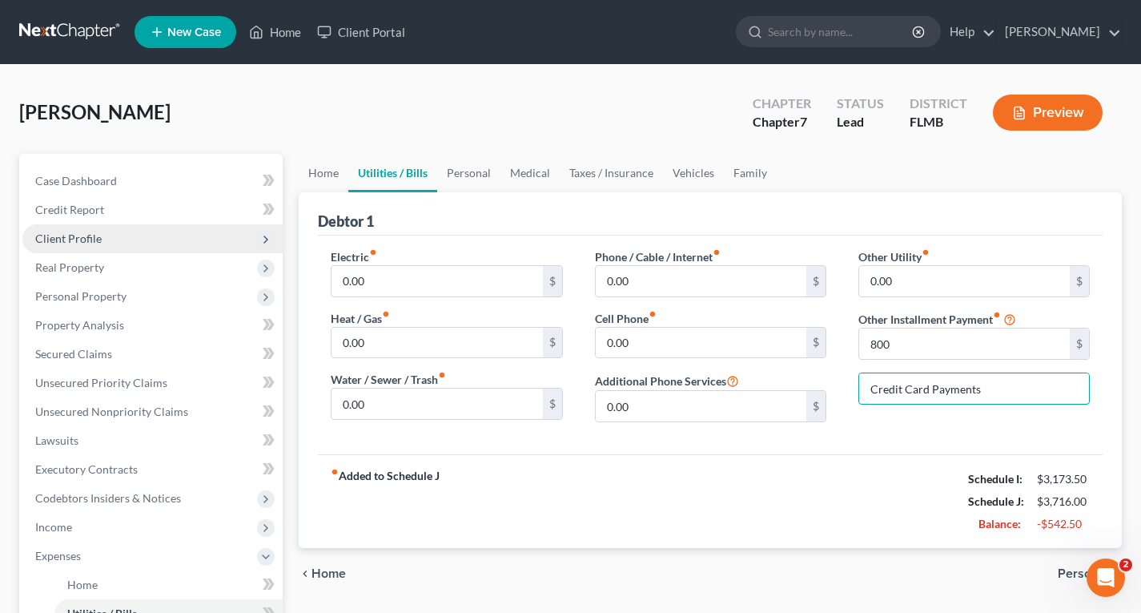
type input "Credit Card Payments"
click at [80, 237] on span "Client Profile" at bounding box center [68, 238] width 66 height 14
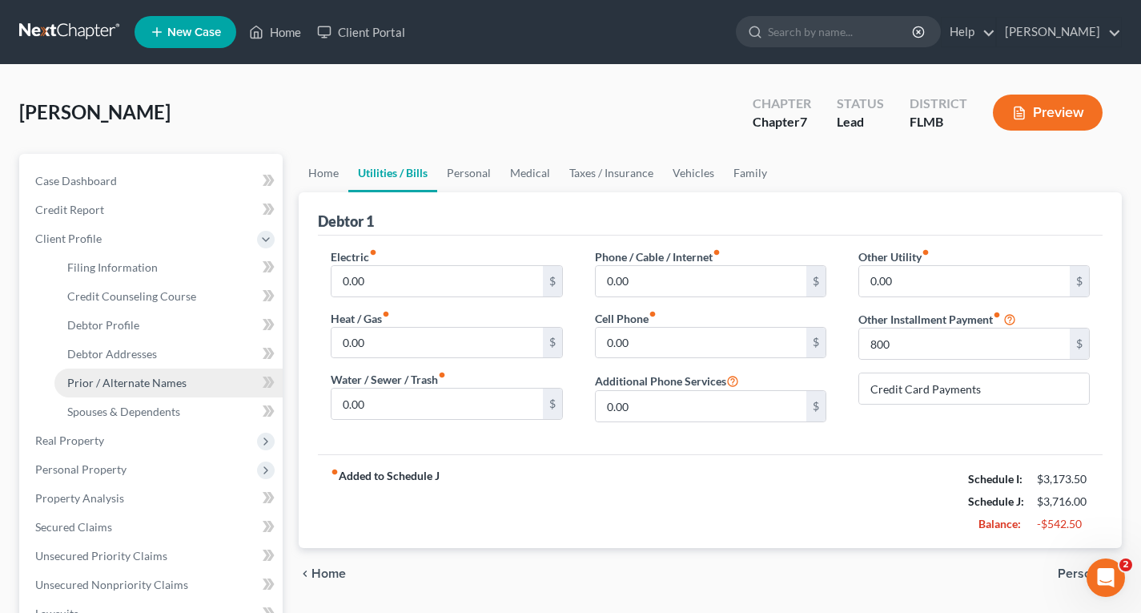
click at [106, 384] on span "Prior / Alternate Names" at bounding box center [126, 383] width 119 height 14
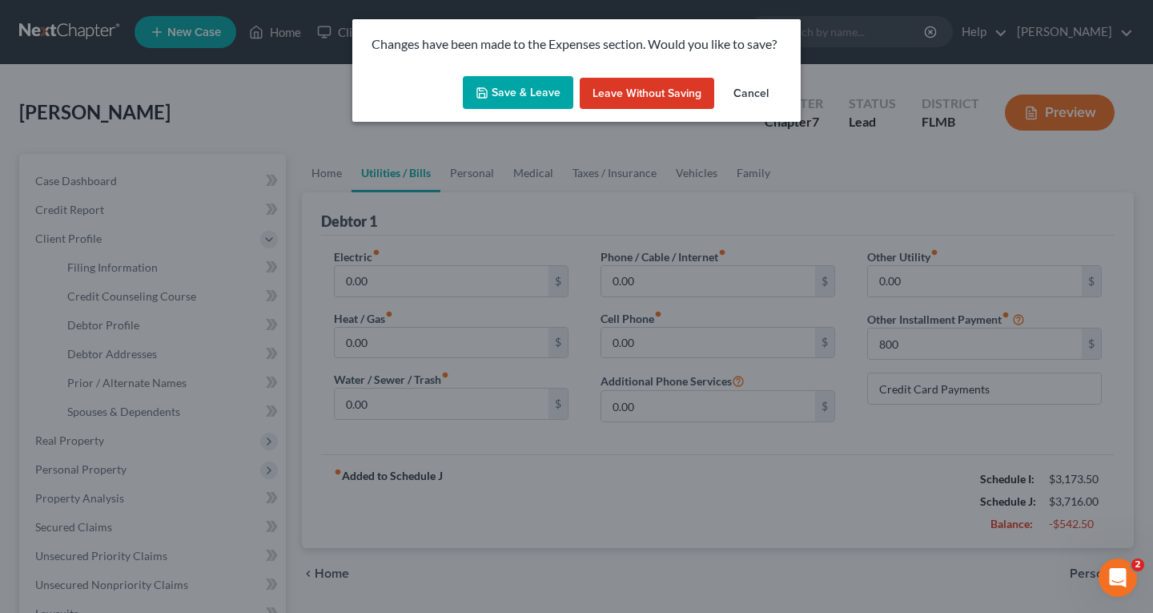
click at [547, 102] on button "Save & Leave" at bounding box center [518, 93] width 110 height 34
type input "800.00"
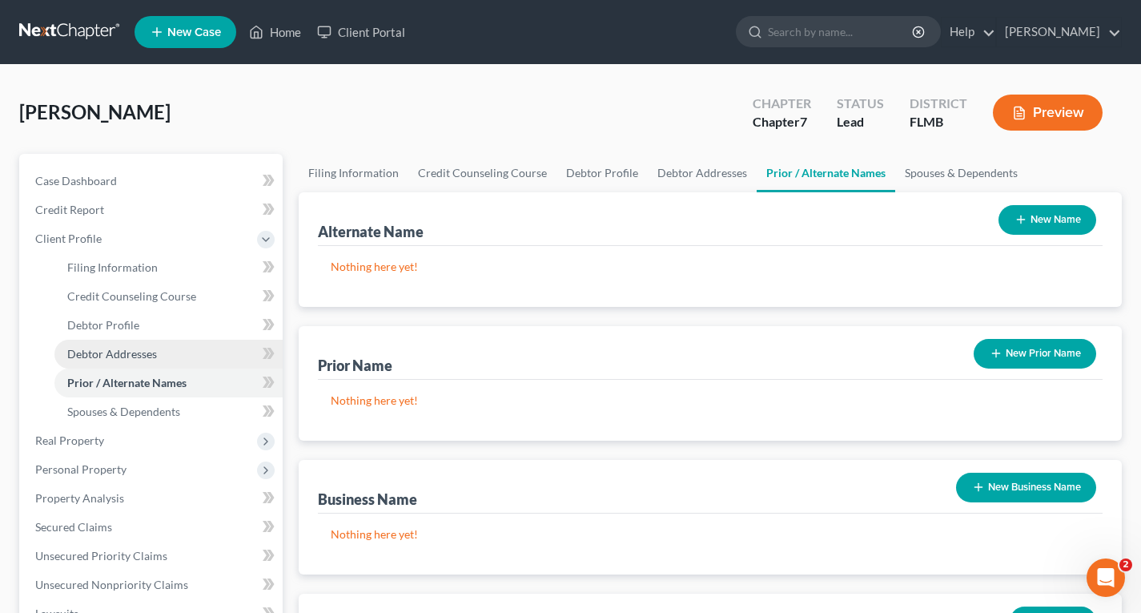
click at [127, 357] on span "Debtor Addresses" at bounding box center [112, 354] width 90 height 14
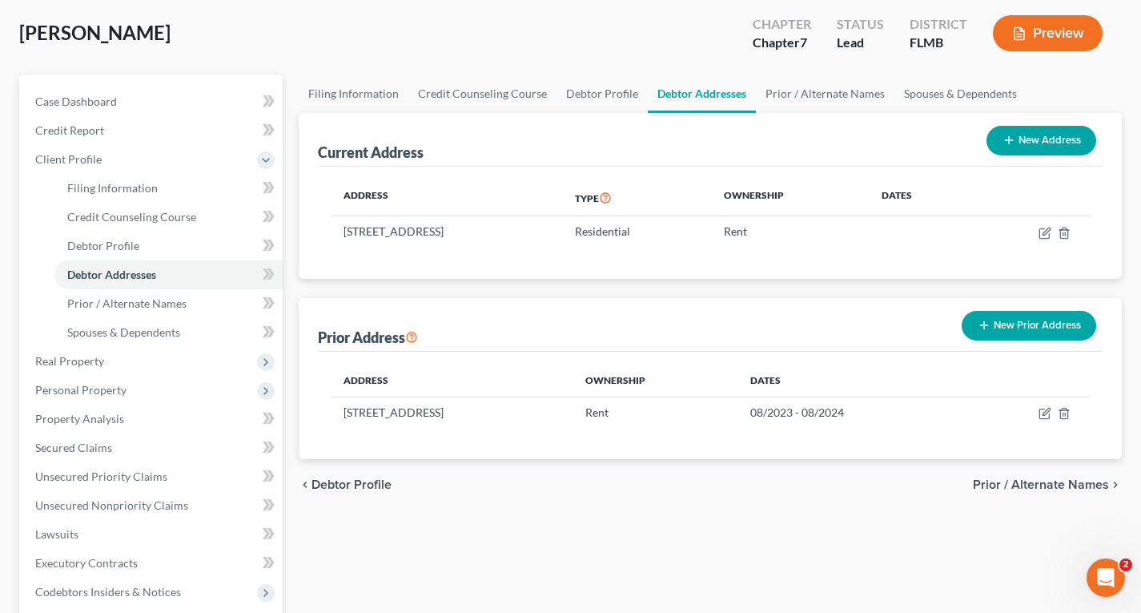
scroll to position [80, 0]
click at [1041, 327] on button "New Prior Address" at bounding box center [1029, 325] width 135 height 30
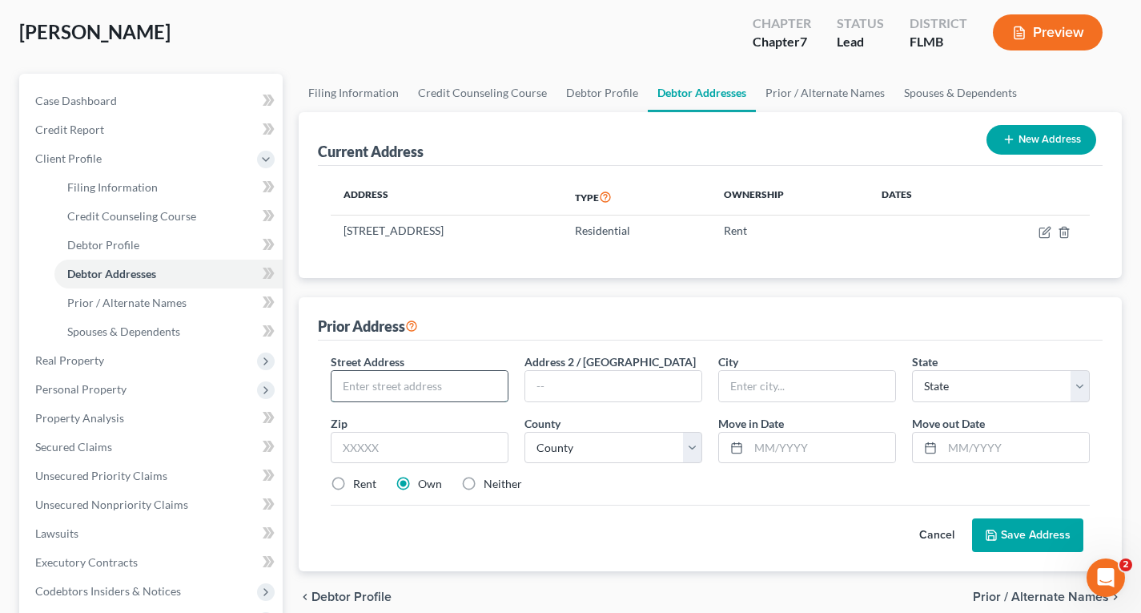
click at [467, 380] on input "text" at bounding box center [419, 386] width 176 height 30
type input "[STREET_ADDRESS]"
type input "Apt. 209"
type input "Ft. [GEOGRAPHIC_DATA]"
select select "9"
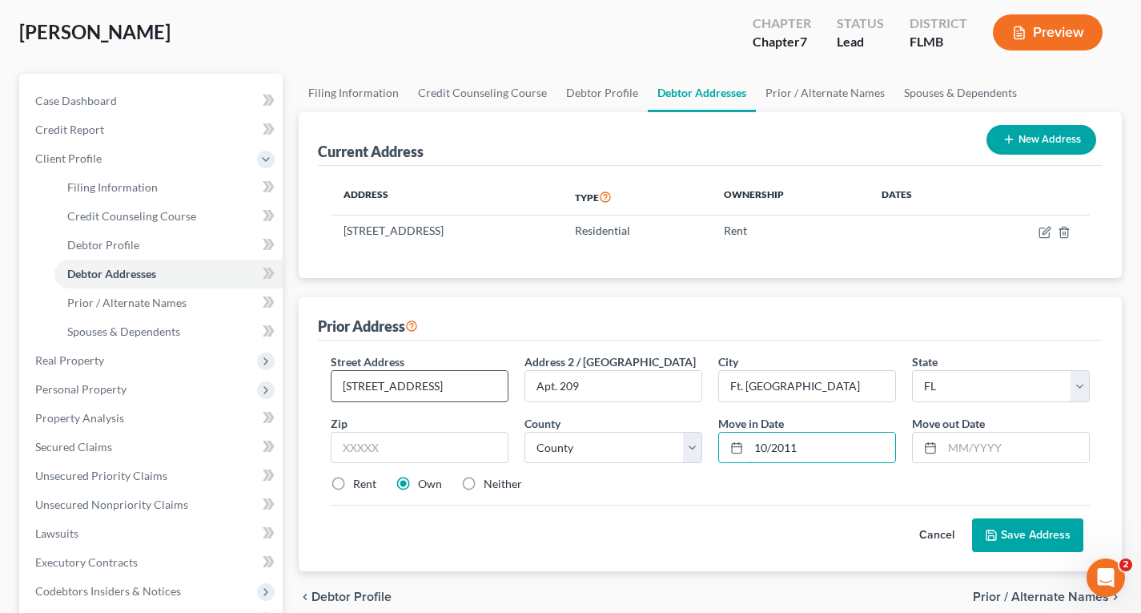
type input "10/2011"
type input "08/2023"
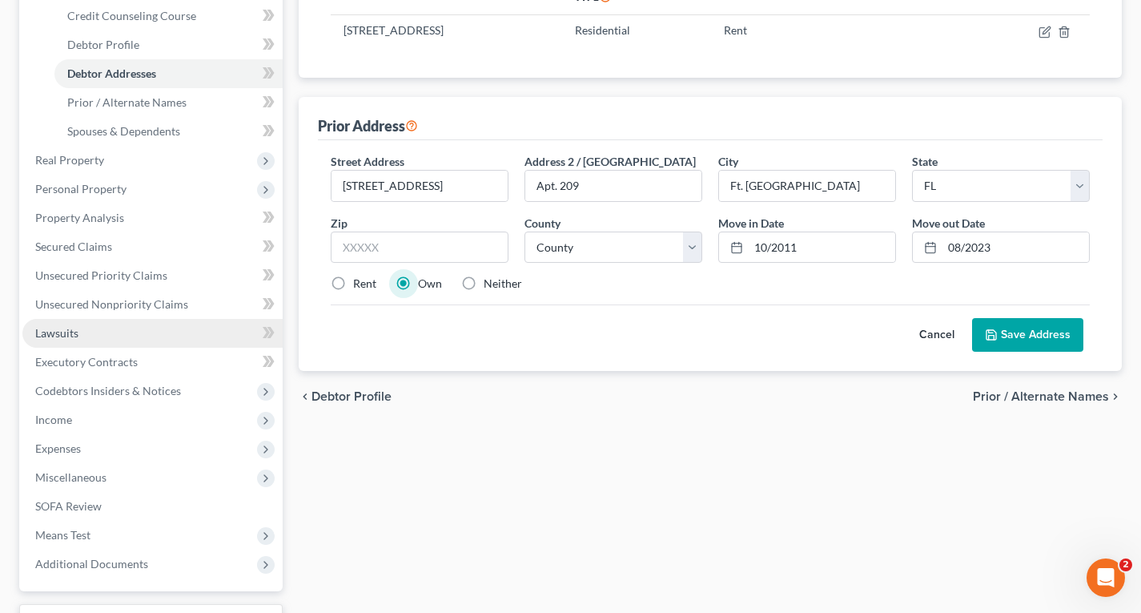
scroll to position [320, 0]
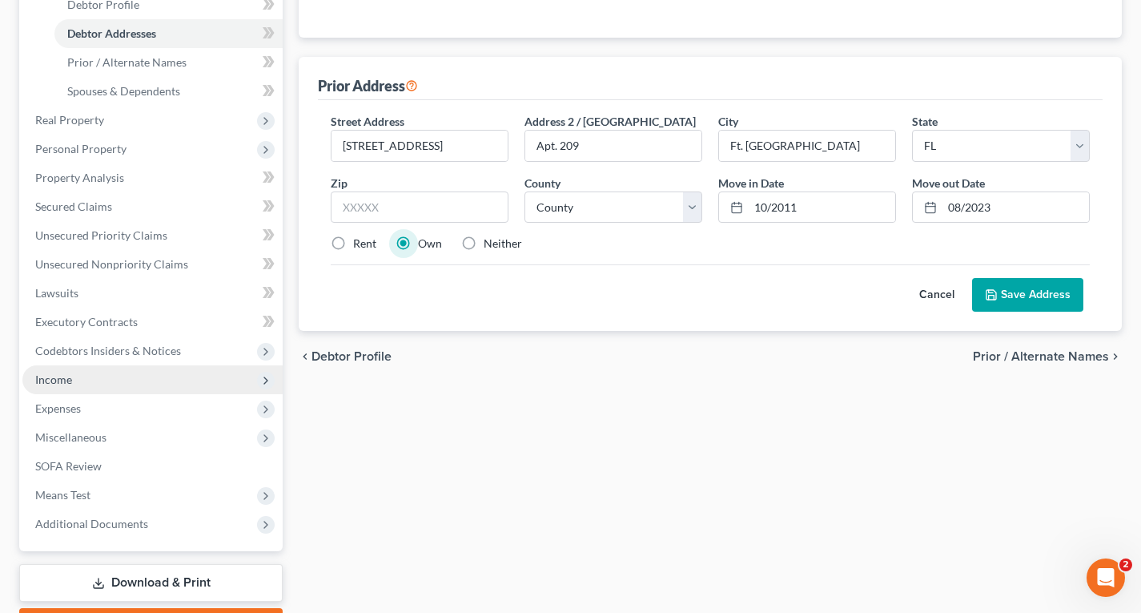
click at [62, 374] on span "Income" at bounding box center [53, 379] width 37 height 14
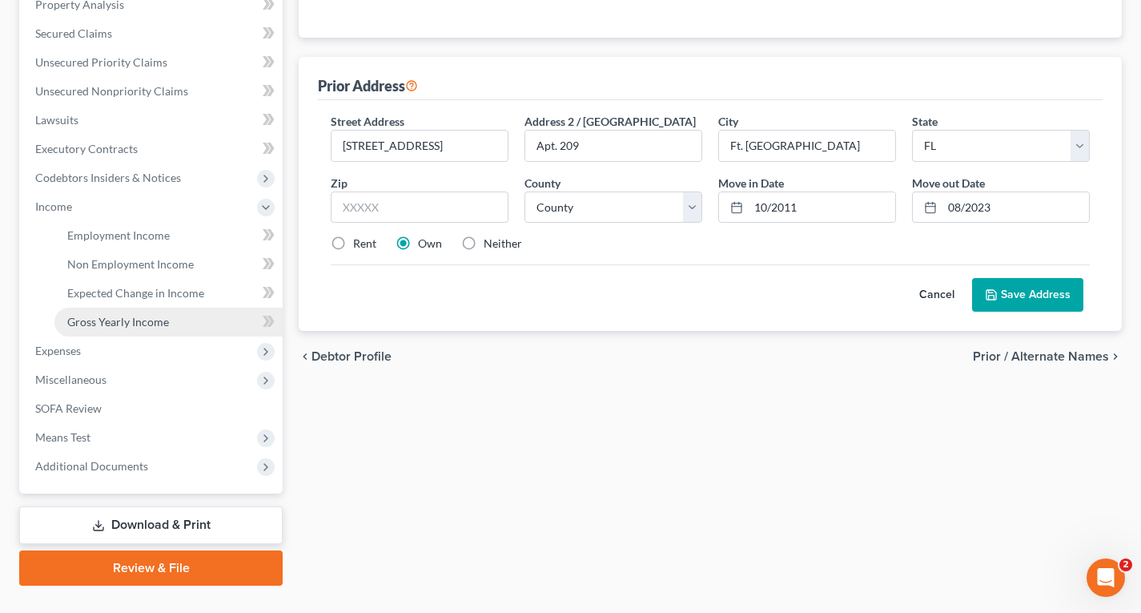
click at [107, 323] on span "Gross Yearly Income" at bounding box center [118, 322] width 102 height 14
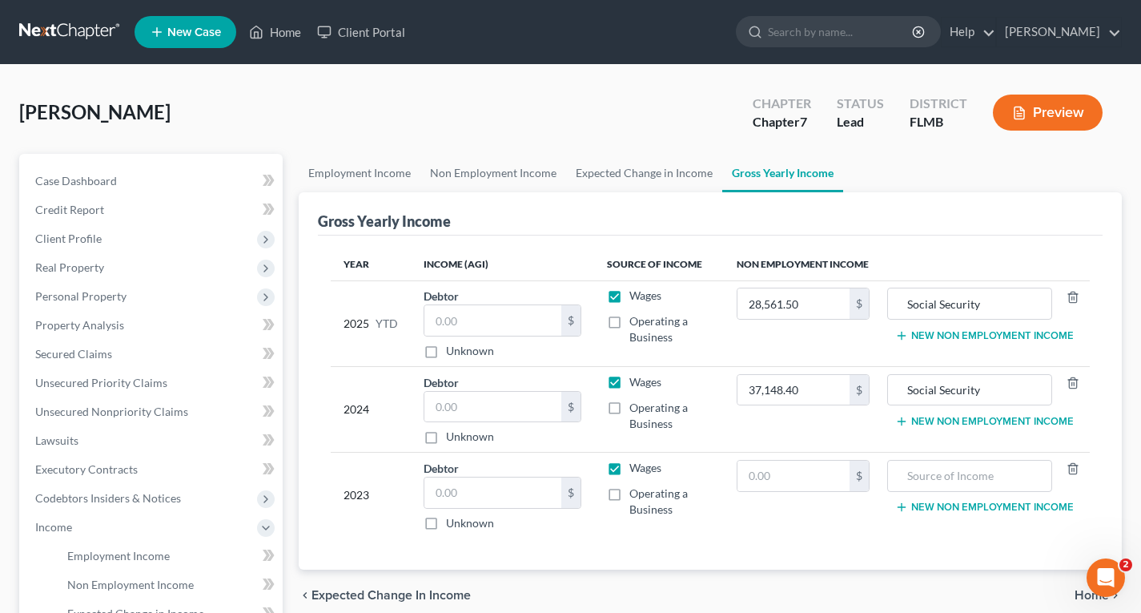
click at [997, 334] on button "New Non Employment Income" at bounding box center [984, 335] width 179 height 13
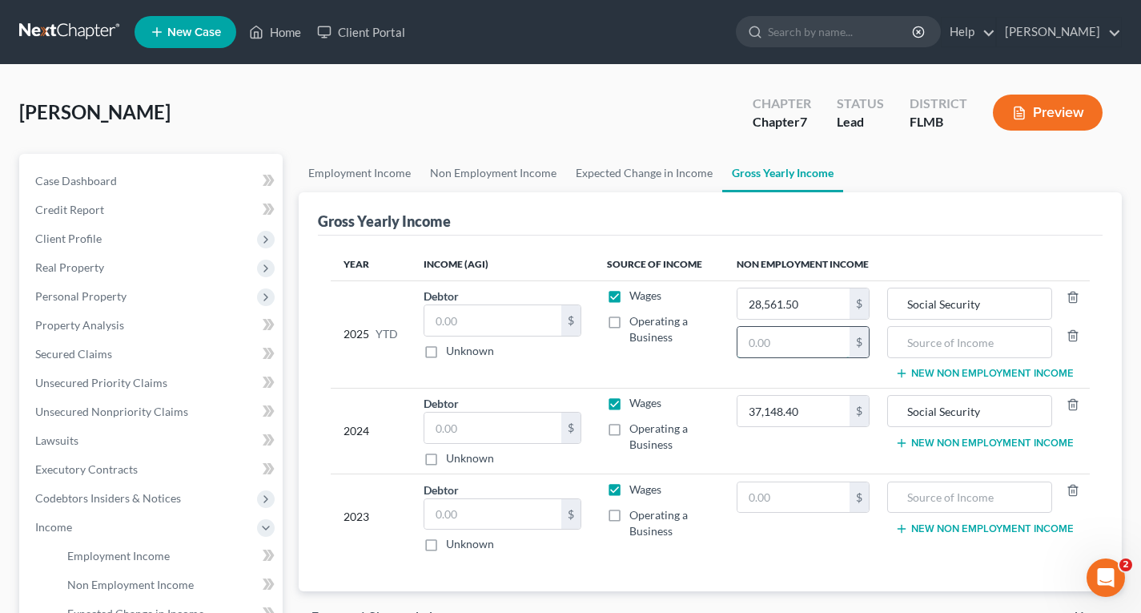
click at [836, 329] on input "text" at bounding box center [793, 342] width 112 height 30
type input "1,240"
click at [915, 334] on input "text" at bounding box center [969, 342] width 147 height 30
type input "Pension"
click at [1002, 446] on button "New Non Employment Income" at bounding box center [984, 442] width 179 height 13
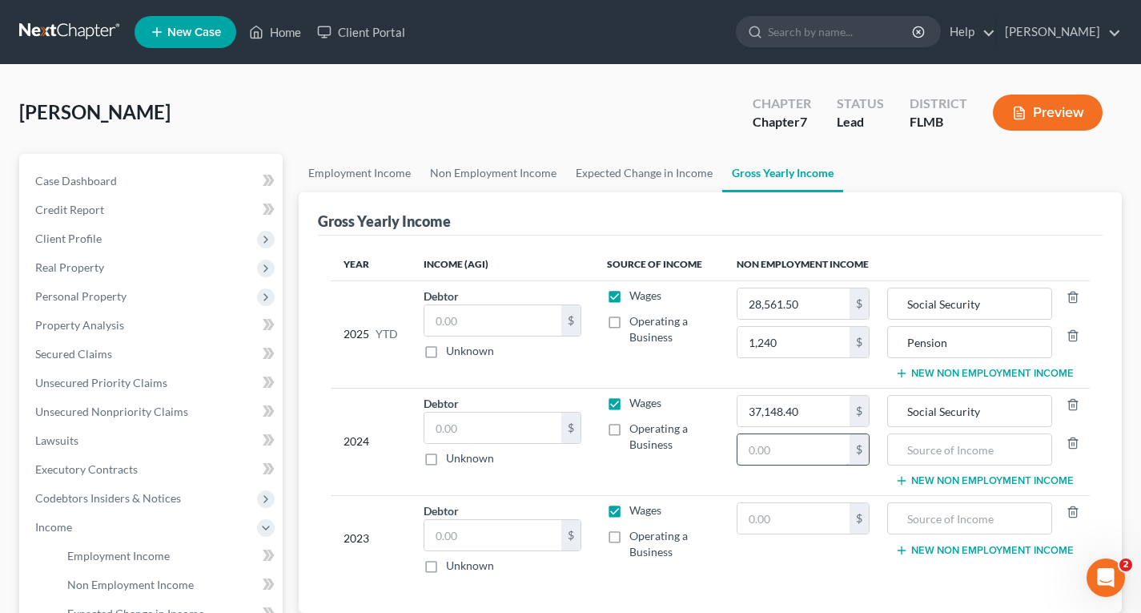
click at [774, 448] on input "text" at bounding box center [793, 449] width 112 height 30
type input "1,488"
click at [963, 453] on input "text" at bounding box center [969, 449] width 147 height 30
type input "Pension"
